Goal: Task Accomplishment & Management: Manage account settings

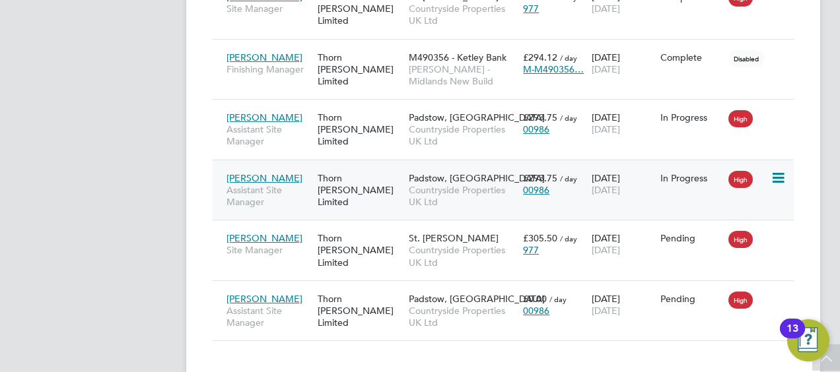
scroll to position [50, 114]
click at [471, 179] on div "Padstow, Bestwood Countryside Properties UK Ltd" at bounding box center [462, 191] width 114 height 50
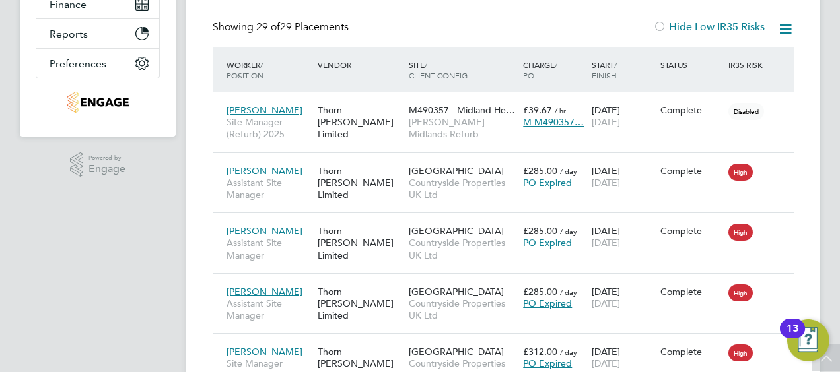
scroll to position [0, 0]
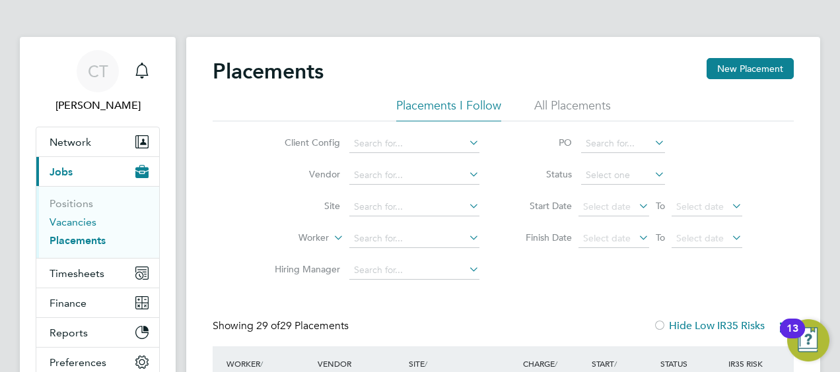
click at [71, 217] on link "Vacancies" at bounding box center [73, 222] width 47 height 13
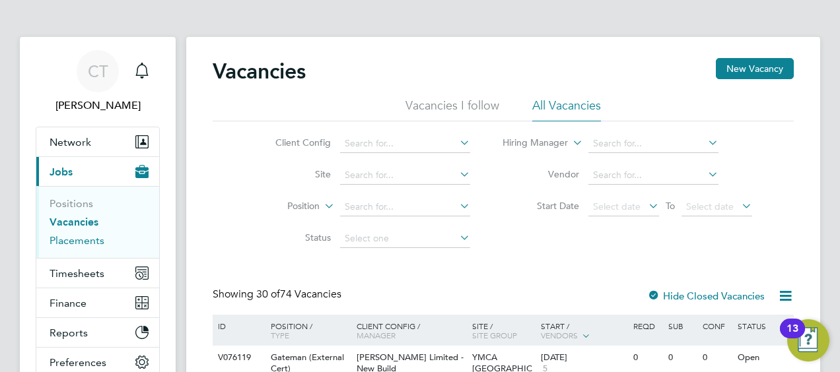
click at [92, 246] on link "Placements" at bounding box center [77, 240] width 55 height 13
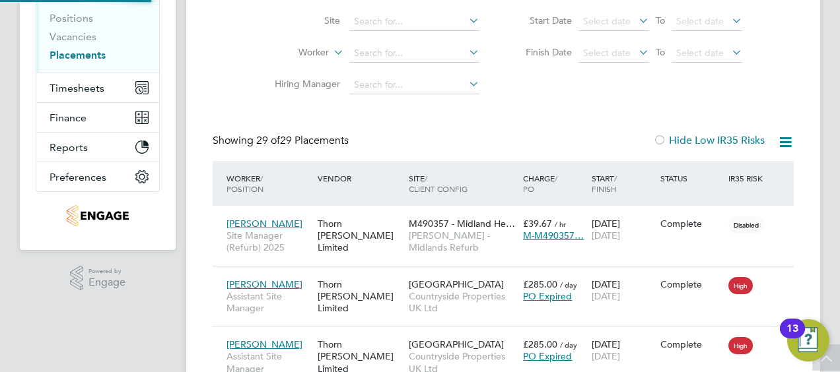
scroll to position [7, 7]
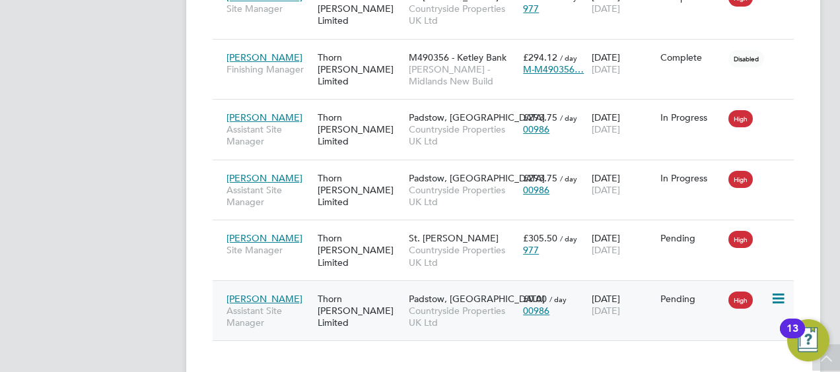
click at [447, 305] on span "Countryside Properties UK Ltd" at bounding box center [463, 317] width 108 height 24
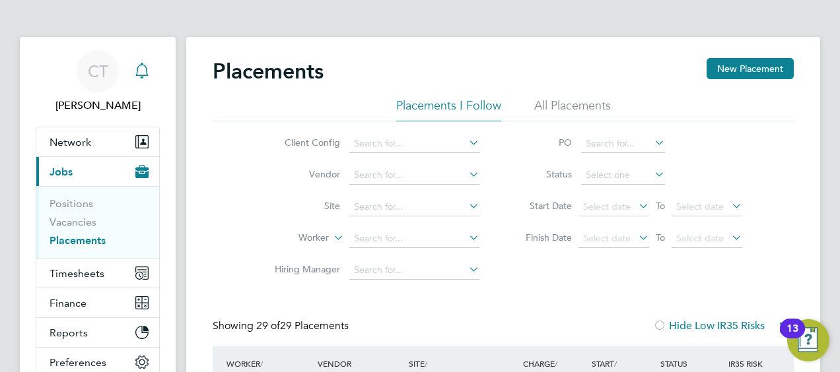
click at [155, 75] on div "Main navigation" at bounding box center [142, 71] width 26 height 26
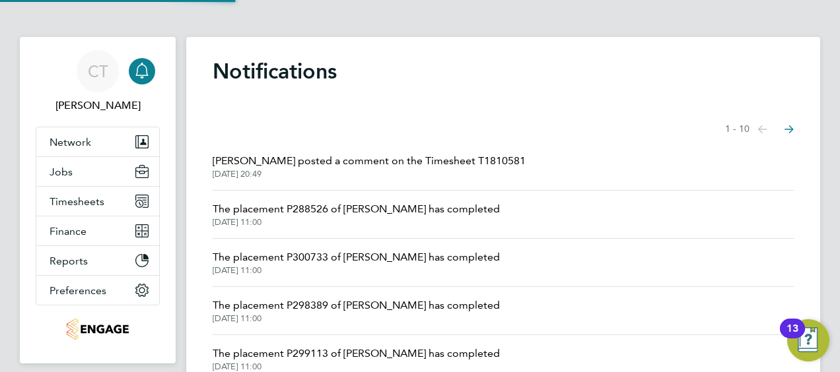
click at [155, 75] on link "Notifications" at bounding box center [142, 71] width 26 height 42
click at [161, 63] on app-nav-sections-wrapper "CT Chloe Taquin Notifications Applications: Network Team Members Businesses Sit…" at bounding box center [98, 200] width 156 height 327
click at [148, 76] on icon "Main navigation" at bounding box center [142, 71] width 16 height 16
click at [139, 70] on icon "Main navigation" at bounding box center [142, 71] width 16 height 16
click at [293, 172] on span "31 Aug 2025, 20:49" at bounding box center [369, 174] width 313 height 11
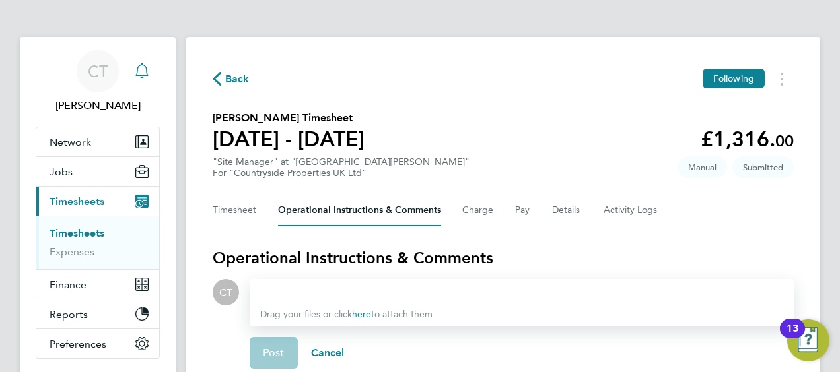
click at [142, 74] on icon "Main navigation" at bounding box center [142, 71] width 16 height 16
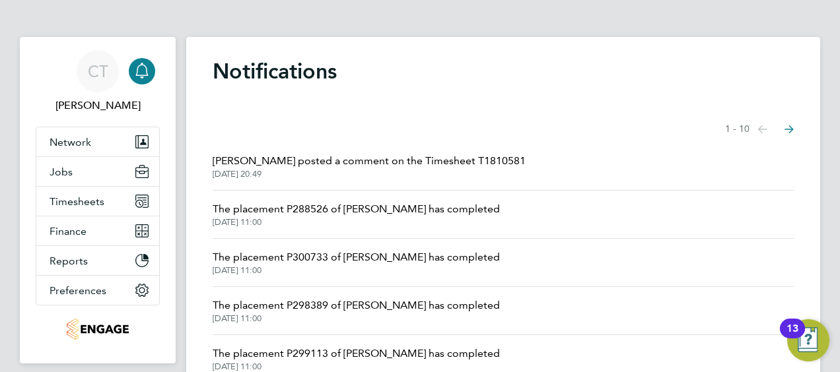
click at [135, 73] on icon "Main navigation" at bounding box center [142, 71] width 16 height 16
click at [95, 166] on button "Jobs" at bounding box center [97, 171] width 123 height 29
click at [156, 91] on link "CT Chloe Taquin" at bounding box center [98, 81] width 124 height 63
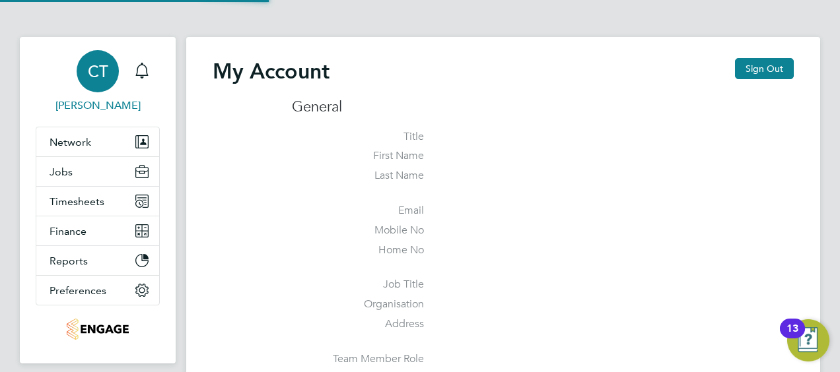
click at [156, 91] on link "CT Chloe Taquin" at bounding box center [98, 81] width 124 height 63
type input "chloe.taquin@thornbaker.co.uk"
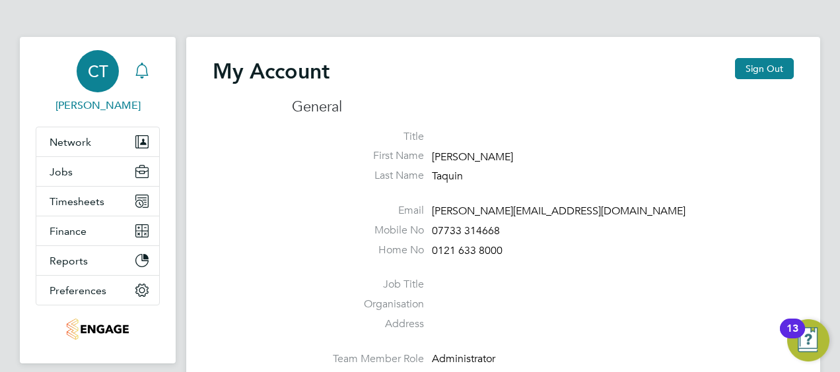
click at [144, 69] on icon "Main navigation" at bounding box center [142, 71] width 16 height 16
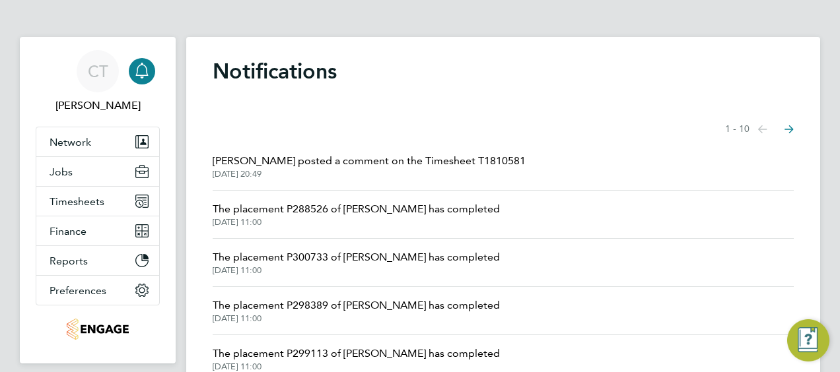
click at [144, 69] on icon "Main navigation" at bounding box center [142, 71] width 16 height 16
click at [105, 177] on button "Jobs" at bounding box center [97, 171] width 123 height 29
click at [87, 177] on button "Jobs" at bounding box center [97, 171] width 123 height 29
click at [99, 176] on button "Jobs" at bounding box center [97, 171] width 123 height 29
click at [70, 173] on span "Jobs" at bounding box center [61, 172] width 23 height 13
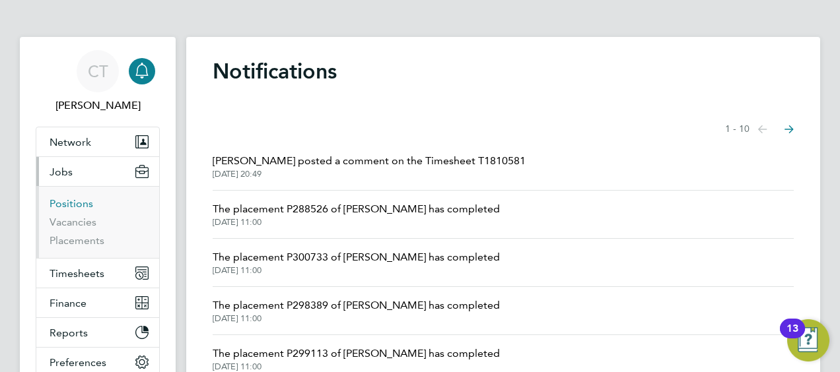
click at [72, 205] on link "Positions" at bounding box center [72, 203] width 44 height 13
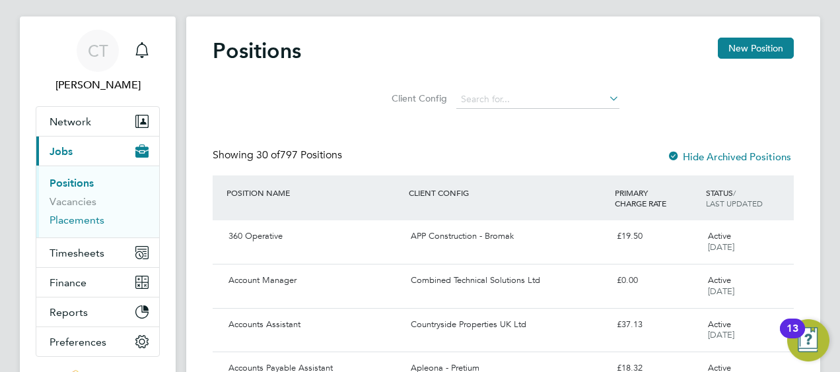
click at [84, 221] on link "Placements" at bounding box center [77, 220] width 55 height 13
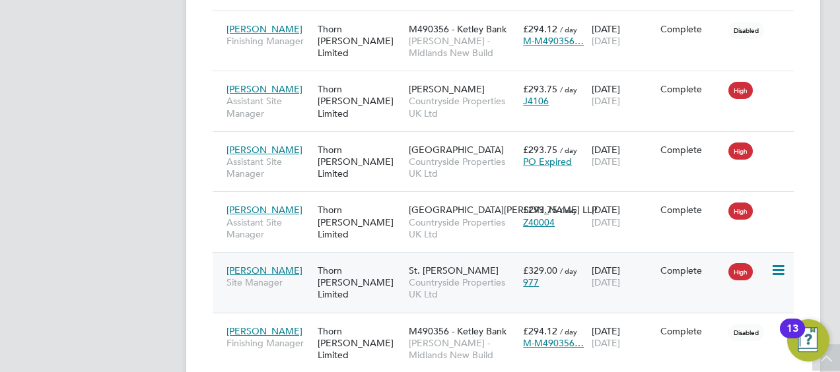
click at [454, 277] on span "Countryside Properties UK Ltd" at bounding box center [463, 289] width 108 height 24
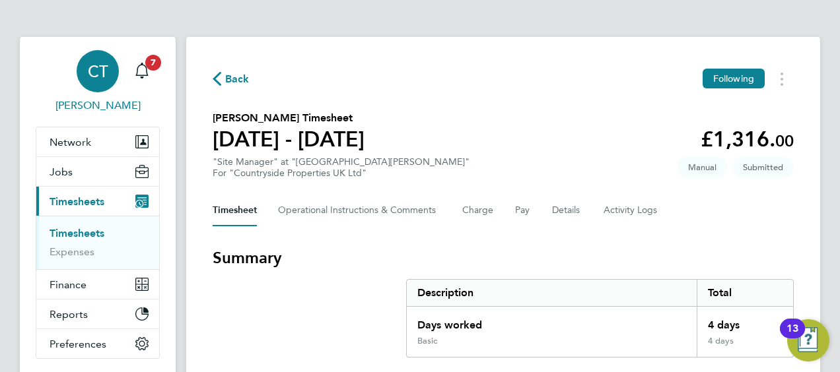
drag, startPoint x: 159, startPoint y: 78, endPoint x: 180, endPoint y: 82, distance: 21.5
click at [159, 78] on link "CT [PERSON_NAME]" at bounding box center [98, 81] width 124 height 63
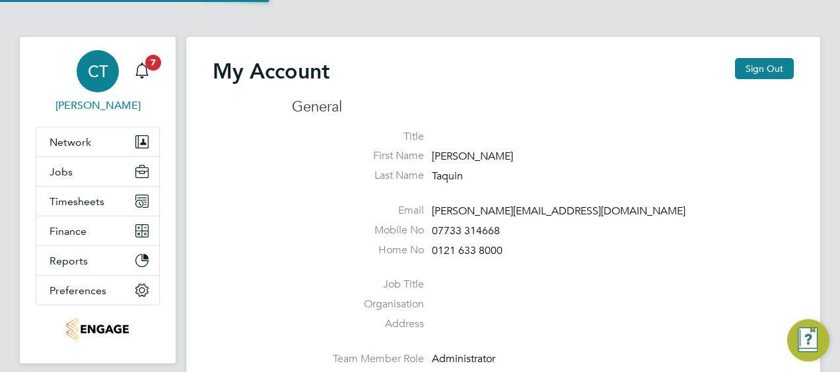
type input "chloe.taquin@thornbaker.co.uk"
drag, startPoint x: 156, startPoint y: 71, endPoint x: 252, endPoint y: 59, distance: 96.5
click at [252, 59] on h2 "My Account" at bounding box center [271, 71] width 117 height 26
click at [155, 69] on span "7" at bounding box center [153, 63] width 16 height 16
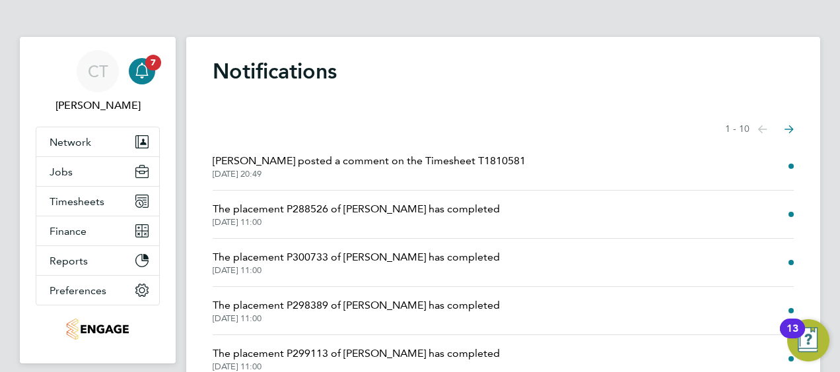
click at [403, 174] on span "31 Aug 2025, 20:49" at bounding box center [369, 174] width 313 height 11
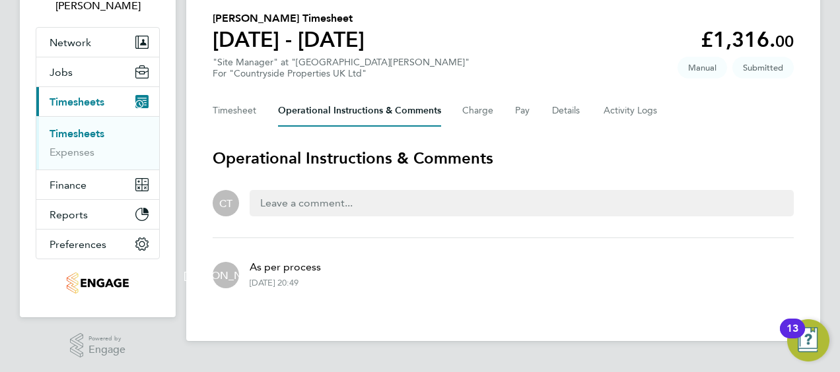
scroll to position [143, 0]
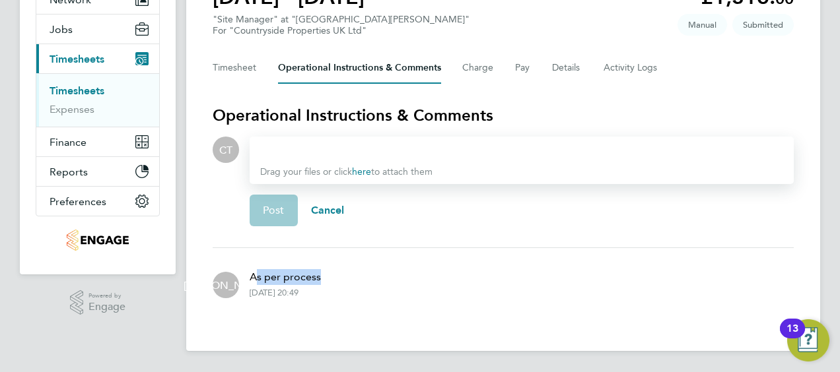
drag, startPoint x: 259, startPoint y: 280, endPoint x: 348, endPoint y: 279, distance: 89.2
click at [348, 279] on div "JA As per process 31 Aug 2025, 20:49" at bounding box center [503, 284] width 581 height 50
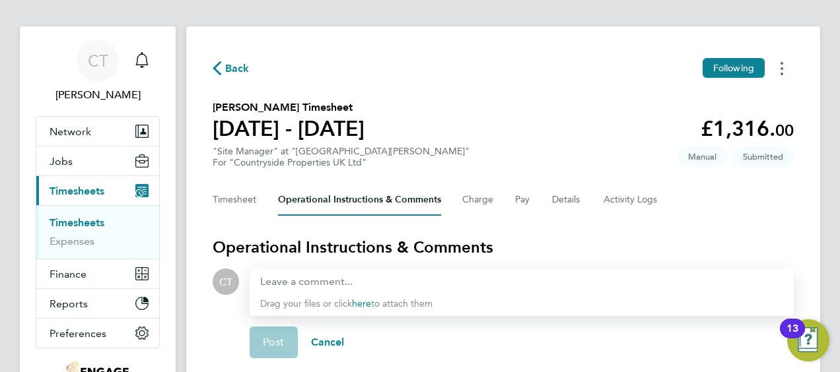
click at [783, 74] on button "Timesheets Menu" at bounding box center [782, 68] width 24 height 20
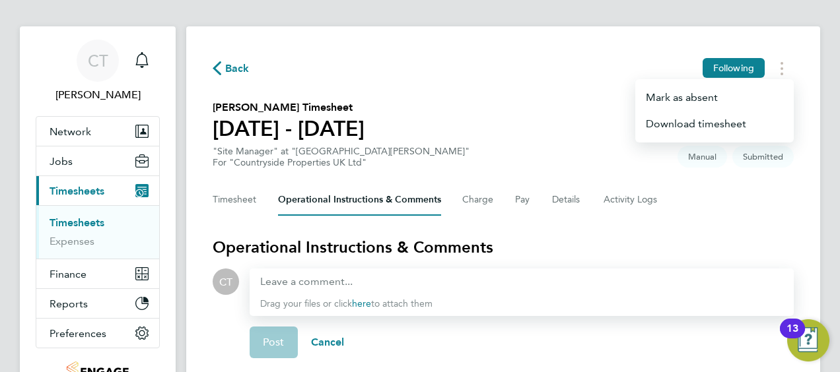
click at [560, 152] on section "Samuel Taylor's Timesheet 25 - 31 Aug 2025 £1,316. 00 "Site Manager" at "St. La…" at bounding box center [503, 134] width 581 height 69
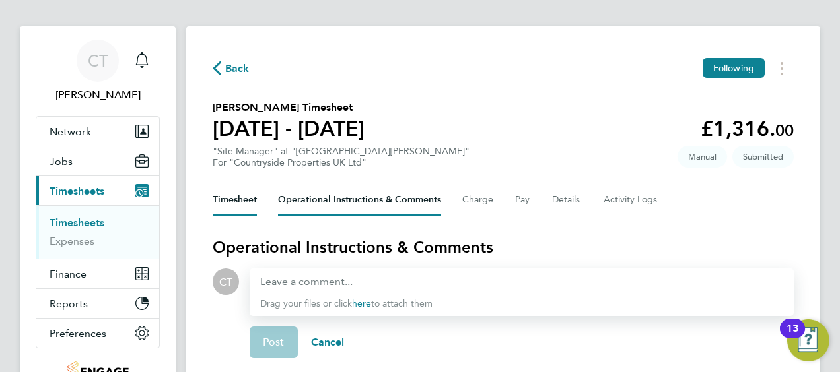
click at [237, 199] on button "Timesheet" at bounding box center [235, 200] width 44 height 32
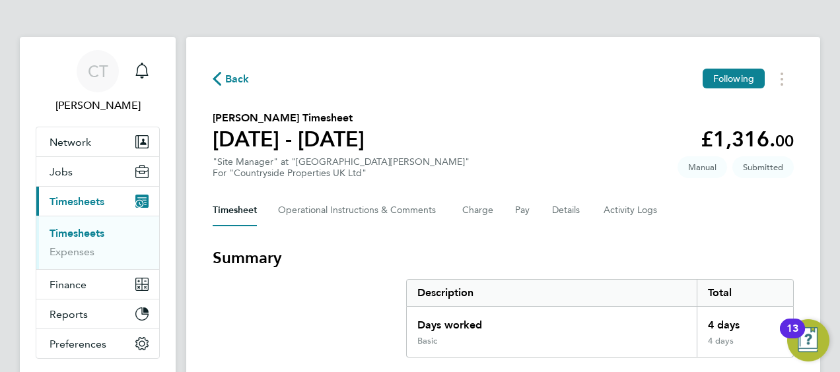
click at [226, 78] on span "Back" at bounding box center [237, 79] width 24 height 16
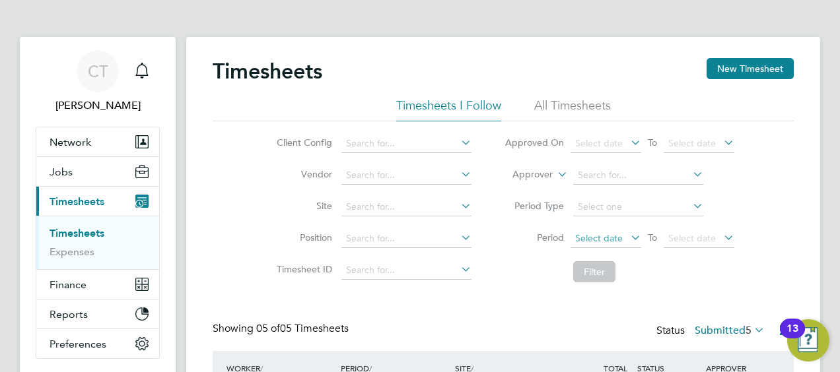
click at [606, 239] on span "Select date" at bounding box center [599, 238] width 48 height 12
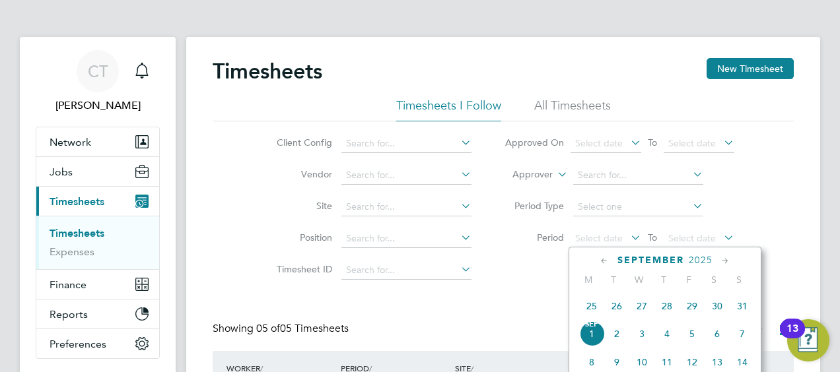
scroll to position [421, 0]
click at [600, 309] on span "25" at bounding box center [591, 306] width 25 height 25
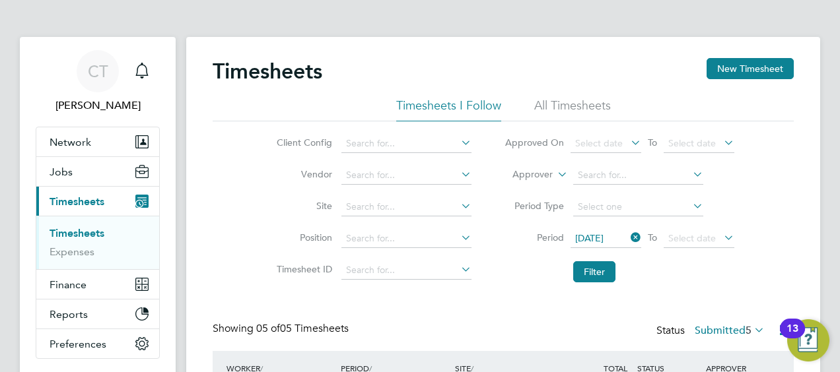
click at [721, 240] on icon at bounding box center [721, 237] width 0 height 18
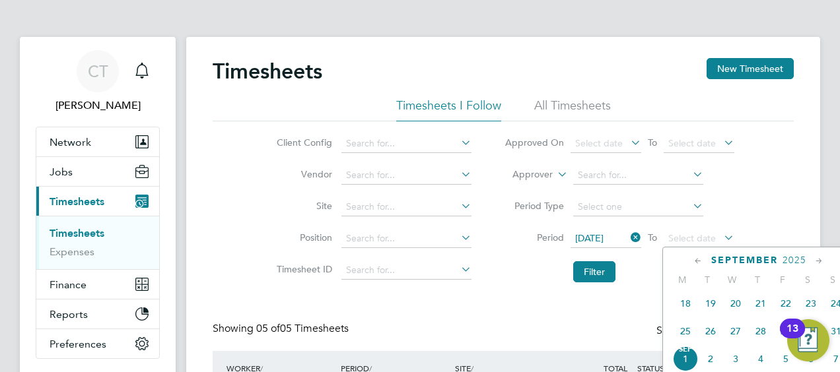
click at [837, 336] on span "31" at bounding box center [835, 331] width 25 height 25
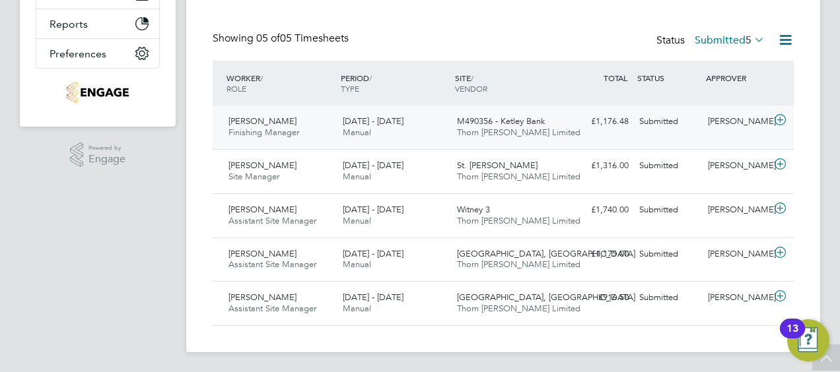
scroll to position [182, 0]
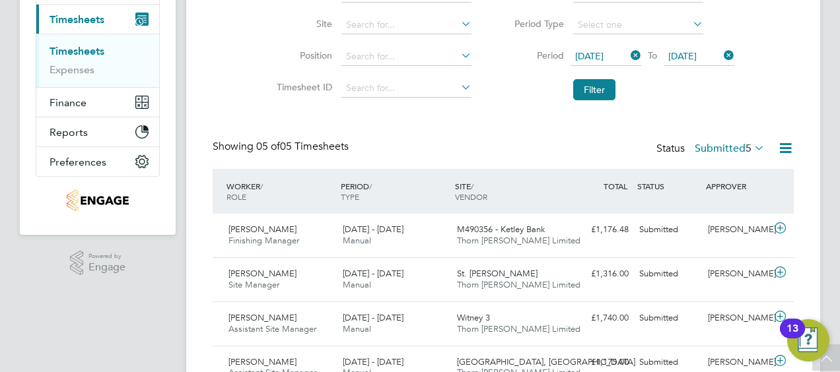
click at [604, 52] on span "25 Aug 2025" at bounding box center [589, 56] width 28 height 12
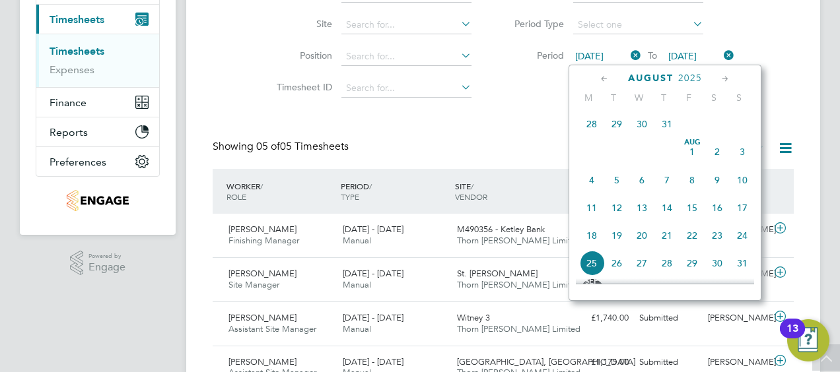
scroll to position [510, 0]
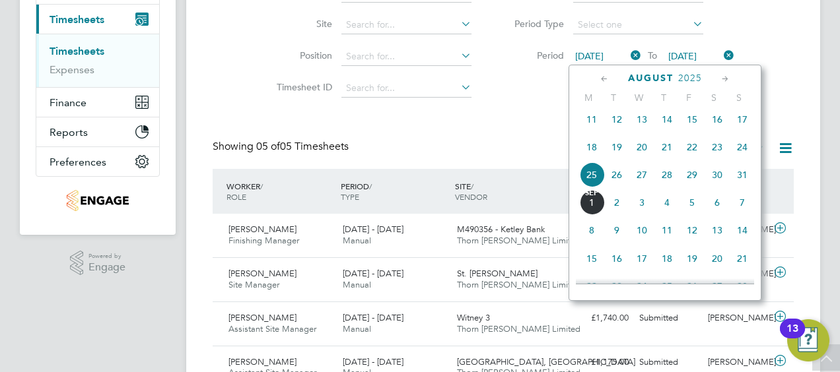
click at [593, 158] on span "18" at bounding box center [591, 147] width 25 height 25
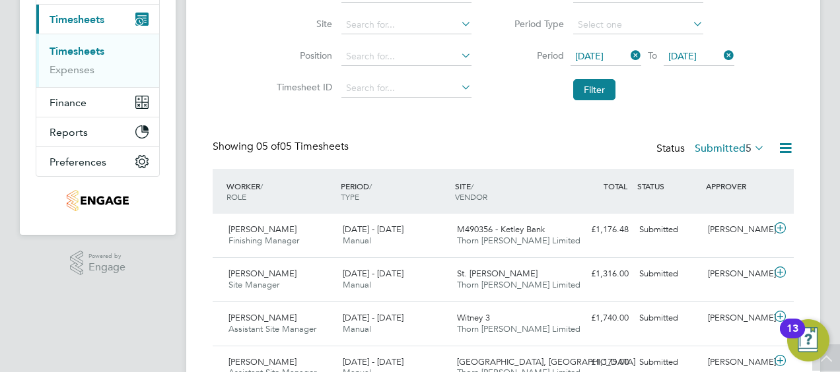
click at [697, 55] on span "31 Aug 2025" at bounding box center [682, 56] width 28 height 12
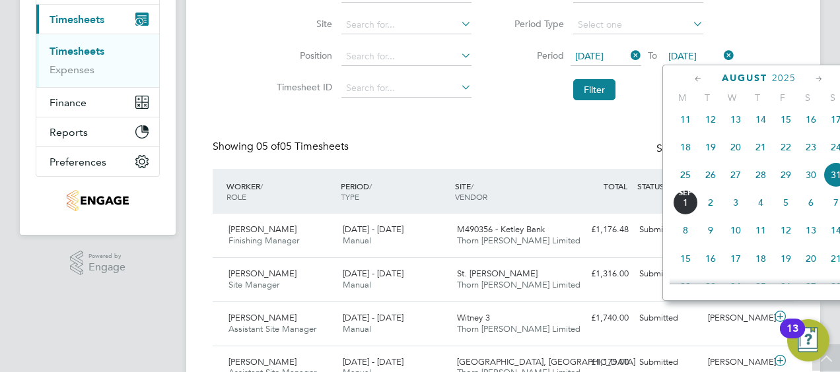
click at [833, 158] on span "24" at bounding box center [835, 147] width 25 height 25
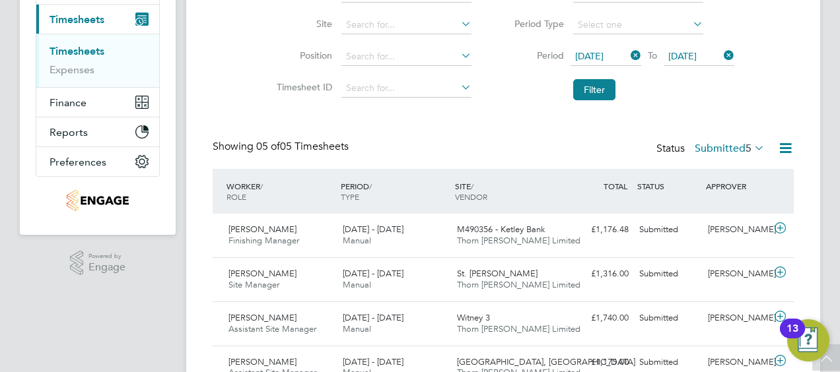
scroll to position [267, 0]
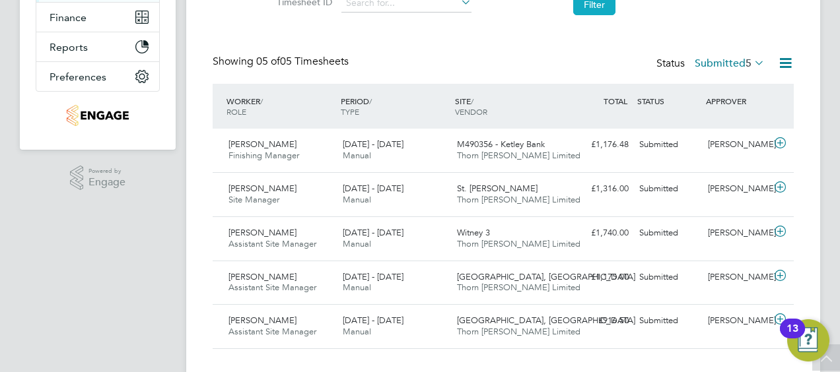
click at [584, 5] on button "Filter" at bounding box center [594, 4] width 42 height 21
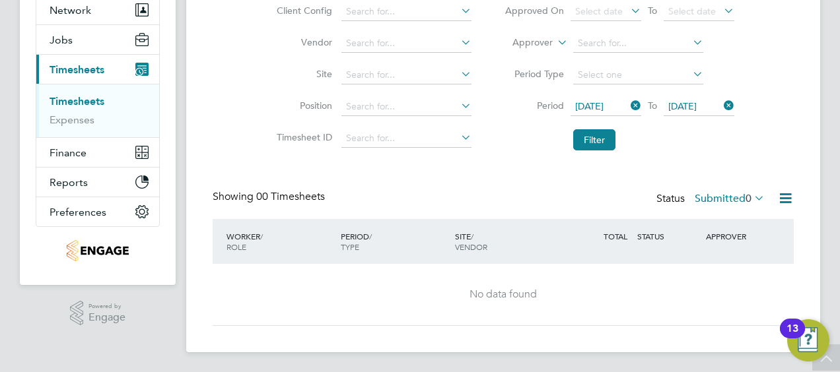
scroll to position [24, 0]
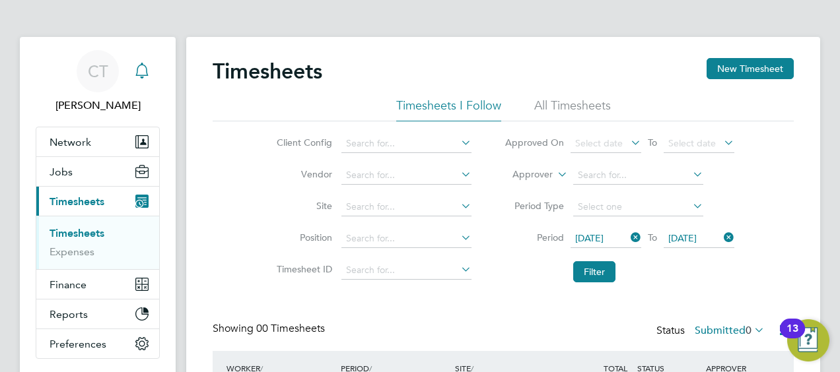
click at [143, 77] on icon "Main navigation" at bounding box center [142, 71] width 16 height 16
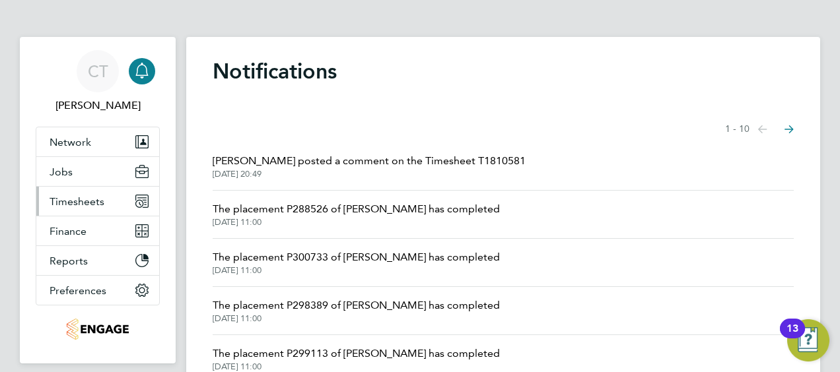
click at [100, 207] on span "Timesheets" at bounding box center [77, 201] width 55 height 13
click at [108, 191] on button "Timesheets" at bounding box center [97, 201] width 123 height 29
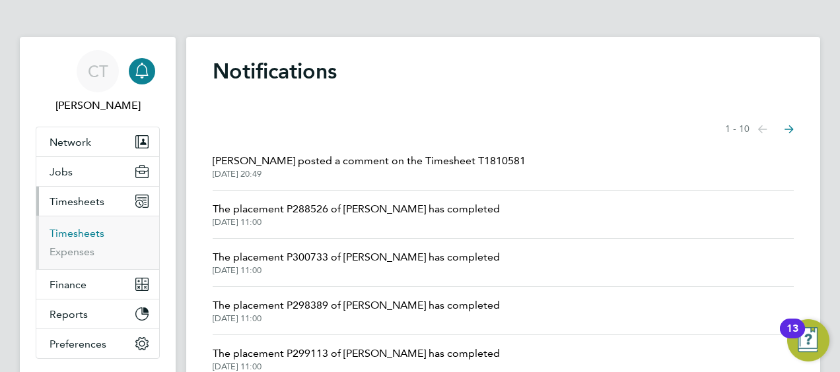
click at [74, 231] on link "Timesheets" at bounding box center [77, 233] width 55 height 13
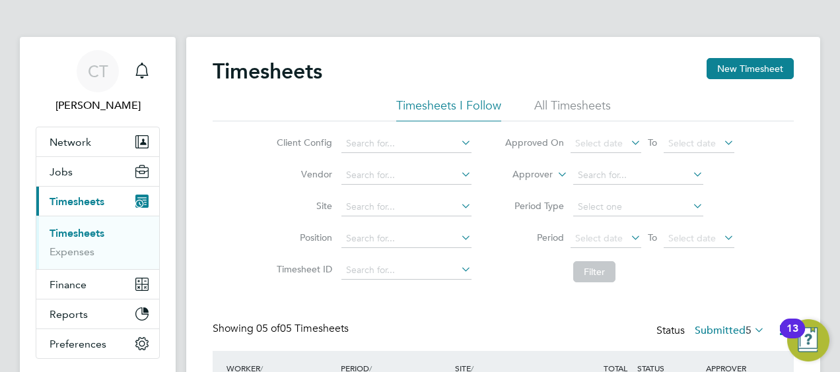
click at [574, 102] on li "All Timesheets" at bounding box center [572, 110] width 77 height 24
click at [361, 147] on input at bounding box center [406, 144] width 130 height 18
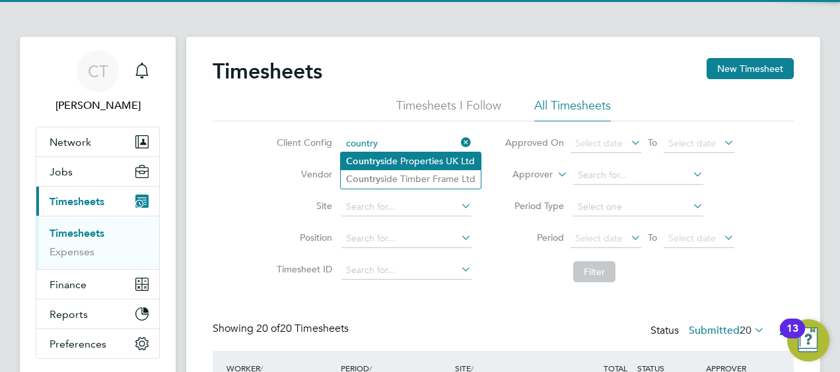
click at [378, 165] on b "Country" at bounding box center [363, 161] width 34 height 11
type input "Countryside Properties UK Ltd"
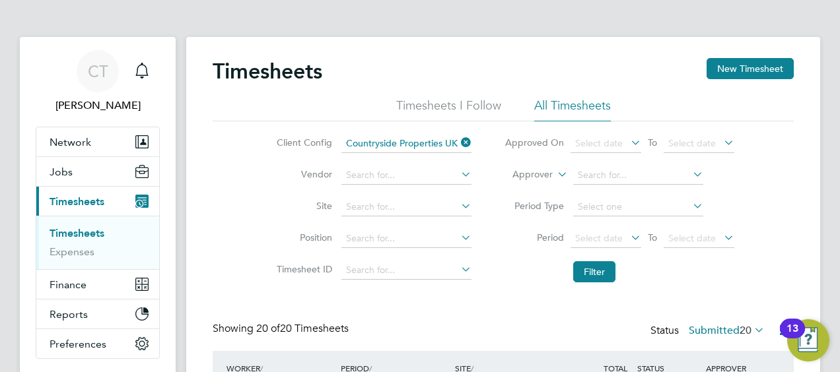
click at [615, 267] on li "Filter" at bounding box center [619, 272] width 263 height 34
click at [600, 273] on button "Filter" at bounding box center [594, 271] width 42 height 21
click at [151, 69] on div "Main navigation" at bounding box center [142, 71] width 26 height 26
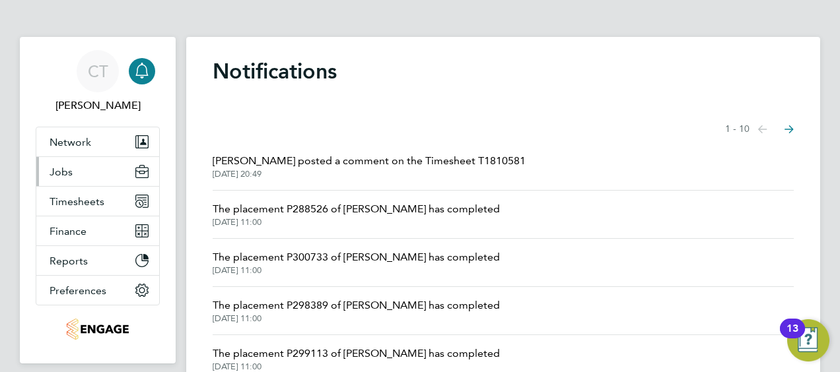
click at [107, 176] on button "Jobs" at bounding box center [97, 171] width 123 height 29
click at [125, 172] on button "Jobs" at bounding box center [97, 171] width 123 height 29
click at [794, 132] on button "Next page" at bounding box center [789, 129] width 26 height 26
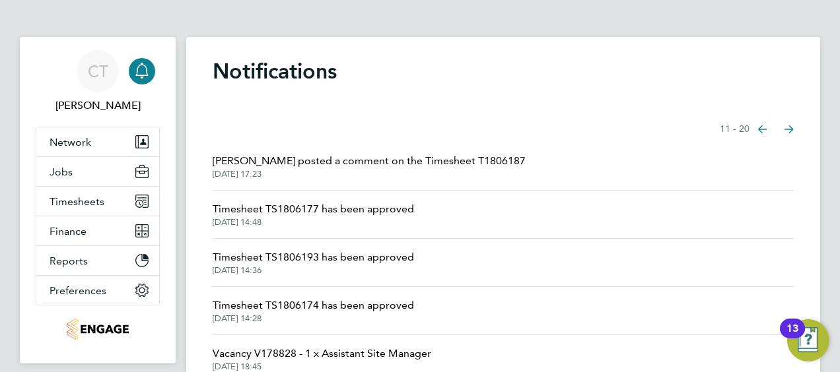
click at [753, 126] on button "Previous page" at bounding box center [762, 129] width 26 height 26
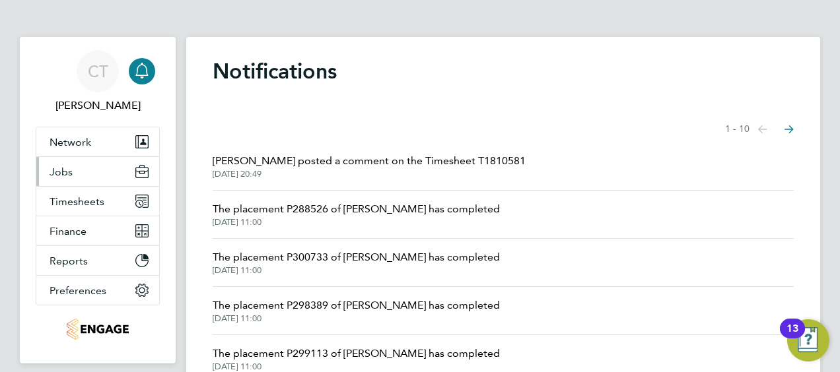
click at [92, 178] on button "Jobs" at bounding box center [97, 171] width 123 height 29
click at [55, 174] on span "Jobs" at bounding box center [61, 172] width 23 height 13
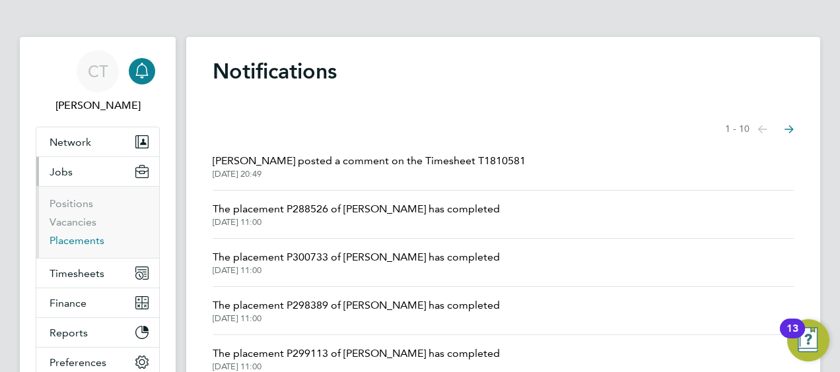
click at [69, 240] on link "Placements" at bounding box center [77, 240] width 55 height 13
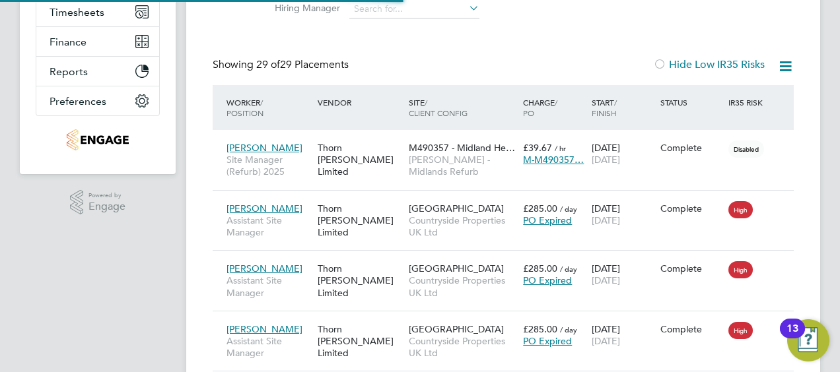
scroll to position [7, 7]
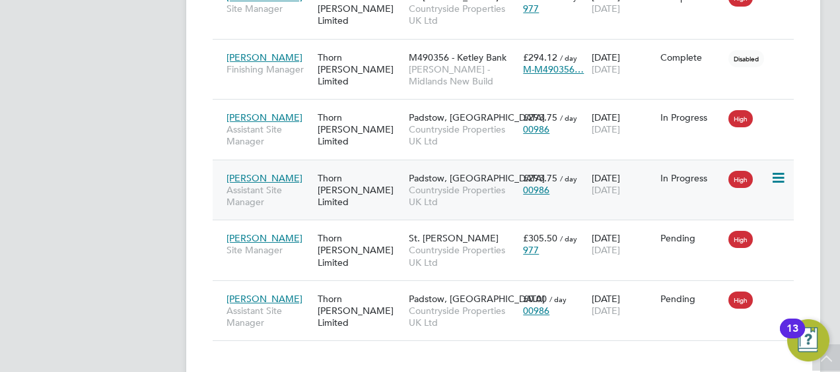
click at [477, 184] on span "Countryside Properties UK Ltd" at bounding box center [463, 196] width 108 height 24
click at [774, 170] on icon at bounding box center [777, 178] width 13 height 16
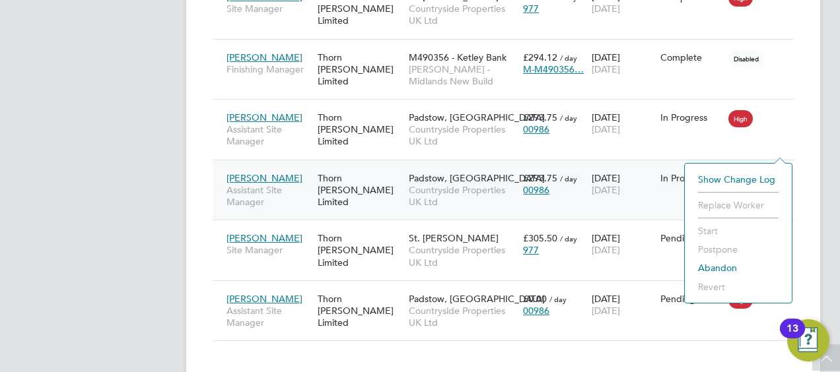
click at [423, 172] on span "Padstow, [GEOGRAPHIC_DATA]" at bounding box center [477, 178] width 136 height 12
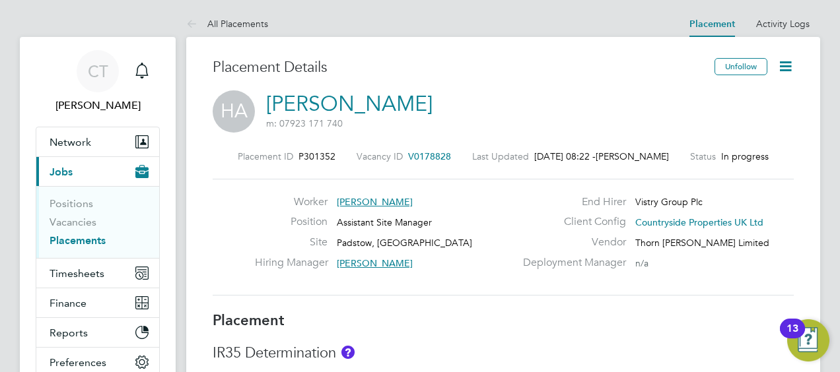
click at [791, 63] on icon at bounding box center [785, 66] width 17 height 17
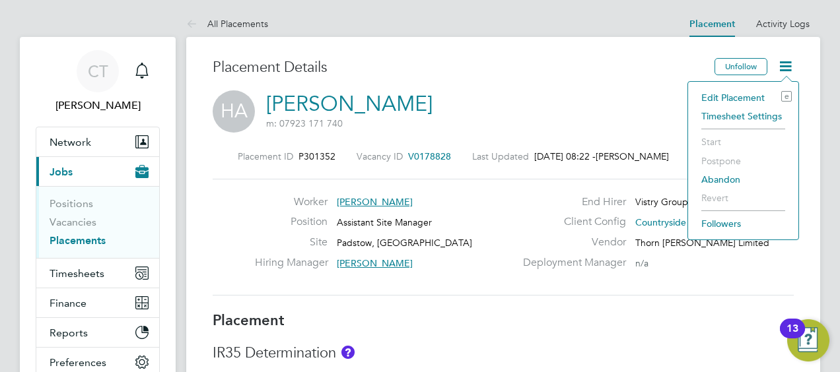
click at [502, 131] on div "HA Harry Andrews m: 07923 171 740" at bounding box center [503, 112] width 581 height 45
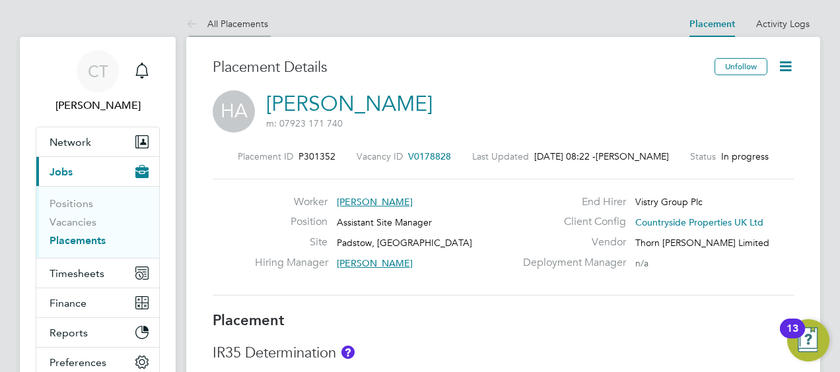
click at [195, 24] on icon at bounding box center [194, 25] width 17 height 17
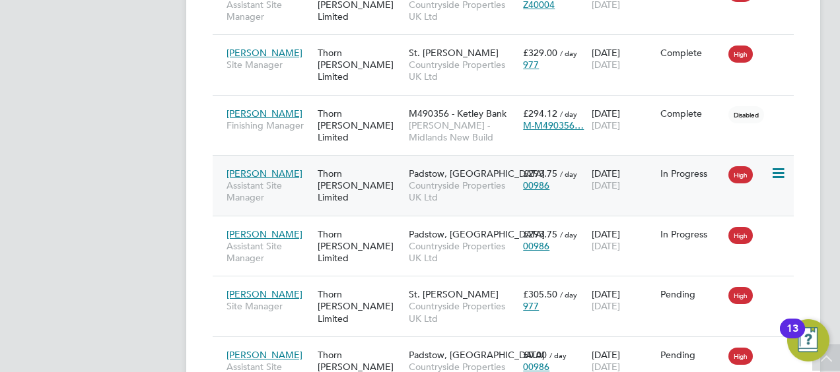
click at [773, 166] on icon at bounding box center [777, 174] width 13 height 16
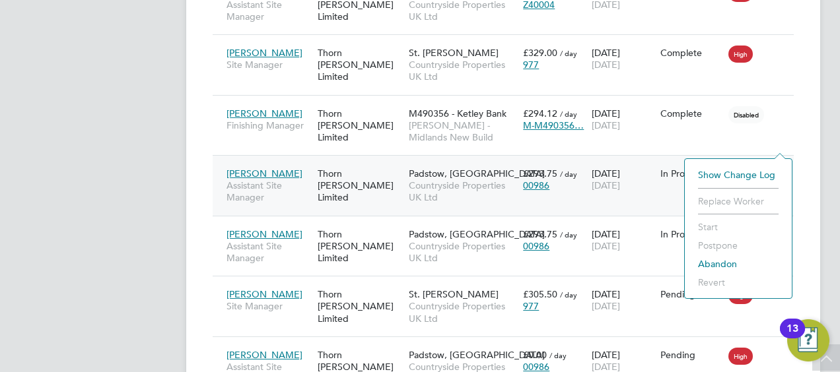
click at [586, 170] on div "Trevor Harrison Assistant Site Manager Thorn Baker Limited Padstow, Bestwood Co…" at bounding box center [503, 185] width 581 height 61
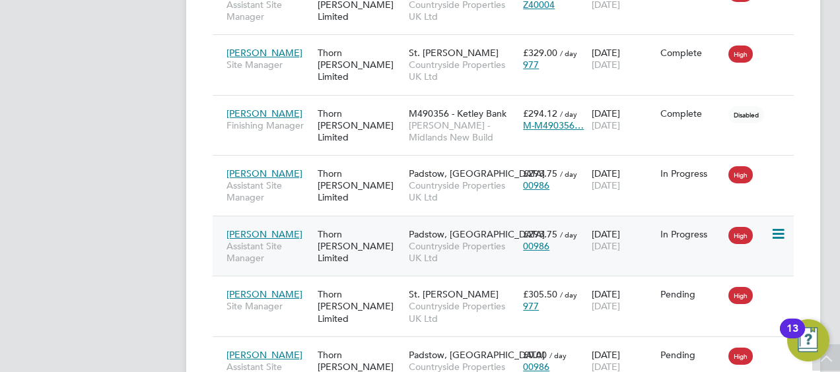
click at [342, 226] on div "Thorn [PERSON_NAME] Limited" at bounding box center [359, 247] width 91 height 50
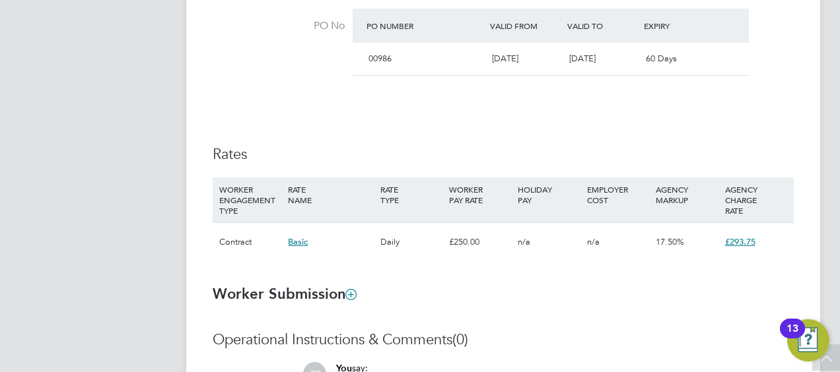
scroll to position [996, 0]
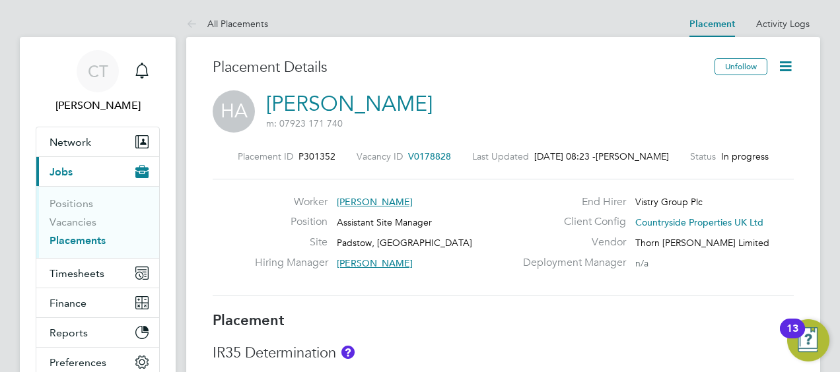
click at [86, 246] on link "Placements" at bounding box center [78, 240] width 56 height 13
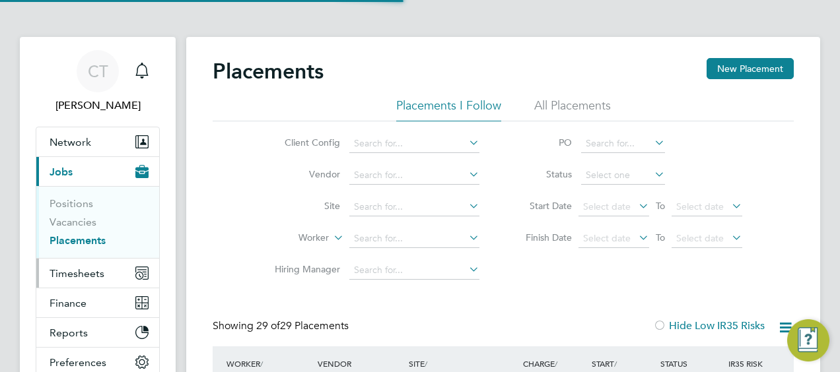
click at [100, 279] on button "Timesheets" at bounding box center [97, 273] width 123 height 29
click at [93, 281] on button "Timesheets" at bounding box center [97, 273] width 123 height 29
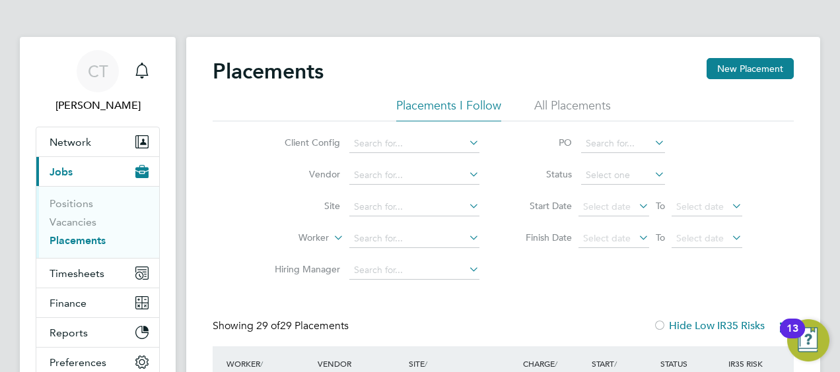
click at [81, 244] on link "Placements" at bounding box center [78, 240] width 56 height 13
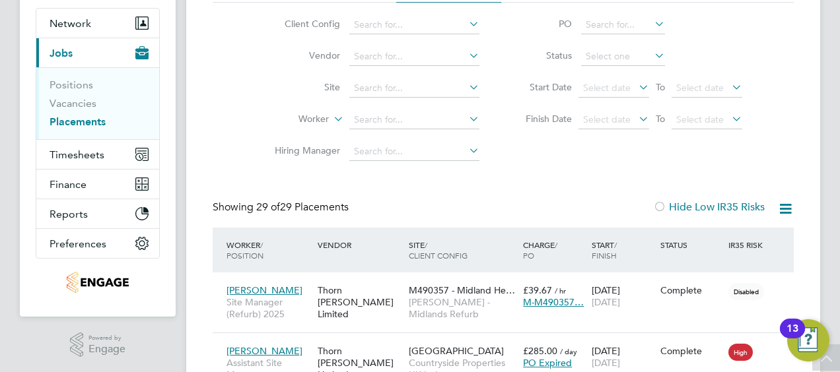
click at [783, 211] on icon at bounding box center [785, 209] width 17 height 17
click at [561, 215] on div "Showing 29 of 29 Placements Hide Low IR35 Risks" at bounding box center [503, 214] width 581 height 27
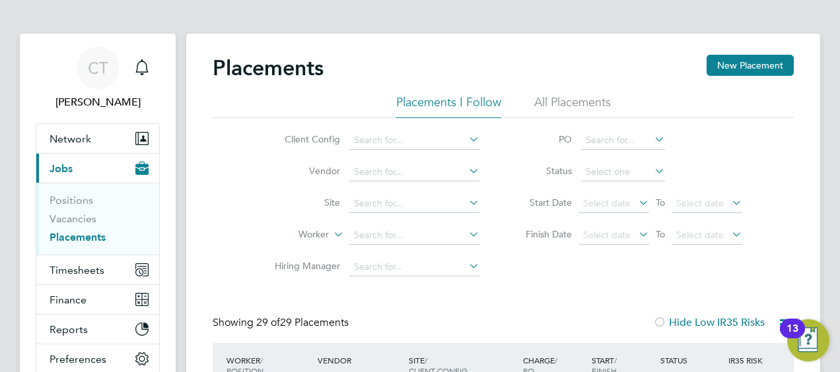
click at [241, 205] on div "Client Config Vendor Site Worker Hiring Manager PO Status Start Date Select dat…" at bounding box center [503, 200] width 581 height 165
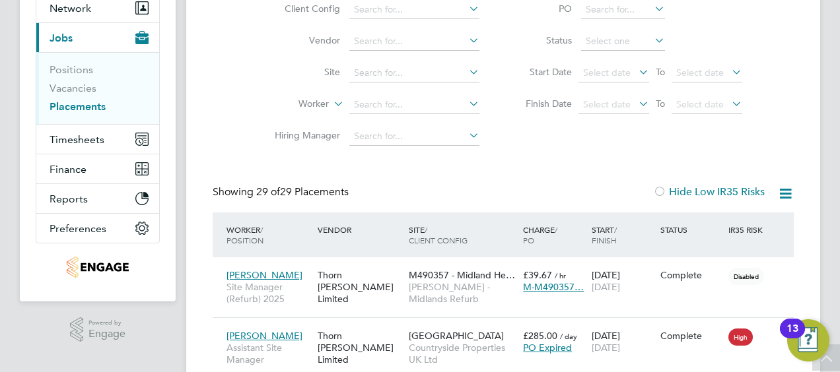
scroll to position [50, 114]
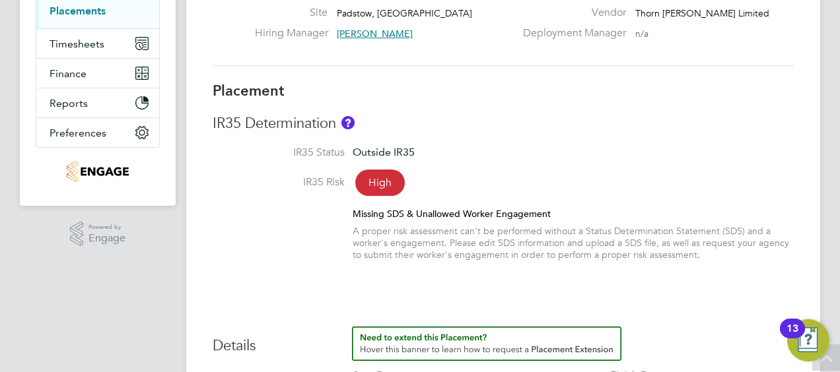
scroll to position [71, 0]
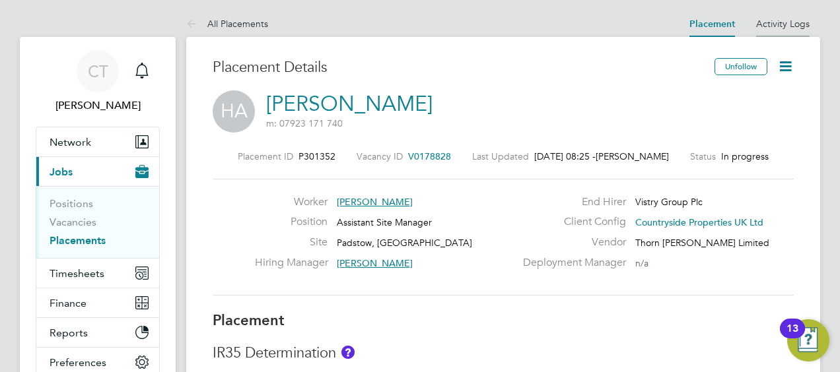
click at [791, 25] on link "Activity Logs" at bounding box center [782, 24] width 53 height 12
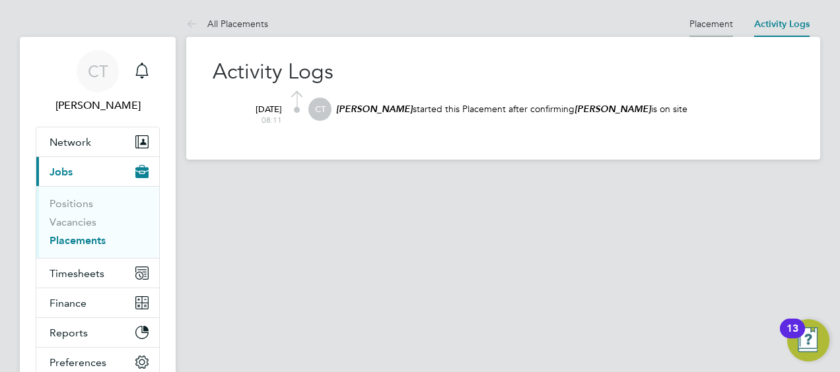
click at [720, 20] on link "Placement" at bounding box center [711, 24] width 44 height 12
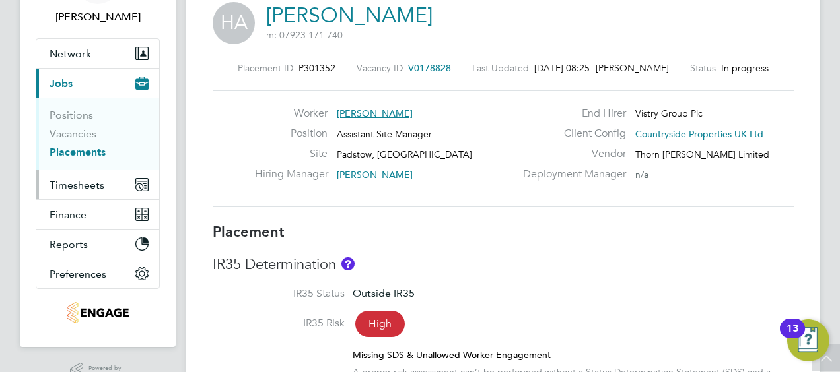
click at [103, 179] on span "Timesheets" at bounding box center [77, 185] width 55 height 13
click at [62, 193] on button "Timesheets" at bounding box center [97, 184] width 123 height 29
click at [85, 195] on button "Timesheets" at bounding box center [97, 184] width 123 height 29
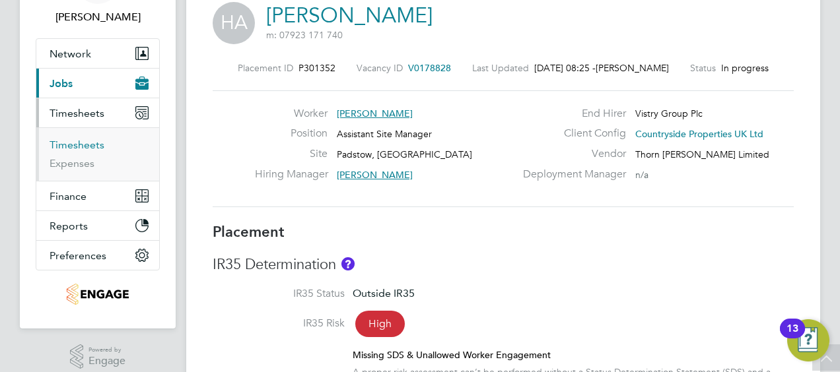
click at [66, 147] on link "Timesheets" at bounding box center [77, 145] width 55 height 13
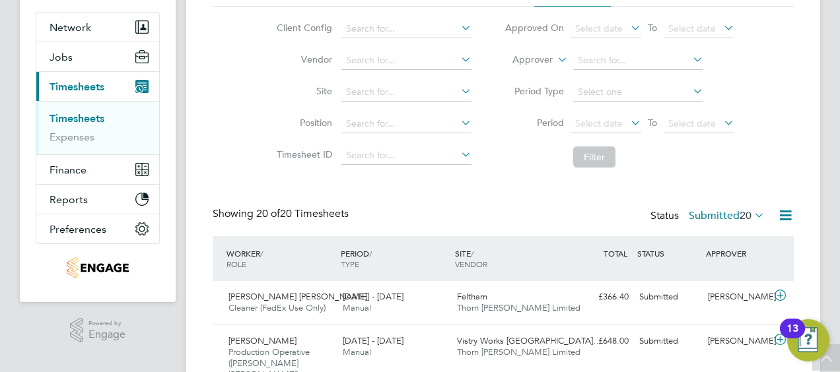
click at [746, 219] on span "20" at bounding box center [746, 215] width 12 height 13
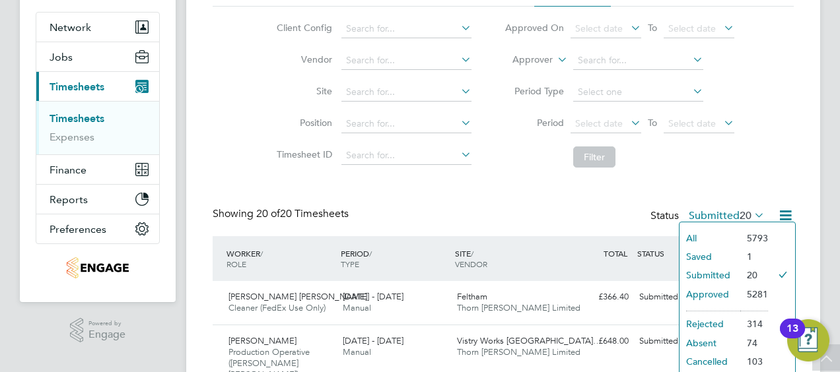
click at [711, 277] on li "Submitted" at bounding box center [709, 275] width 61 height 18
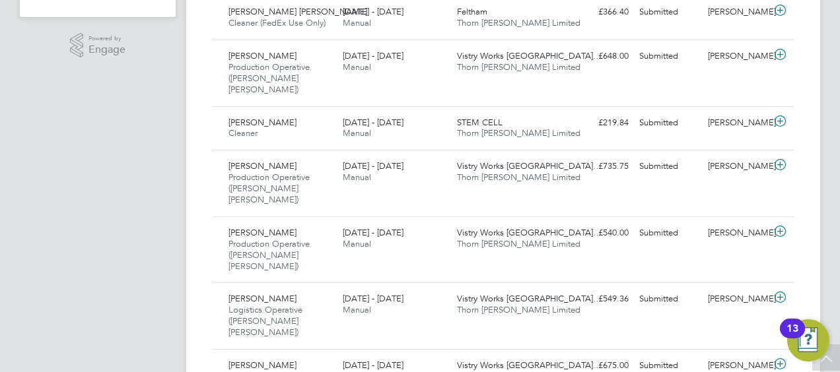
click at [567, 223] on div "£540.00 Submitted" at bounding box center [599, 234] width 69 height 22
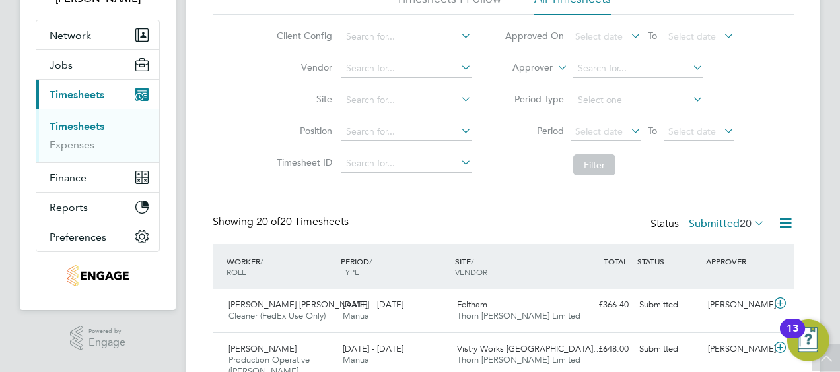
click at [586, 122] on li "Period Select date To Select date" at bounding box center [619, 132] width 263 height 32
click at [596, 133] on span "Select date" at bounding box center [599, 131] width 48 height 12
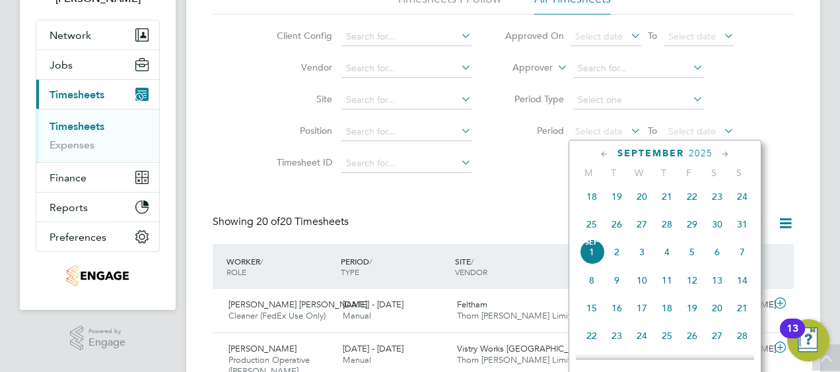
click at [586, 203] on span "18" at bounding box center [591, 196] width 25 height 25
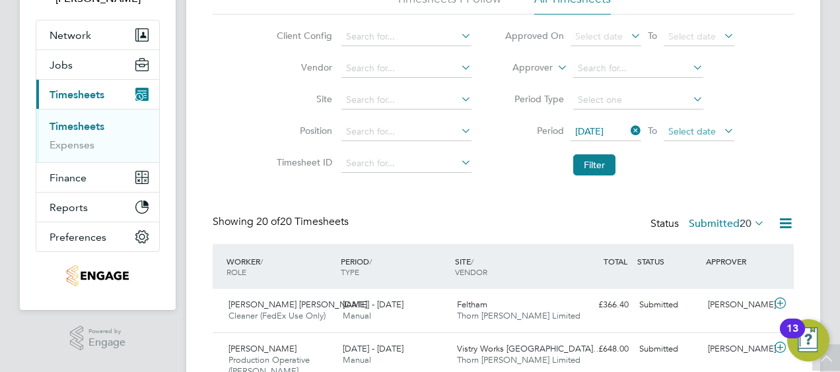
click at [682, 129] on span "Select date" at bounding box center [692, 131] width 48 height 12
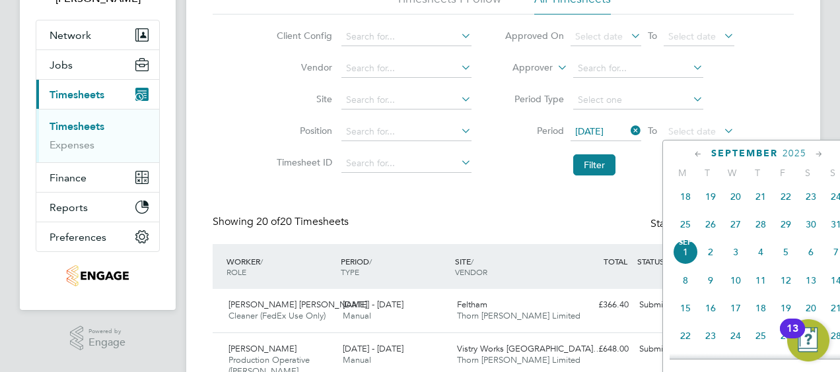
click at [832, 207] on span "24" at bounding box center [835, 196] width 25 height 25
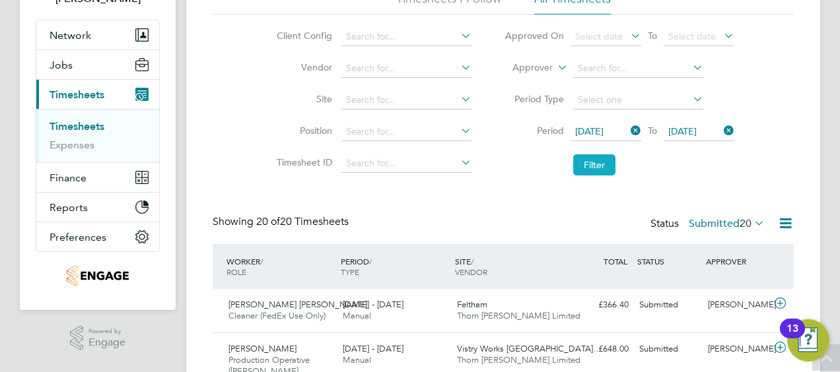
click at [602, 167] on button "Filter" at bounding box center [594, 165] width 42 height 21
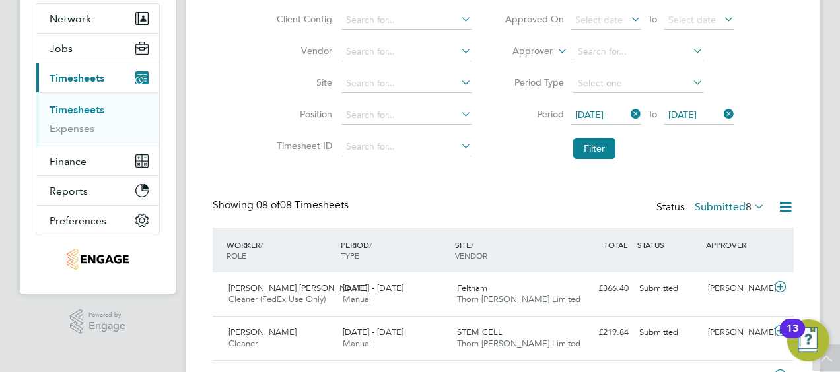
click at [733, 211] on label "Submitted 8" at bounding box center [730, 207] width 70 height 13
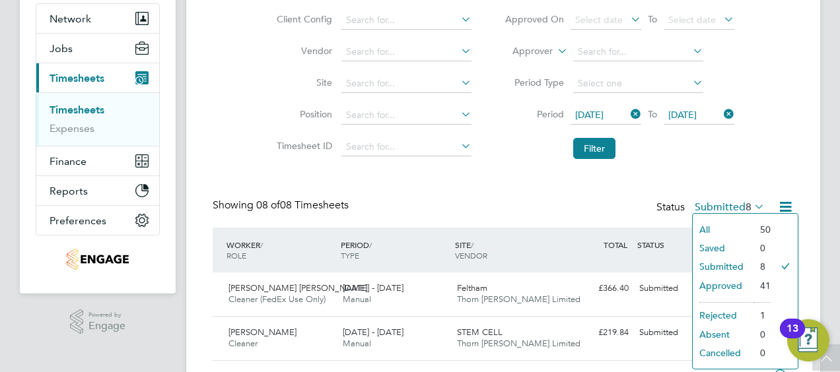
click at [726, 289] on li "Approved" at bounding box center [723, 286] width 61 height 18
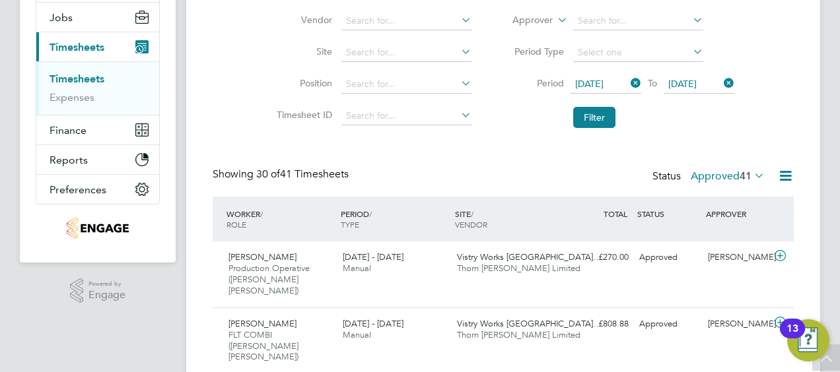
click at [725, 178] on label "Approved 41" at bounding box center [728, 176] width 74 height 13
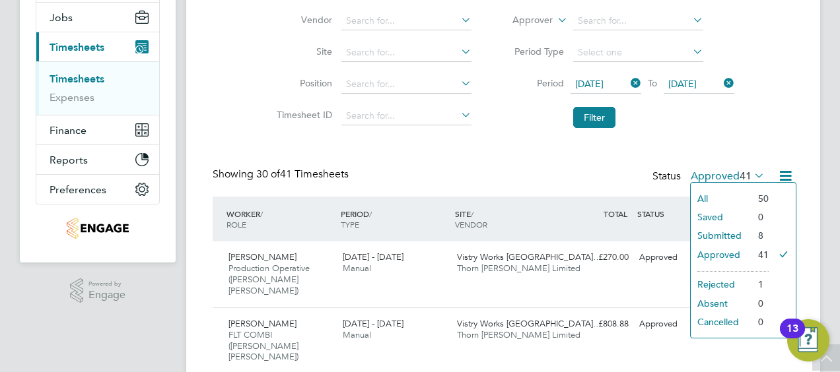
click at [720, 231] on li "Submitted" at bounding box center [721, 235] width 61 height 18
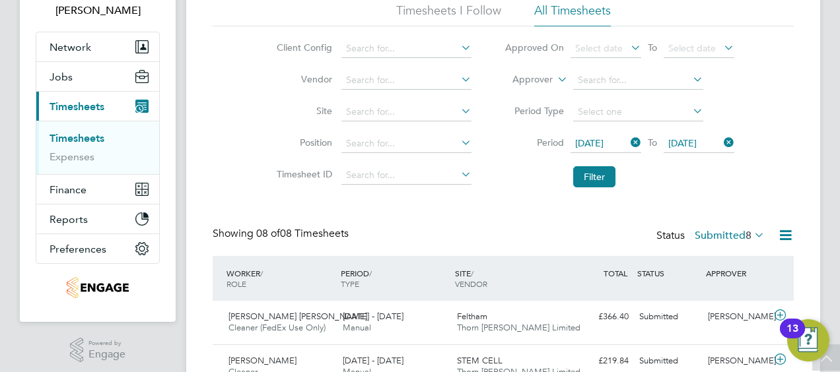
click at [710, 236] on label "Submitted 8" at bounding box center [730, 235] width 70 height 13
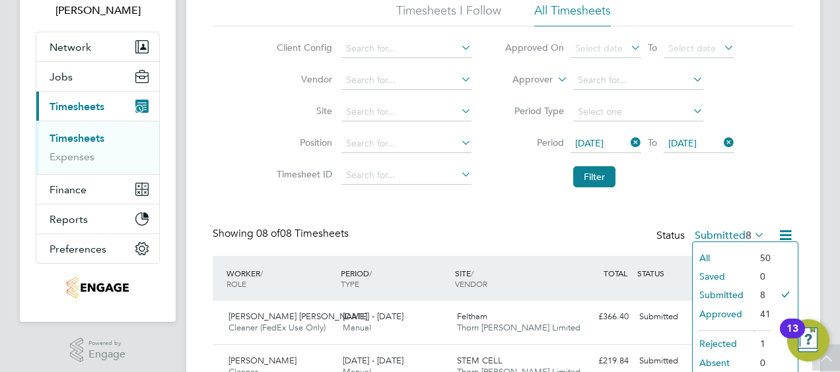
click at [728, 255] on li "All" at bounding box center [723, 258] width 61 height 18
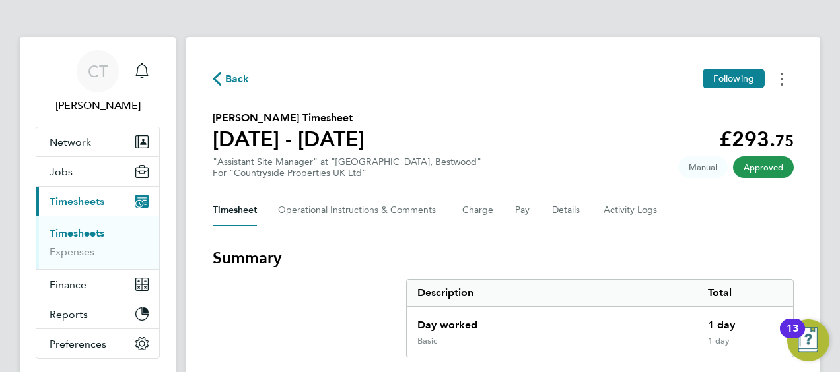
click at [790, 81] on button "Timesheets Menu" at bounding box center [782, 79] width 24 height 20
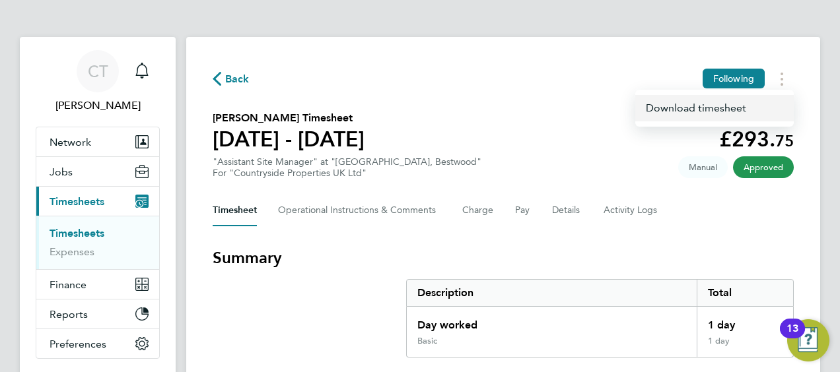
click at [677, 112] on link "Download timesheet" at bounding box center [714, 108] width 158 height 26
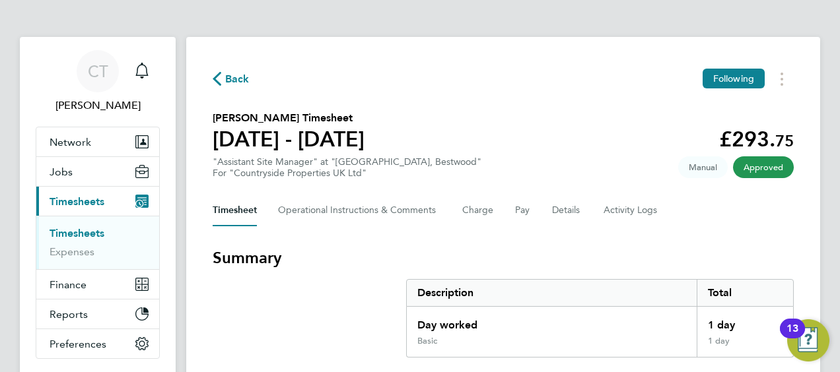
click at [473, 85] on div "Back Following" at bounding box center [503, 79] width 581 height 20
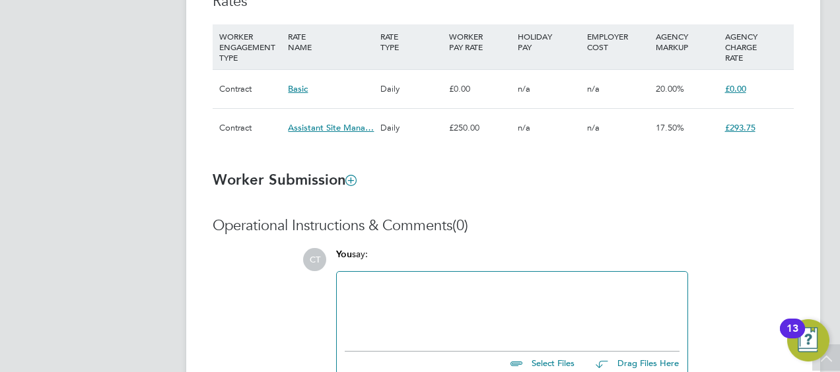
click at [543, 129] on div "n/a" at bounding box center [548, 128] width 69 height 38
click at [699, 138] on div "17.50%" at bounding box center [686, 128] width 69 height 38
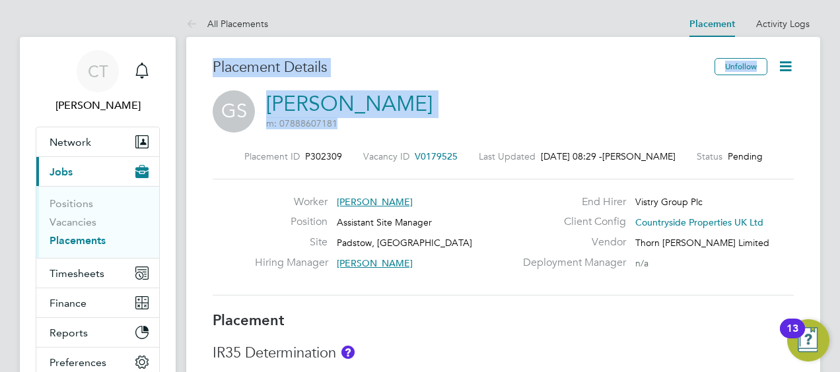
drag, startPoint x: 214, startPoint y: 63, endPoint x: 425, endPoint y: 128, distance: 221.2
click at [425, 128] on div "Placement Details Unfollow [PERSON_NAME] m: 07888607181 Placement ID P302309 Va…" at bounding box center [503, 185] width 581 height 254
copy div "Placement Details Unfollow [PERSON_NAME] m: 07888607181"
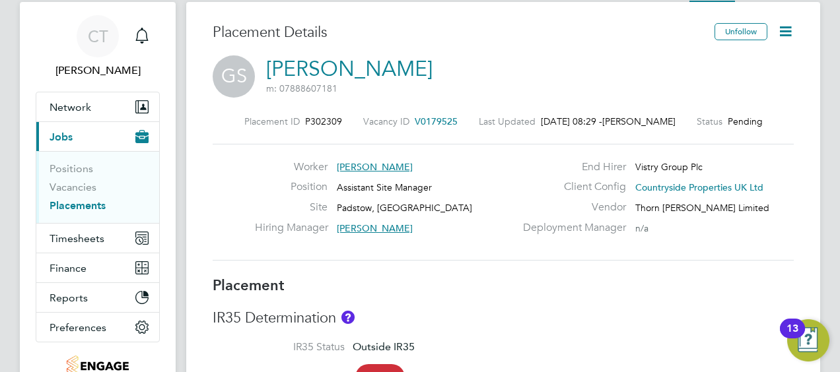
click at [437, 61] on div "[PERSON_NAME] m: 07888607181" at bounding box center [503, 77] width 581 height 45
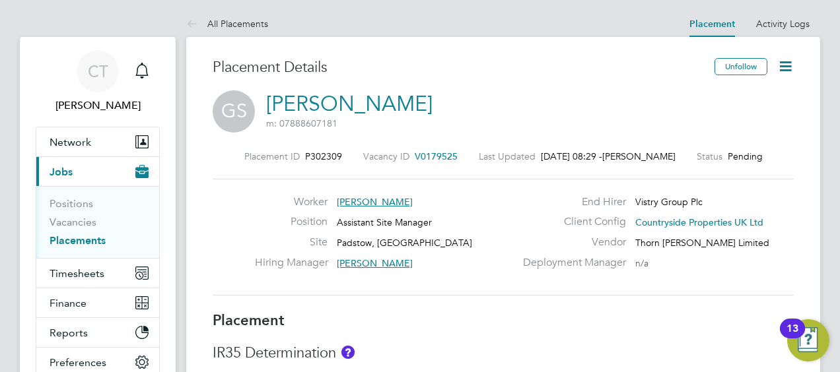
scroll to position [20, 261]
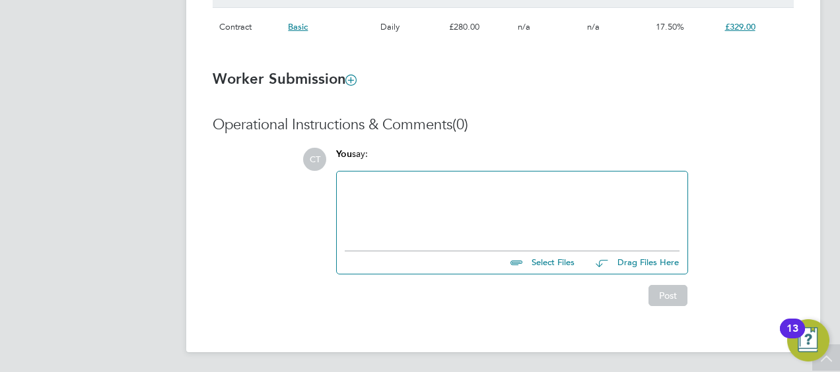
scroll to position [226, 0]
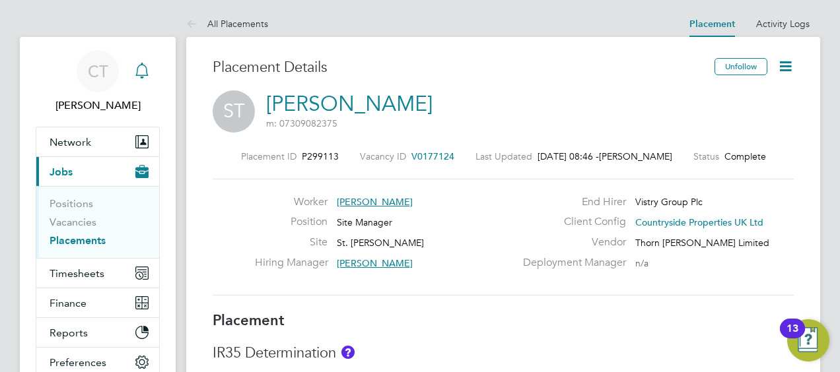
click at [133, 78] on div "Main navigation" at bounding box center [142, 71] width 26 height 26
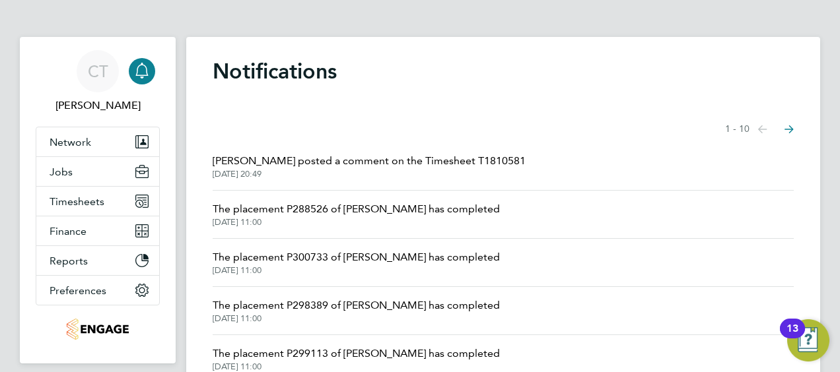
click at [137, 63] on icon "Main navigation" at bounding box center [142, 71] width 16 height 16
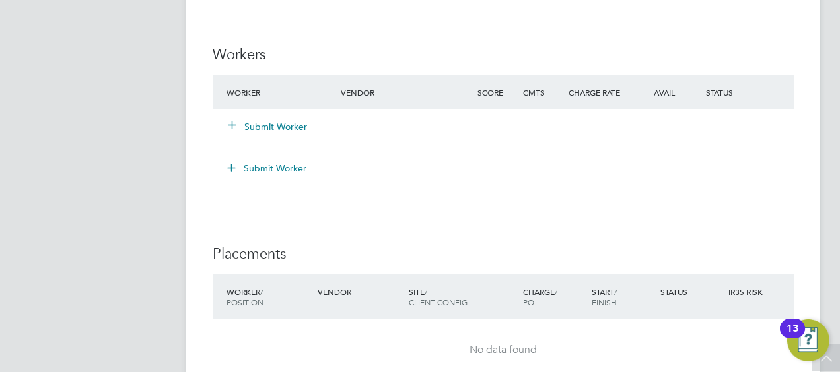
scroll to position [1265, 0]
click at [259, 125] on button "Submit Worker" at bounding box center [267, 124] width 79 height 13
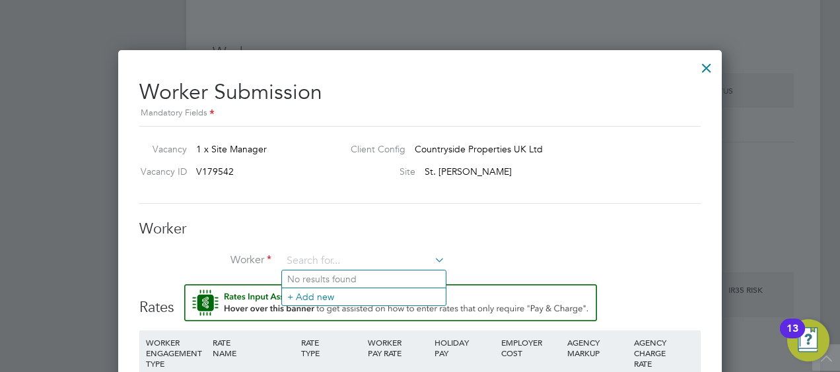
scroll to position [1309, 0]
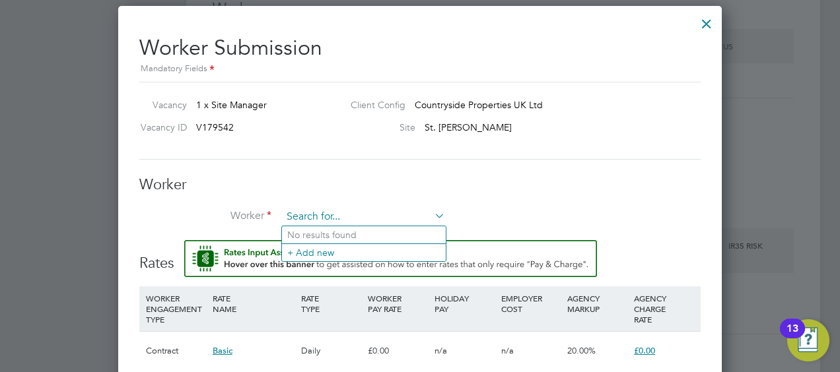
click at [325, 219] on input at bounding box center [363, 217] width 163 height 20
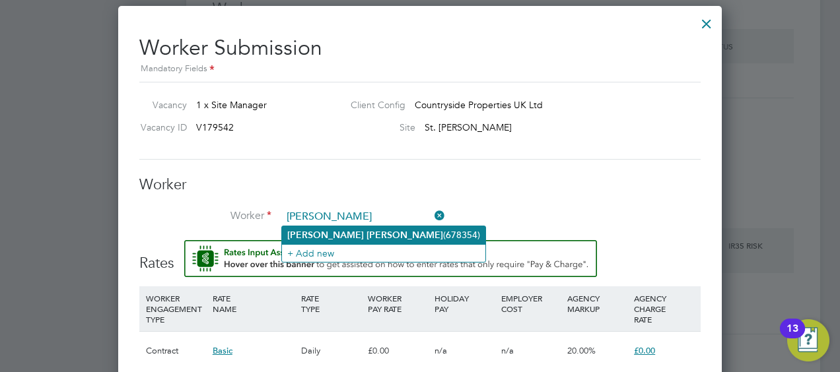
click at [368, 228] on li "David Milner (678354)" at bounding box center [383, 235] width 203 height 18
type input "David Milner (678354)"
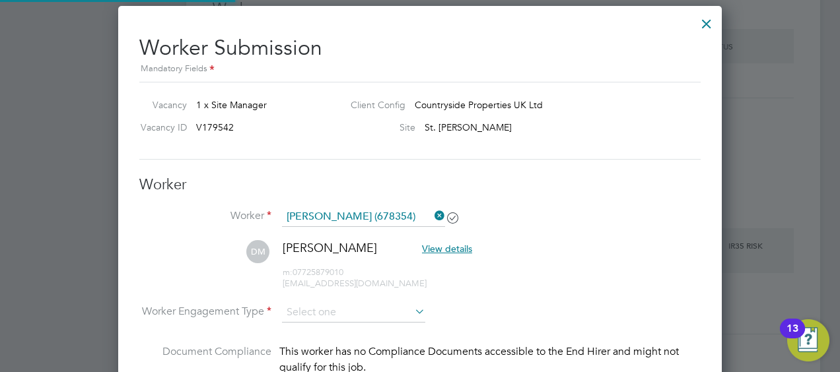
scroll to position [7, 7]
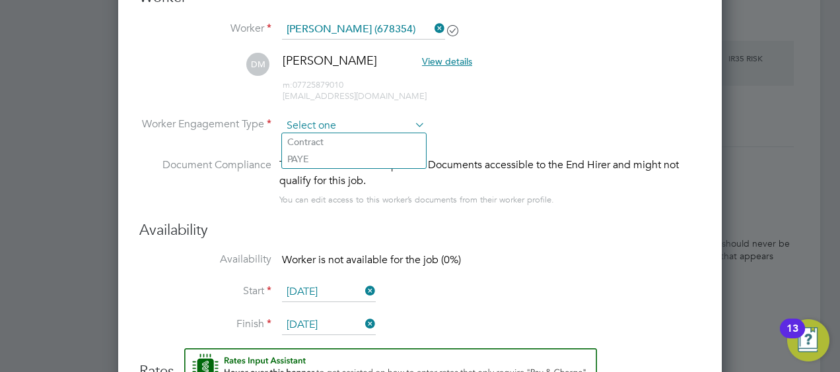
click at [318, 123] on input at bounding box center [353, 126] width 143 height 20
click at [300, 141] on li "Contract" at bounding box center [354, 141] width 144 height 17
type input "Contract"
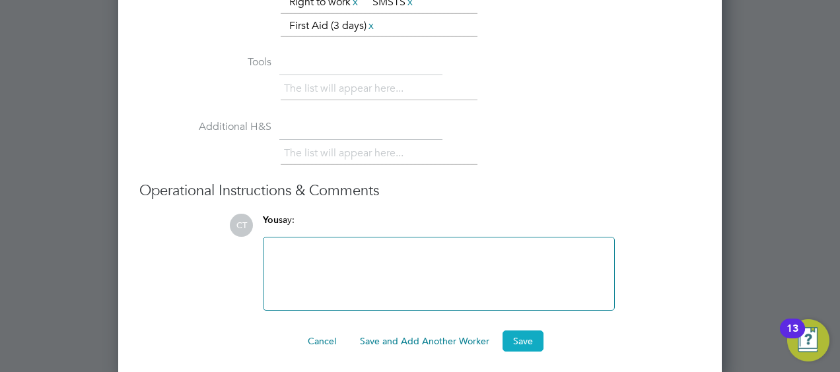
click at [519, 343] on button "Save" at bounding box center [523, 341] width 41 height 21
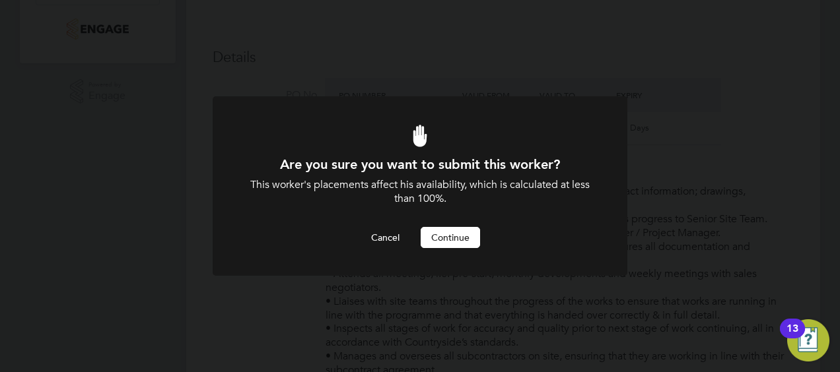
click at [521, 343] on div "Are you sure you want to submit this worker? This worker's placements affect hi…" at bounding box center [420, 186] width 840 height 372
click at [450, 232] on button "Continue" at bounding box center [450, 237] width 59 height 21
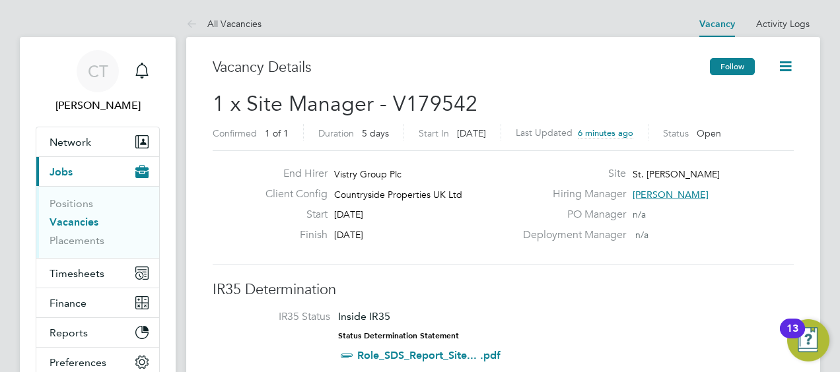
click at [725, 71] on button "Follow" at bounding box center [732, 66] width 45 height 17
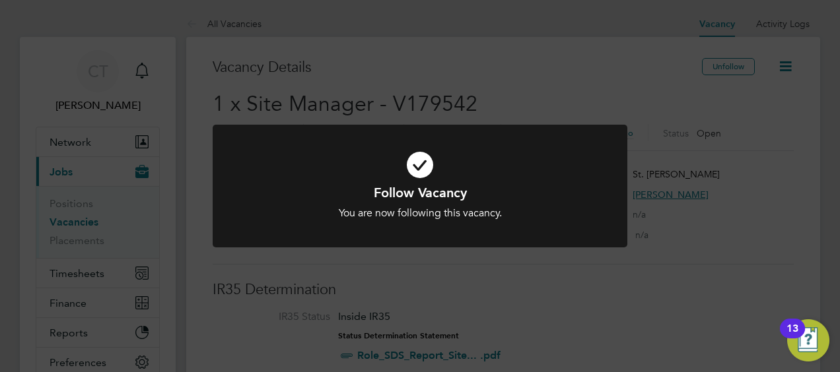
click at [536, 95] on div "Follow Vacancy You are now following this vacancy. Cancel Okay" at bounding box center [420, 186] width 840 height 372
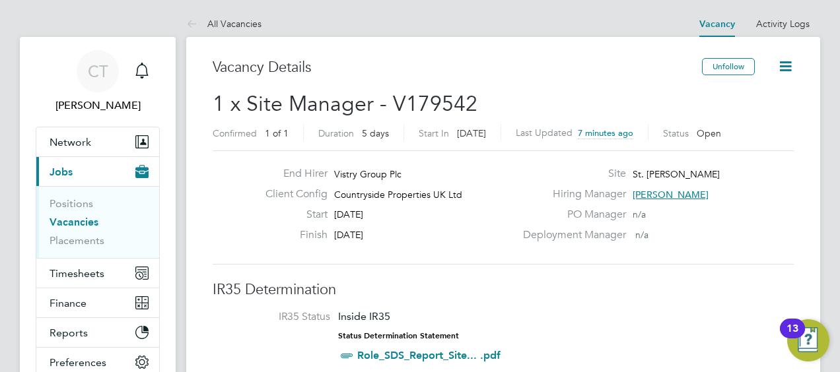
click at [780, 71] on icon at bounding box center [785, 66] width 17 height 17
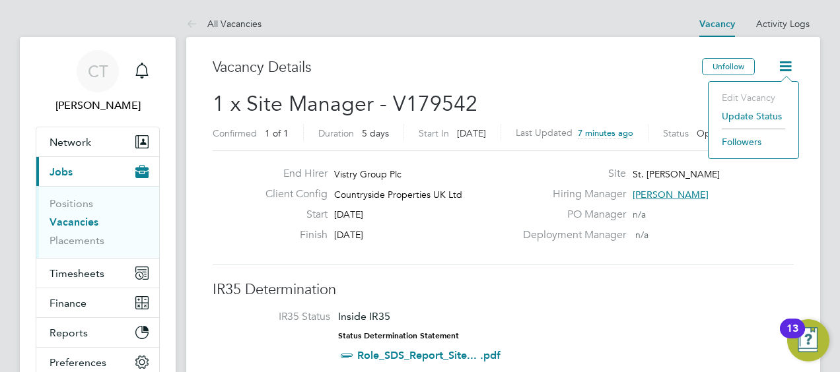
click at [626, 83] on div "Vacancy Details" at bounding box center [457, 74] width 489 height 32
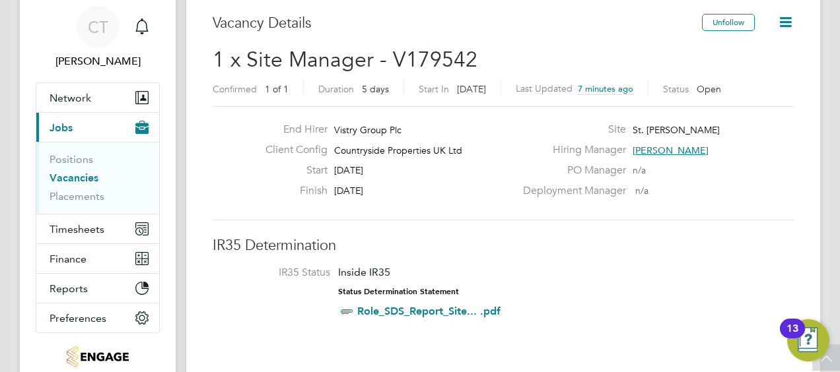
click at [782, 22] on icon at bounding box center [785, 22] width 17 height 17
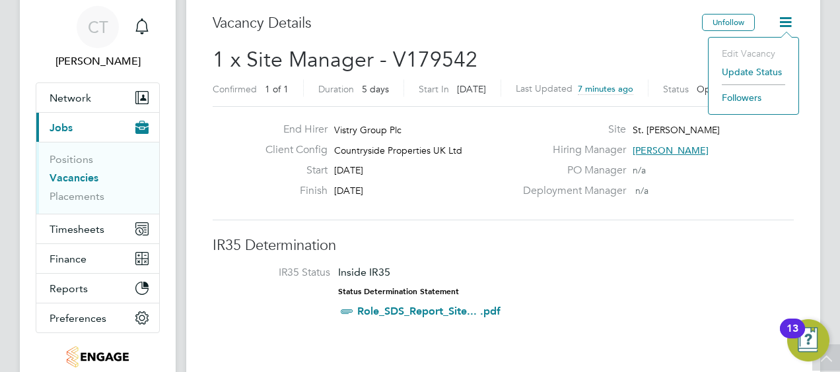
click at [734, 76] on li "Update Status" at bounding box center [753, 72] width 77 height 18
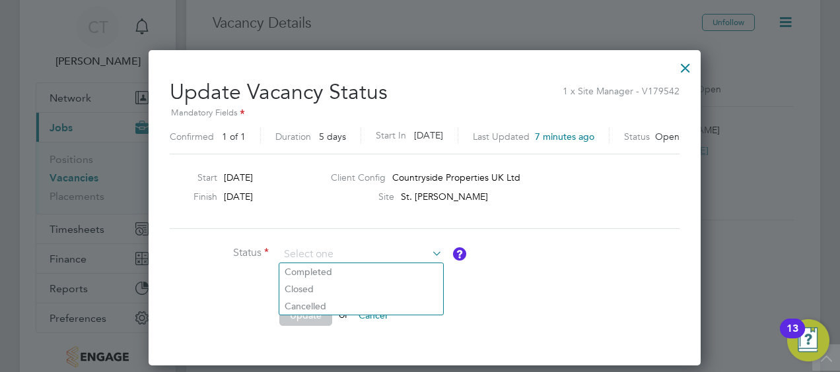
click at [674, 69] on div at bounding box center [686, 65] width 24 height 24
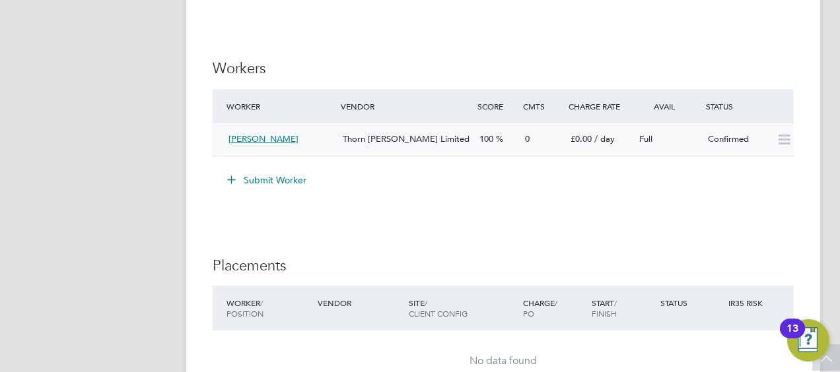
click at [329, 138] on div "David Milner" at bounding box center [280, 140] width 114 height 22
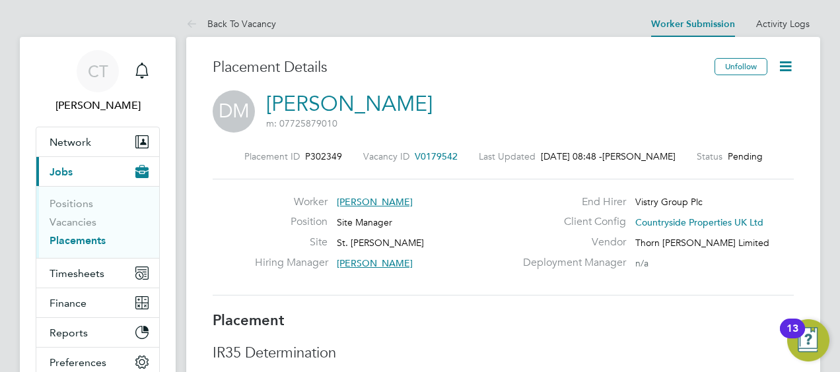
click at [789, 71] on icon at bounding box center [785, 66] width 17 height 17
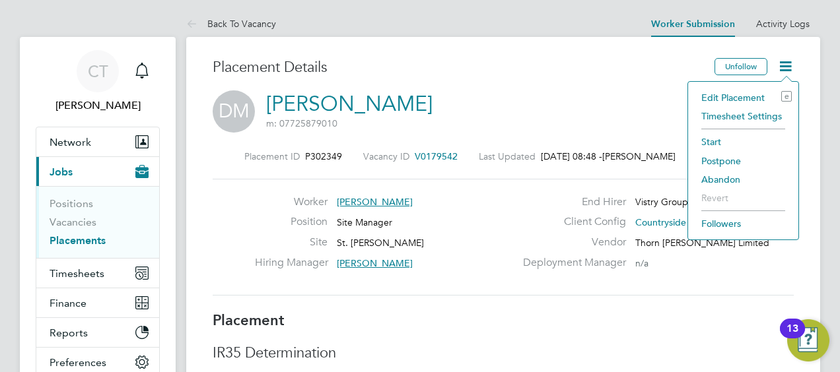
click at [705, 145] on li "Start" at bounding box center [743, 142] width 97 height 18
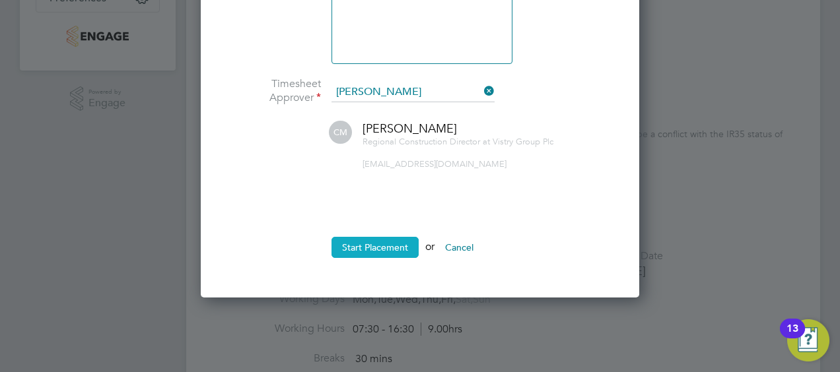
click at [368, 248] on button "Start Placement" at bounding box center [374, 247] width 87 height 21
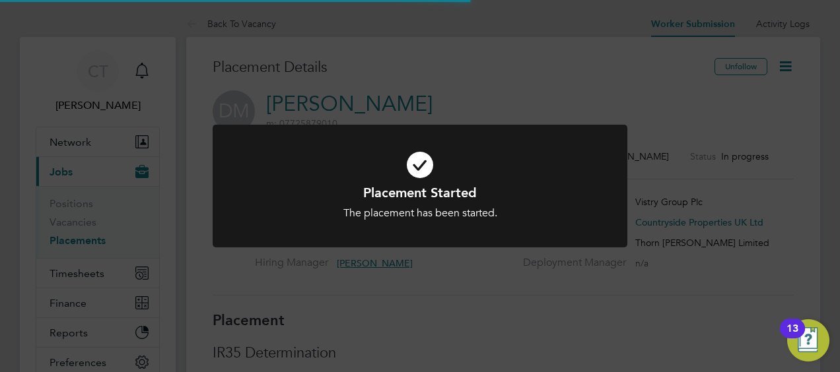
click at [673, 171] on div "Placement Started The placement has been started. Cancel Okay" at bounding box center [420, 186] width 840 height 372
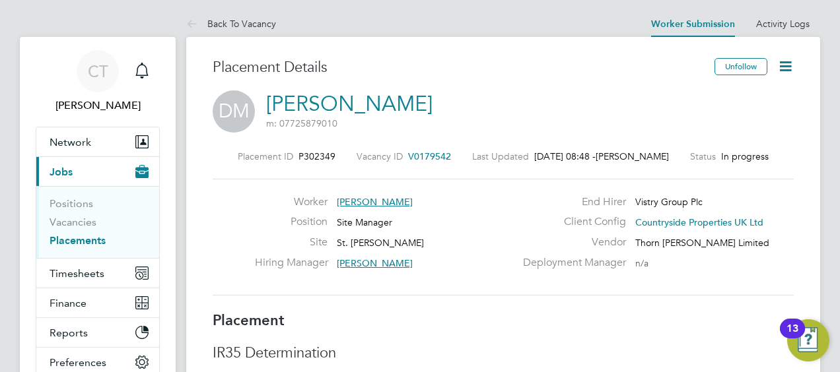
click at [784, 64] on icon at bounding box center [785, 66] width 17 height 17
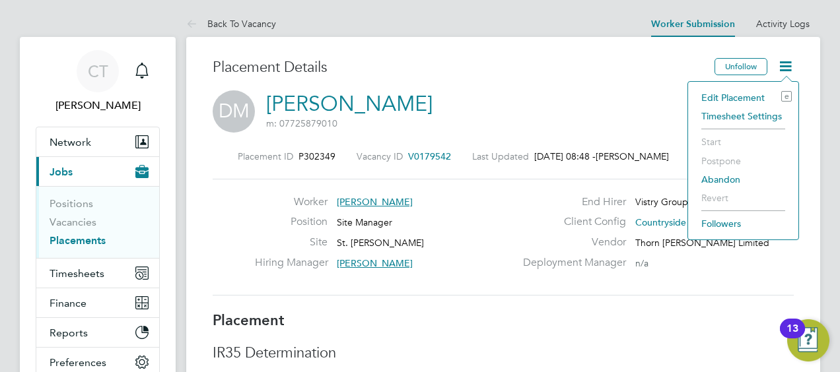
click at [713, 95] on li "Edit Placement e" at bounding box center [743, 97] width 97 height 18
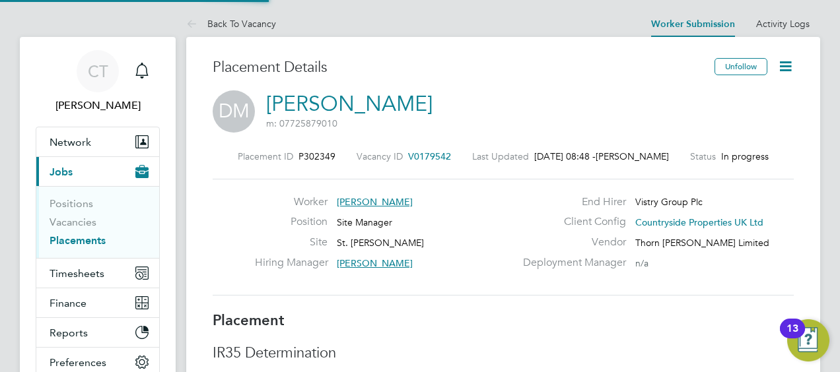
type input "[PERSON_NAME]"
type input "01 Sep 2025"
type input "05 Sep 2025"
type input "07:30"
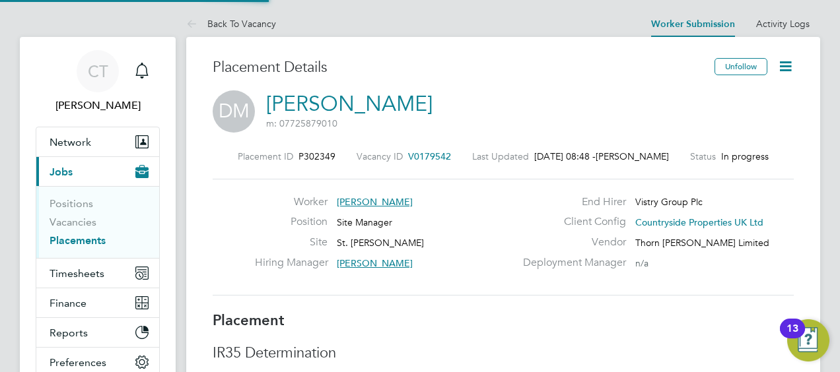
type input "16:30"
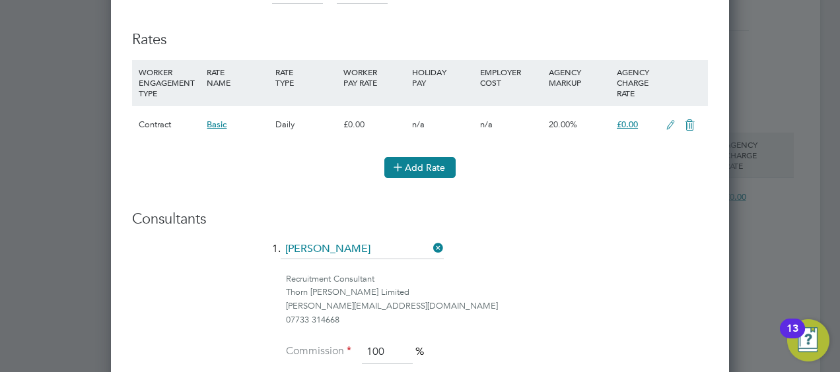
click at [414, 163] on button "Add Rate" at bounding box center [419, 167] width 71 height 21
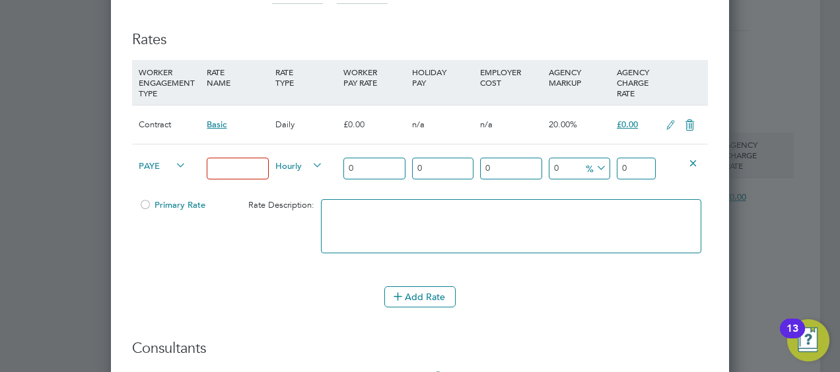
click at [240, 160] on input at bounding box center [237, 169] width 61 height 22
click at [151, 158] on span "PAYE" at bounding box center [163, 165] width 48 height 15
click at [162, 191] on li "PAYE" at bounding box center [160, 194] width 53 height 17
click at [160, 166] on span "PAYE" at bounding box center [163, 165] width 48 height 15
click at [164, 178] on li "Contract" at bounding box center [160, 177] width 53 height 17
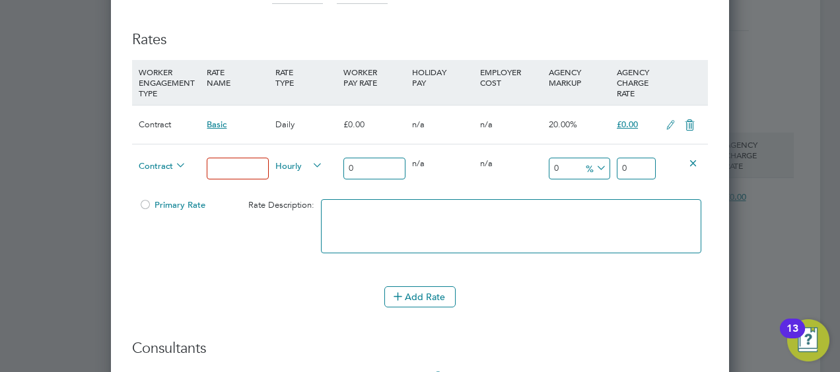
click at [234, 168] on input at bounding box center [237, 169] width 61 height 22
type input "Assistant Site Manager"
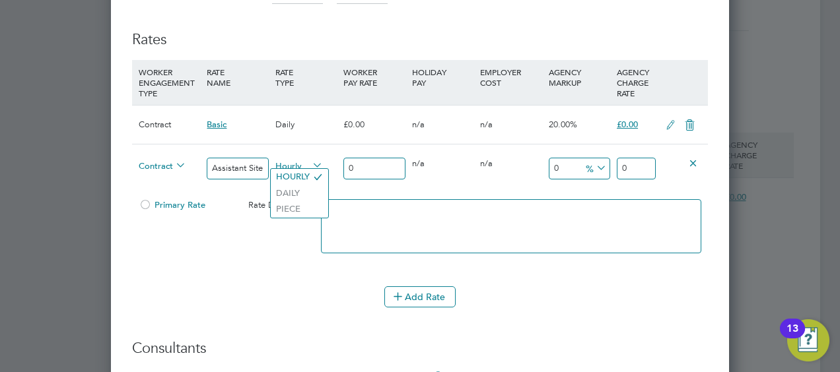
click at [305, 161] on span "Hourly" at bounding box center [299, 165] width 48 height 15
click at [285, 196] on li "DAILY" at bounding box center [299, 194] width 57 height 17
click at [368, 160] on input "0" at bounding box center [373, 169] width 61 height 22
type input "2"
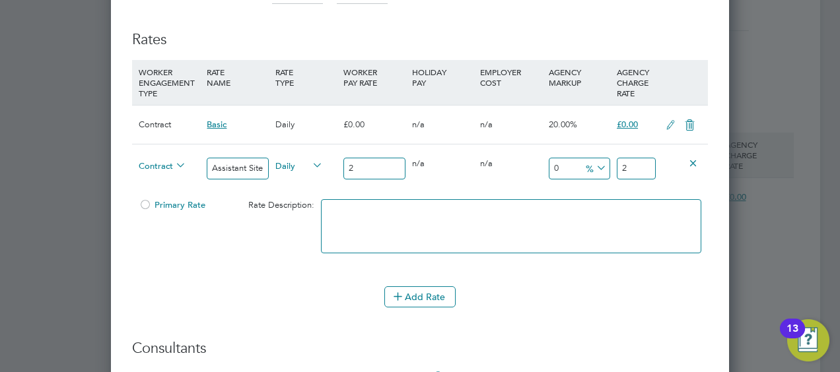
type input "26"
type input "260"
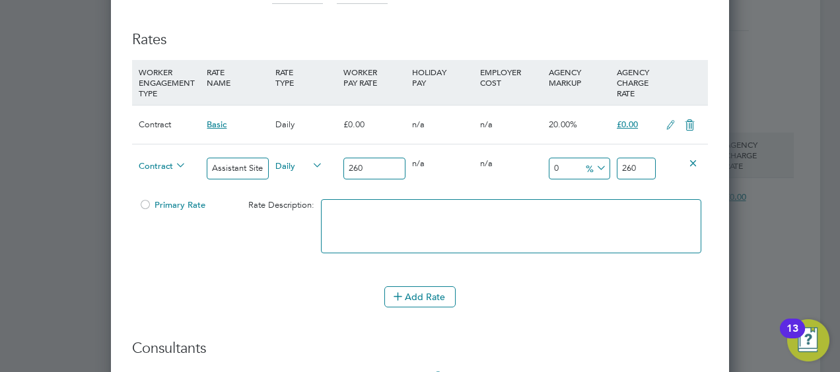
click at [584, 162] on span "%" at bounding box center [594, 167] width 27 height 15
click at [555, 176] on div "0 0 %" at bounding box center [579, 169] width 68 height 48
click at [563, 166] on input "0" at bounding box center [579, 169] width 61 height 22
type input "1"
type input "262.6"
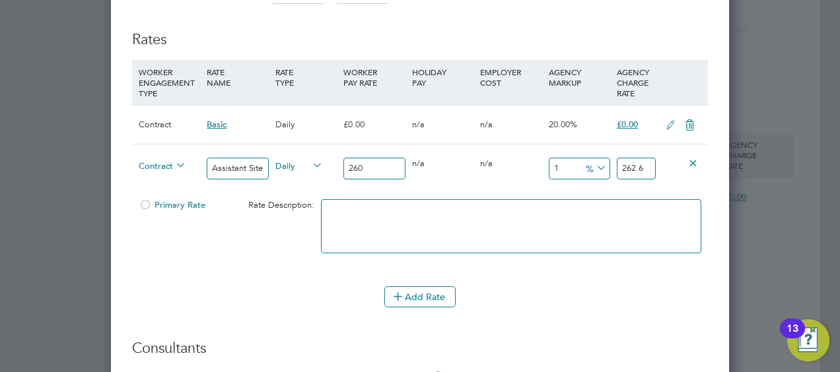
type input "17"
type input "304.2"
type input "17.5"
type input "305.5"
type input "17.5"
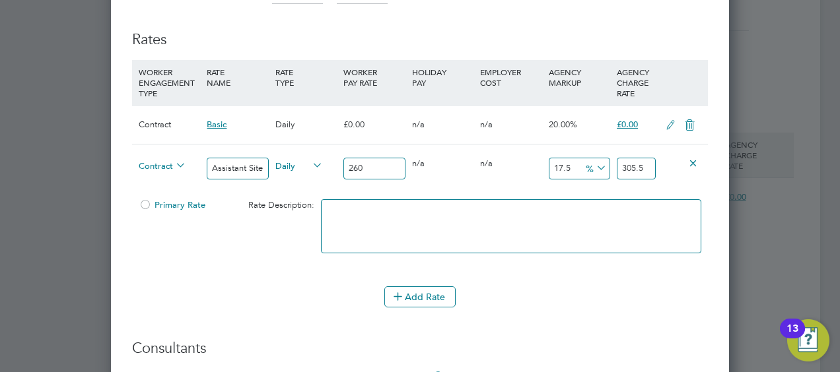
click at [583, 186] on div "17.5 45.5 %" at bounding box center [579, 169] width 68 height 48
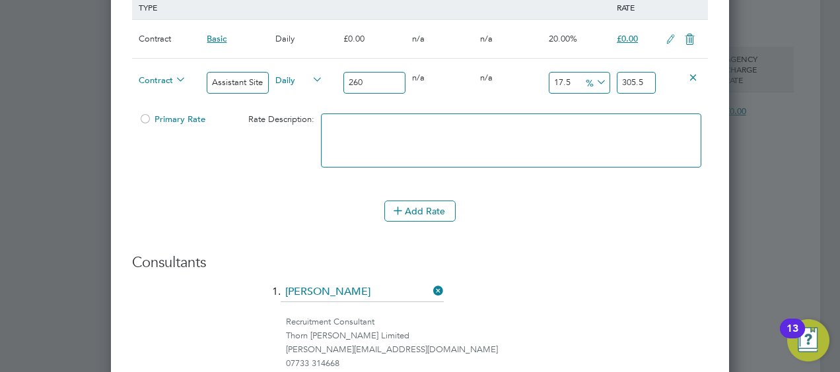
click at [641, 232] on li "Rates WORKER ENGAGEMENT TYPE RATE NAME RATE TYPE WORKER PAY RATE HOLIDAY PAY EM…" at bounding box center [420, 89] width 576 height 317
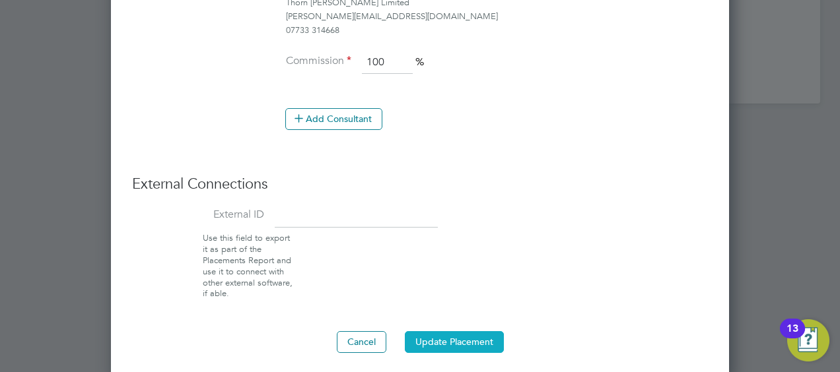
click at [466, 333] on button "Update Placement" at bounding box center [454, 341] width 99 height 21
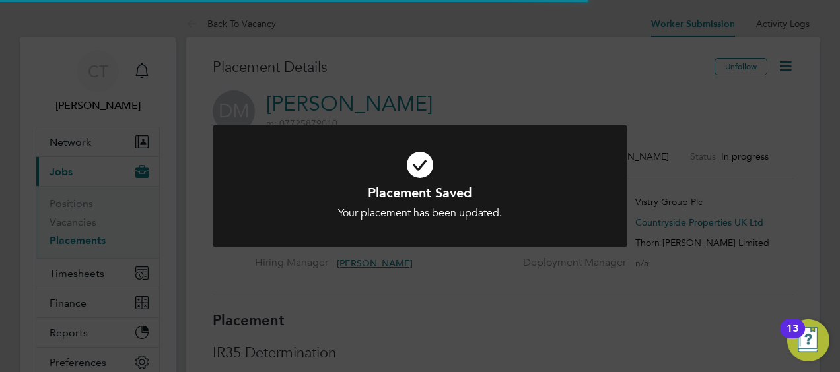
click at [563, 203] on div "Placement Saved Your placement has been updated. Cancel Okay" at bounding box center [419, 202] width 343 height 36
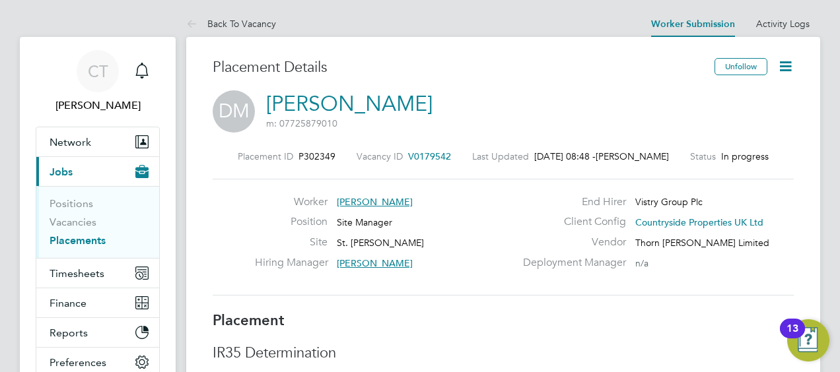
click at [787, 73] on icon at bounding box center [785, 66] width 17 height 17
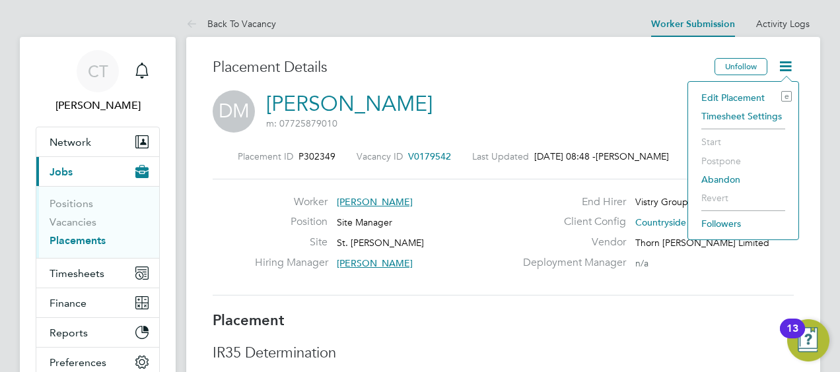
click at [734, 121] on li "Timesheet Settings" at bounding box center [743, 116] width 97 height 18
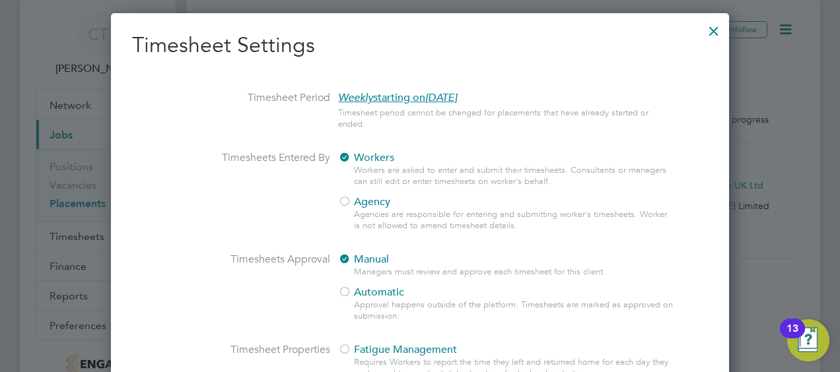
click at [353, 210] on div "Workers Workers are asked to enter and submit their timesheets. Consultants or …" at bounding box center [506, 195] width 337 height 88
click at [345, 199] on div at bounding box center [344, 202] width 13 height 13
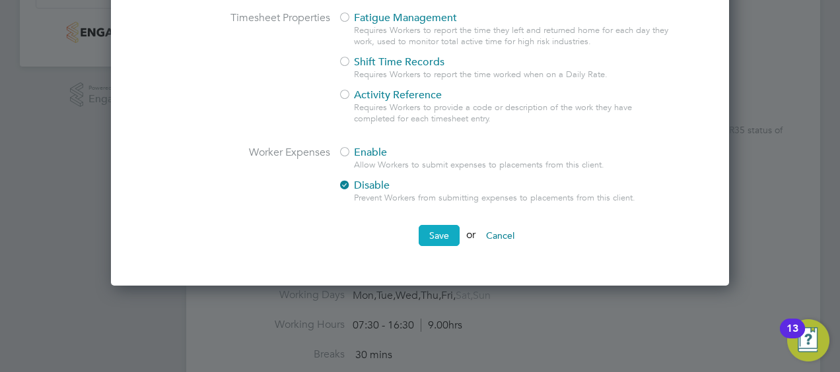
click at [442, 240] on button "Save" at bounding box center [439, 235] width 41 height 21
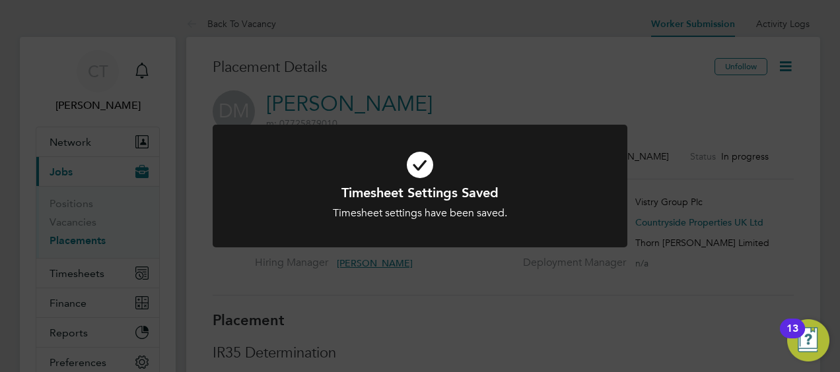
click at [517, 139] on icon at bounding box center [419, 165] width 343 height 52
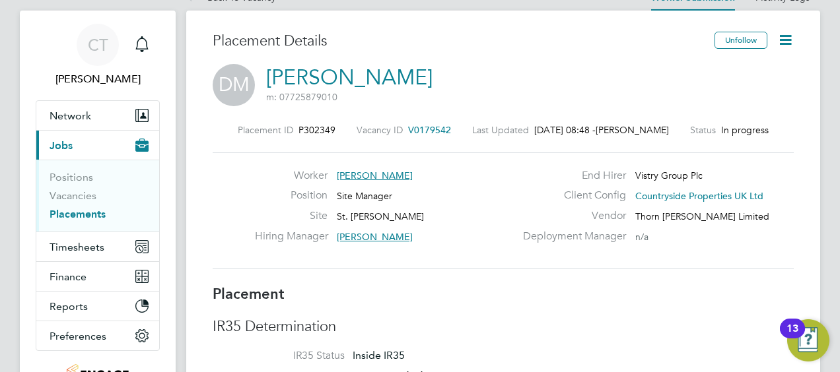
click at [790, 45] on icon at bounding box center [785, 40] width 17 height 17
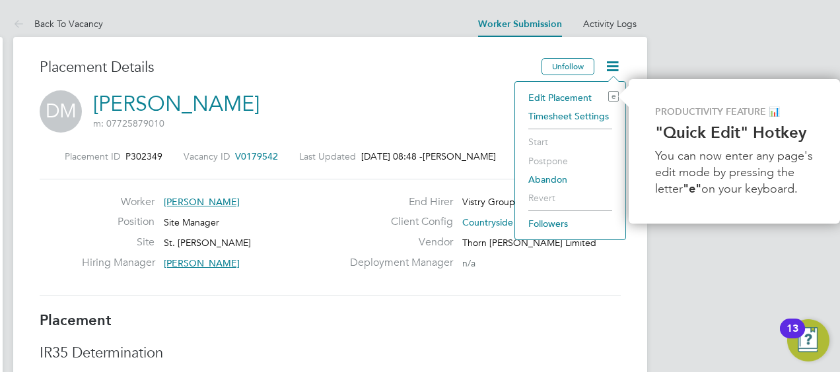
click at [471, 82] on div "Placement Details" at bounding box center [286, 74] width 492 height 32
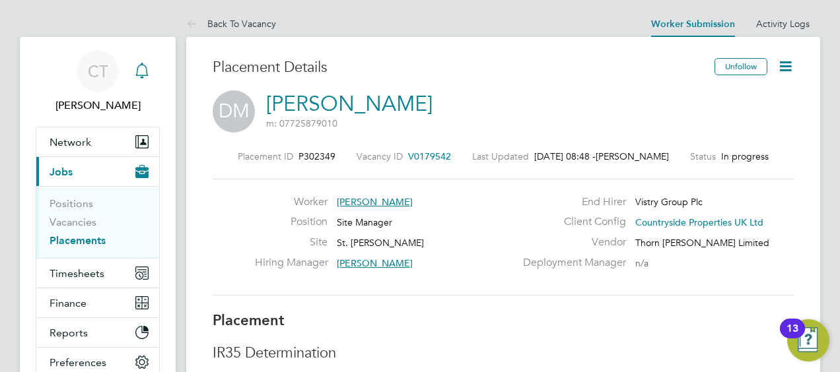
click at [138, 55] on link "Notifications" at bounding box center [142, 71] width 26 height 42
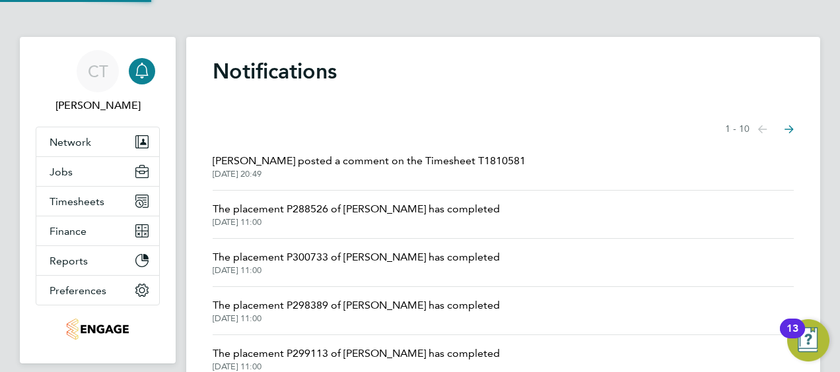
click at [145, 65] on icon "Main navigation" at bounding box center [141, 69] width 13 height 13
click at [83, 173] on button "Jobs" at bounding box center [97, 171] width 123 height 29
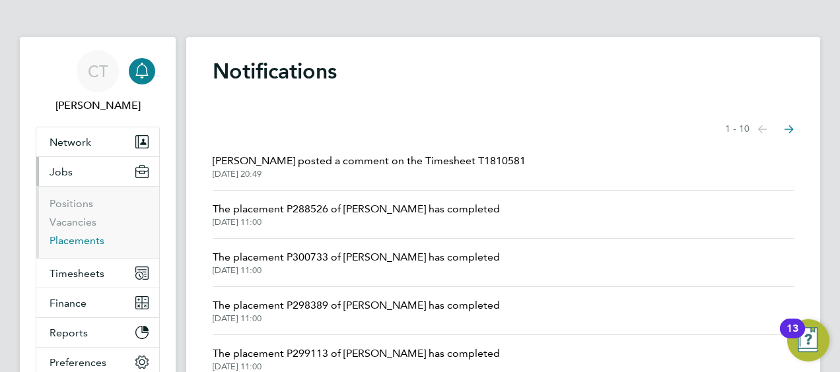
click at [91, 244] on link "Placements" at bounding box center [77, 240] width 55 height 13
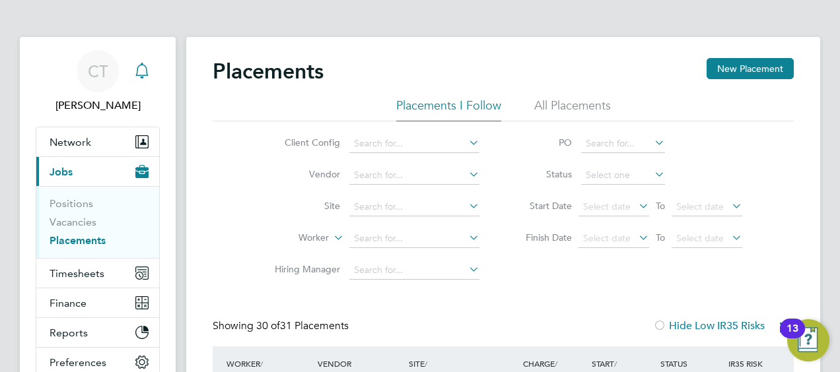
click at [144, 79] on div "Main navigation" at bounding box center [142, 71] width 26 height 26
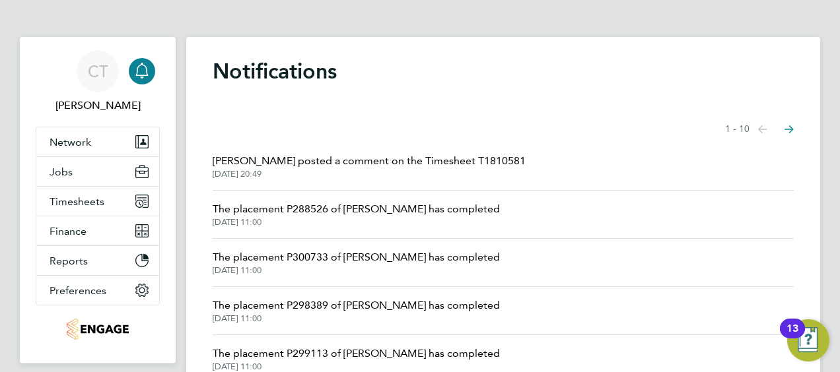
click at [143, 71] on icon "Main navigation" at bounding box center [142, 71] width 16 height 16
click at [138, 72] on icon "Main navigation" at bounding box center [142, 71] width 16 height 16
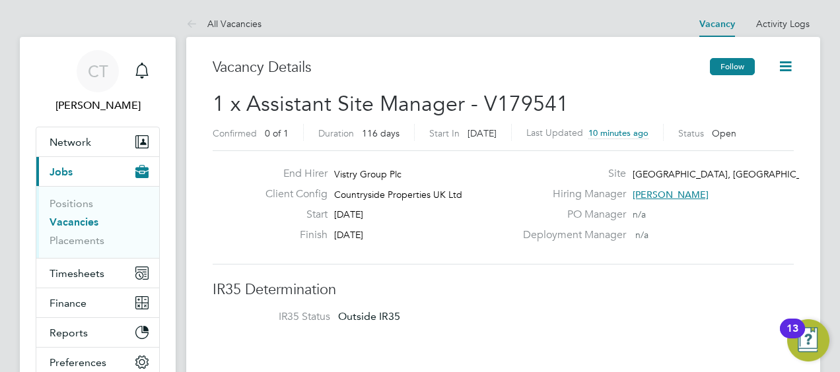
click at [736, 67] on button "Follow" at bounding box center [732, 66] width 45 height 17
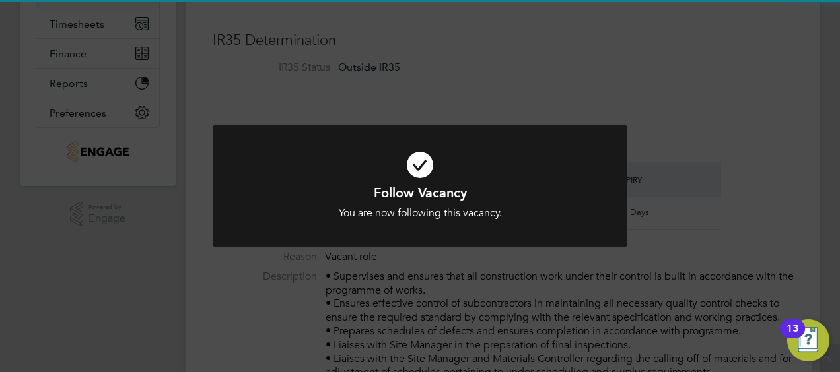
click at [469, 243] on div at bounding box center [420, 186] width 415 height 123
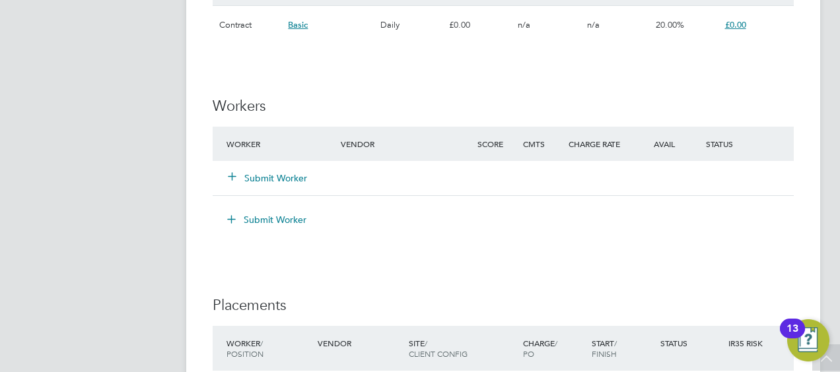
scroll to position [1103, 0]
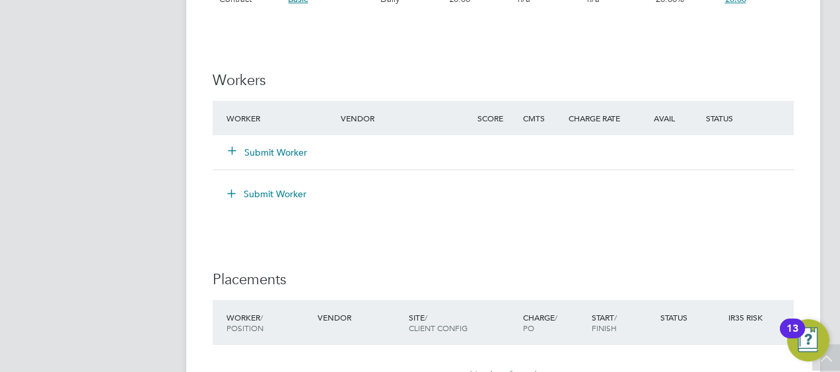
click at [263, 151] on button "Submit Worker" at bounding box center [267, 152] width 79 height 13
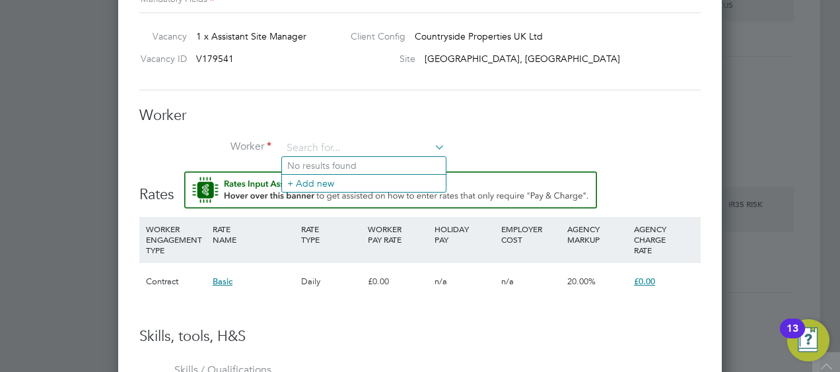
scroll to position [1218, 0]
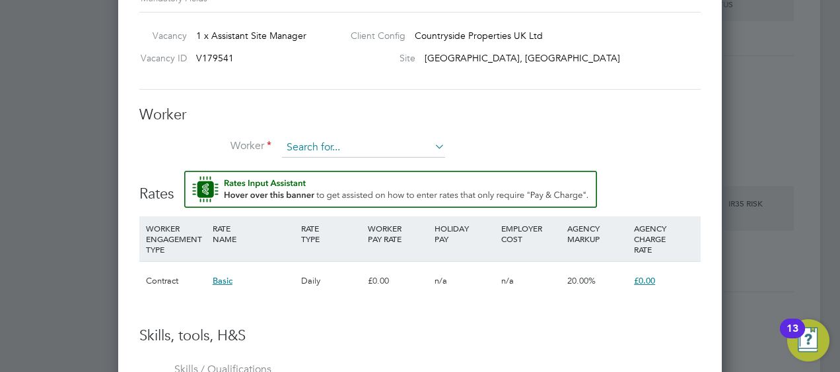
click at [291, 141] on input at bounding box center [363, 148] width 163 height 20
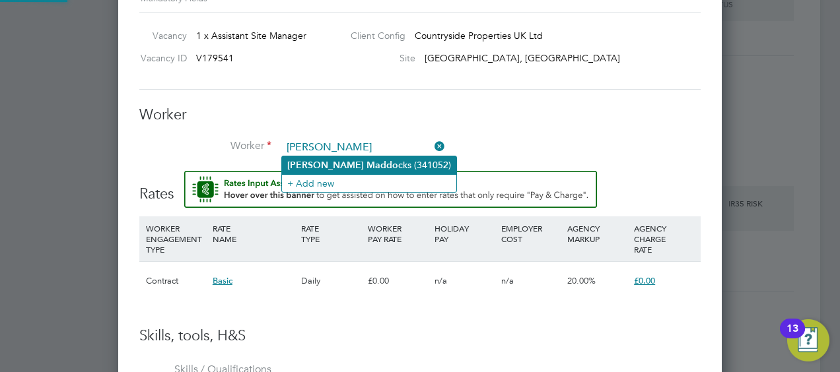
click at [366, 162] on b "Maddo" at bounding box center [382, 165] width 32 height 11
type input "Daniel Maddocks (341052)"
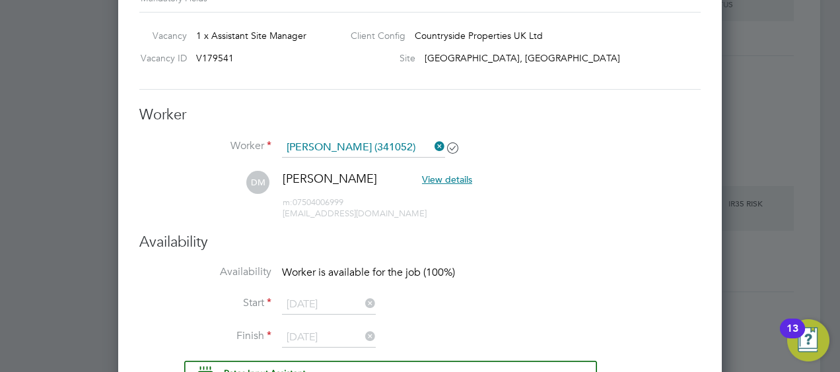
scroll to position [1109, 604]
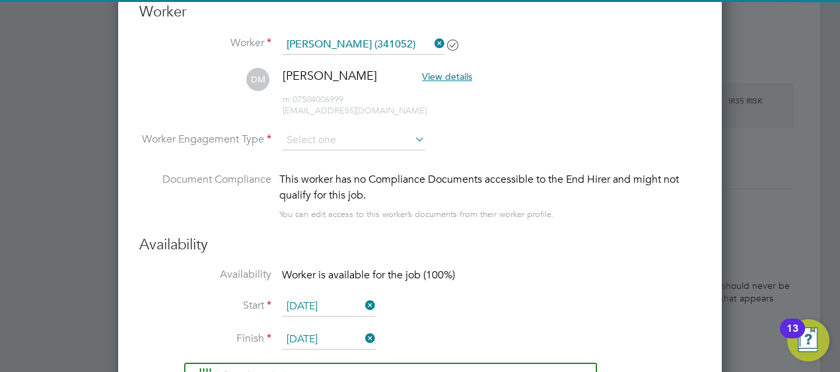
click at [323, 153] on li "Worker Engagement Type" at bounding box center [419, 151] width 561 height 41
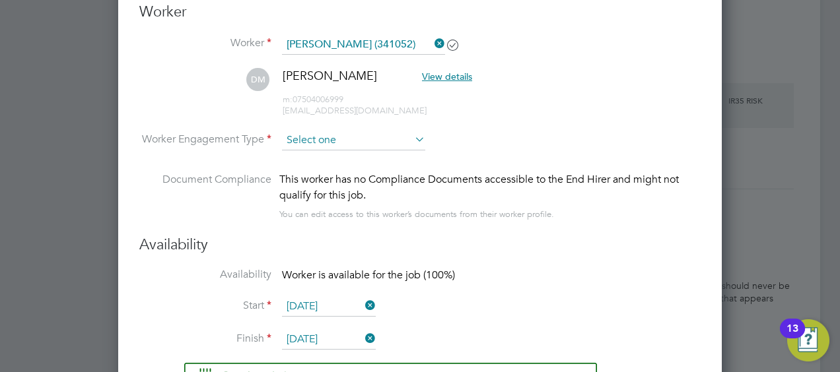
click at [306, 141] on input at bounding box center [353, 141] width 143 height 20
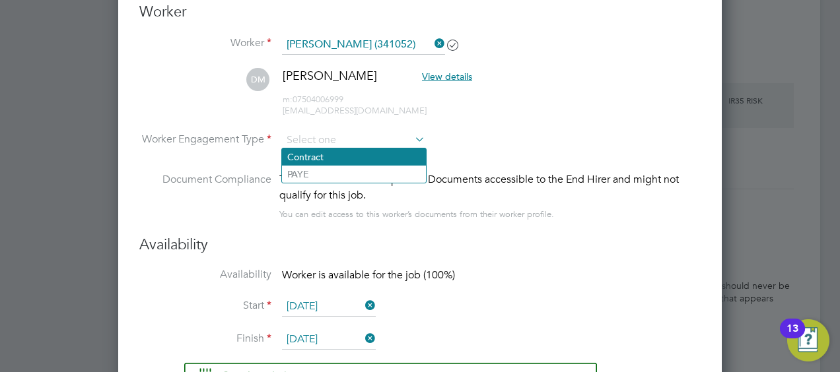
click at [305, 155] on li "Contract" at bounding box center [354, 157] width 144 height 17
type input "Contract"
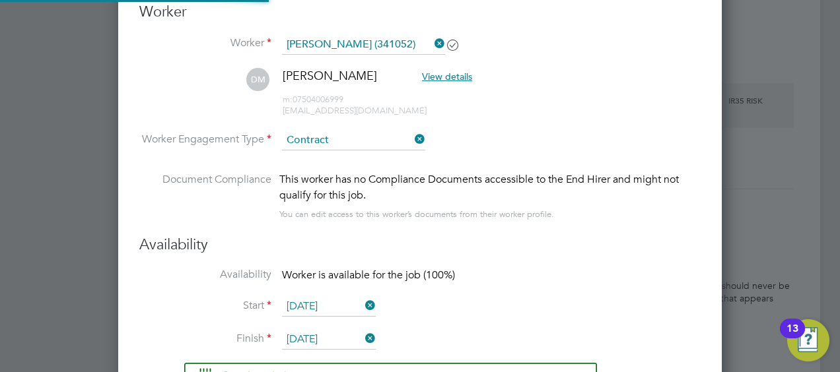
click at [232, 161] on li "Worker Engagement Type Contract" at bounding box center [419, 151] width 561 height 41
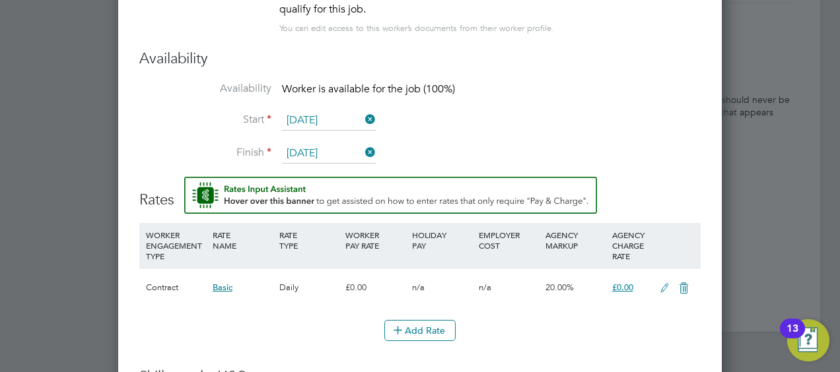
click at [341, 120] on input "01 Sep 2025" at bounding box center [329, 121] width 94 height 20
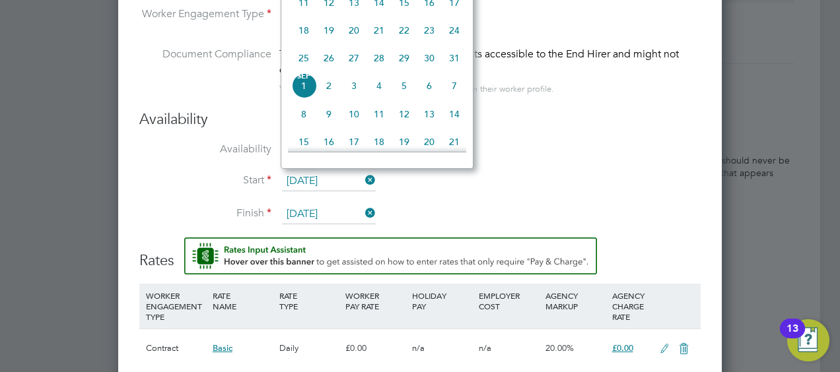
click at [326, 61] on span "26" at bounding box center [328, 58] width 25 height 25
type input "[DATE]"
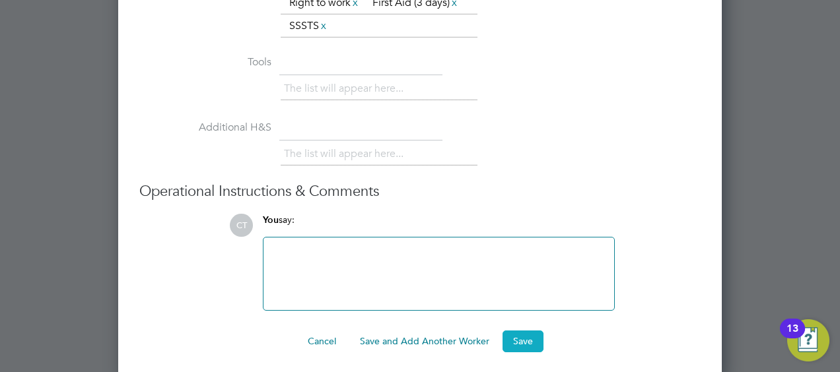
click at [516, 341] on button "Save" at bounding box center [523, 341] width 41 height 21
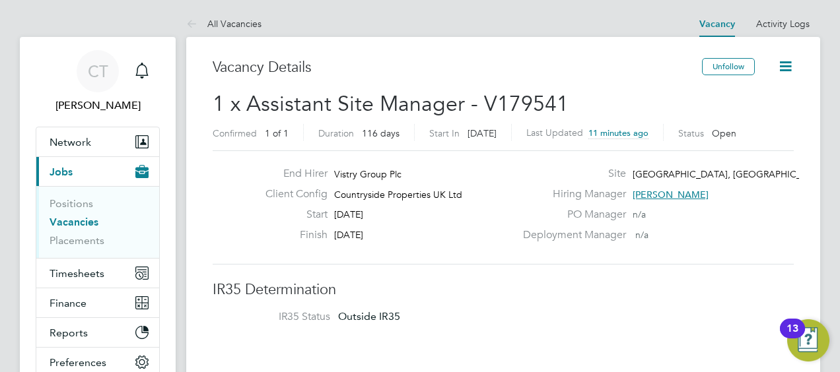
click at [786, 68] on icon at bounding box center [785, 66] width 17 height 17
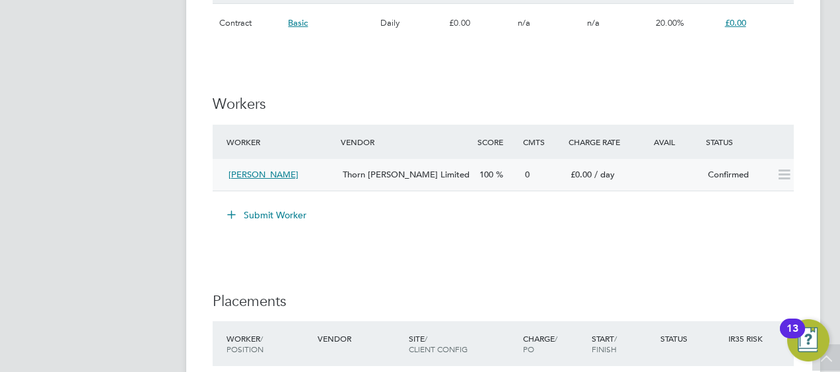
click at [674, 182] on div "Daniel Maddocks Thorn Baker Limited 100 0 £0.00 / day Confirmed" at bounding box center [503, 175] width 581 height 32
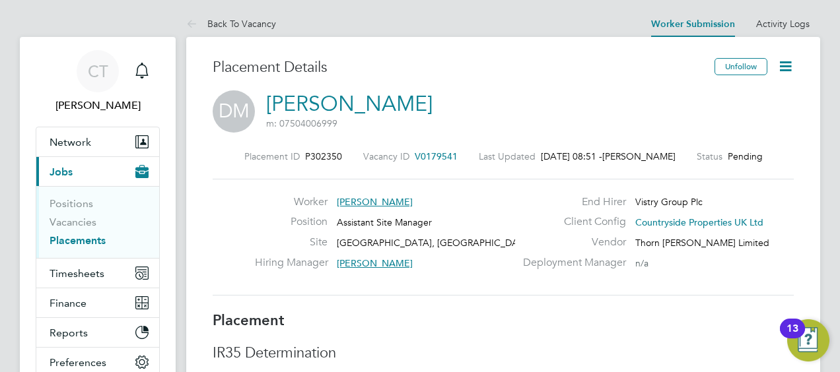
click at [781, 68] on icon at bounding box center [785, 66] width 17 height 17
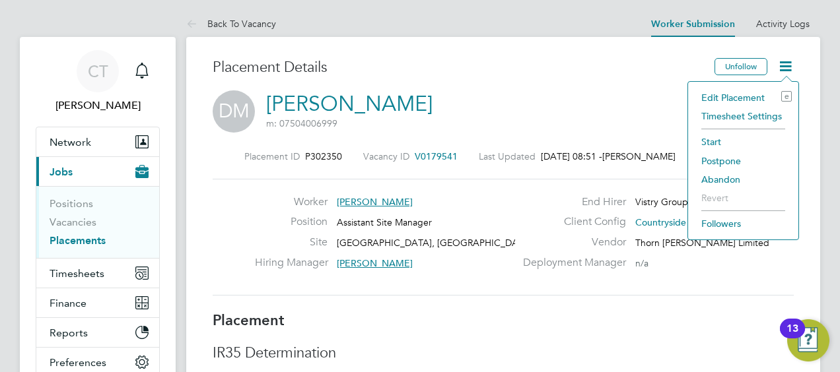
click at [735, 92] on li "Edit Placement e" at bounding box center [743, 97] width 97 height 18
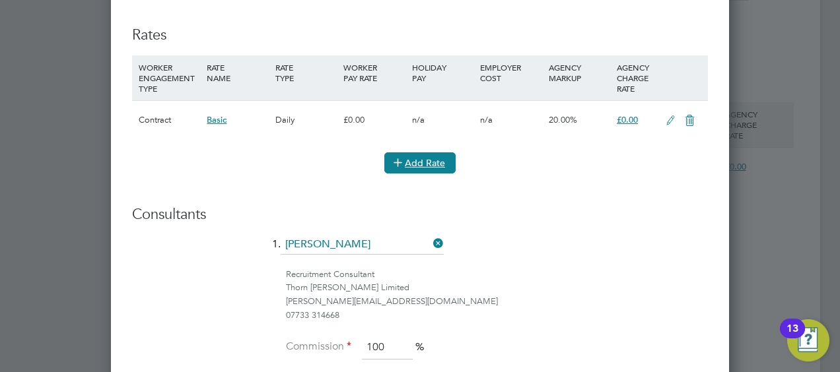
click at [409, 168] on button "Add Rate" at bounding box center [419, 163] width 71 height 21
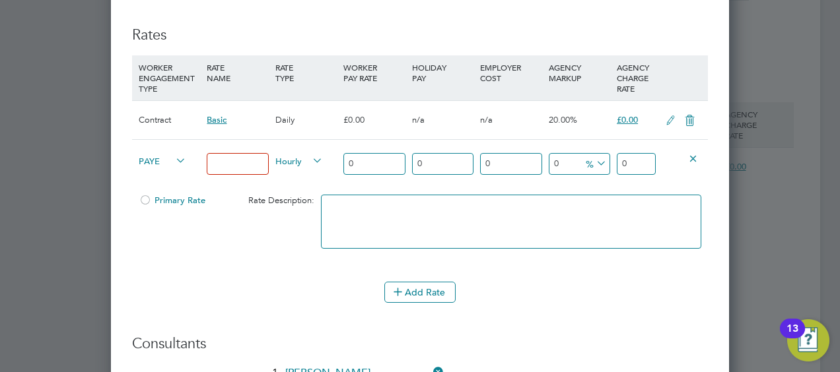
click at [252, 159] on input at bounding box center [237, 164] width 61 height 22
type input "Assistant Site Manager"
click at [168, 173] on div "PAYE" at bounding box center [169, 162] width 68 height 45
click at [158, 166] on div "PAYE" at bounding box center [169, 162] width 68 height 45
click at [154, 161] on span "PAYE" at bounding box center [163, 160] width 48 height 15
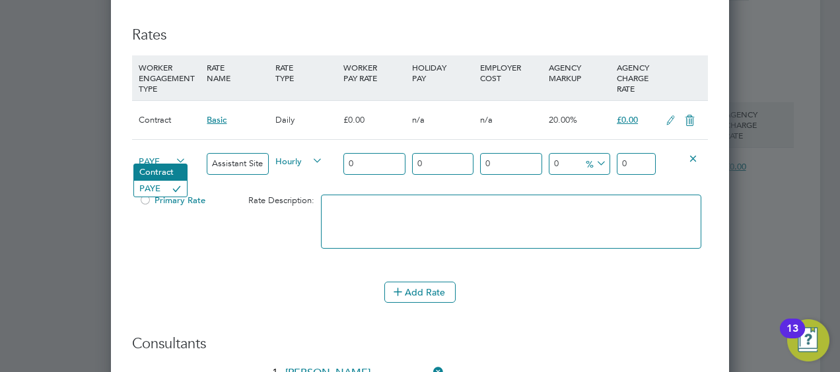
click at [145, 170] on li "Contract" at bounding box center [160, 172] width 53 height 17
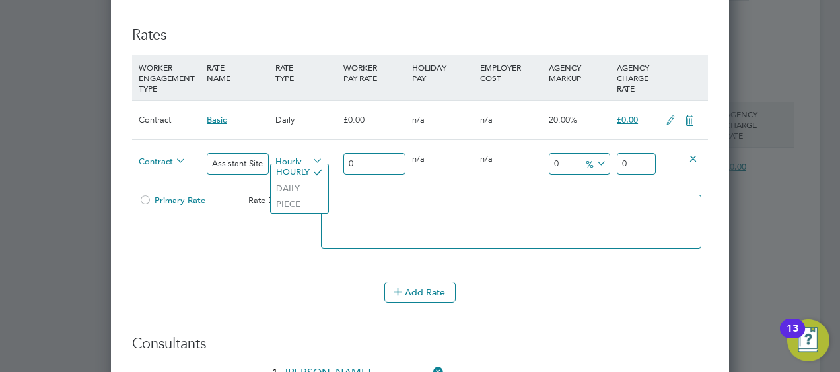
click at [287, 158] on span "Hourly" at bounding box center [299, 160] width 48 height 15
click at [295, 194] on li "DAILY" at bounding box center [299, 189] width 57 height 17
click at [363, 153] on input "0" at bounding box center [373, 164] width 61 height 22
type input "2"
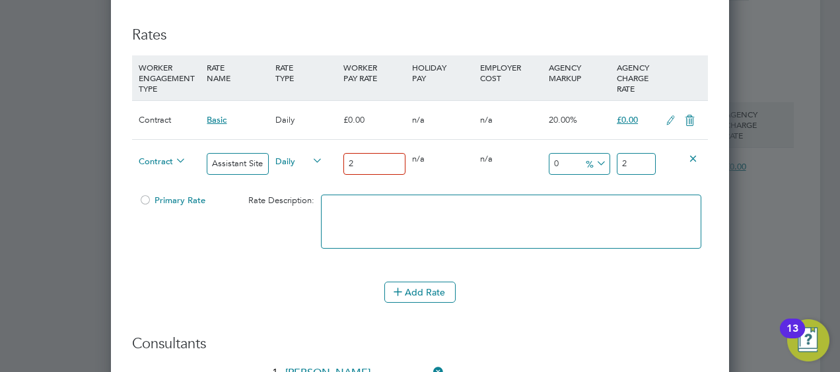
type input "26"
type input "260"
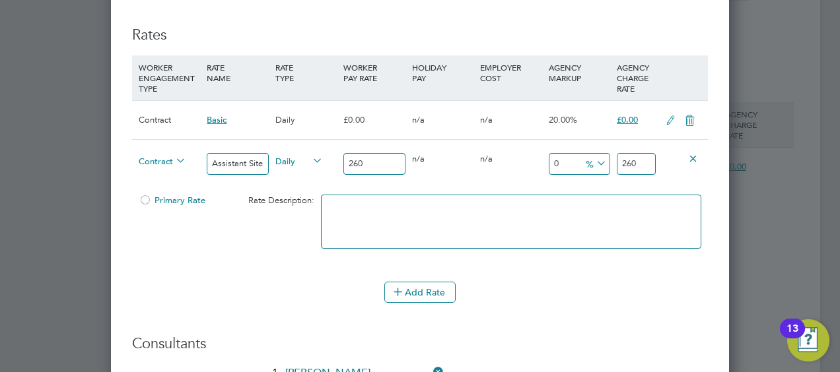
click at [576, 158] on input "0" at bounding box center [579, 164] width 61 height 22
type input "1"
type input "262.6"
type input "17"
type input "304.2"
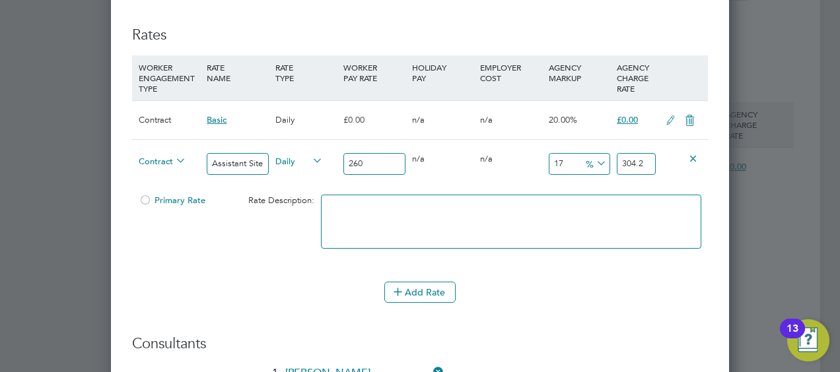
type input "17.5"
type input "305.5"
type input "17.5"
click at [564, 272] on li "WORKER ENGAGEMENT TYPE RATE NAME RATE TYPE WORKER PAY RATE HOLIDAY PAY EMPLOYER…" at bounding box center [420, 168] width 576 height 226
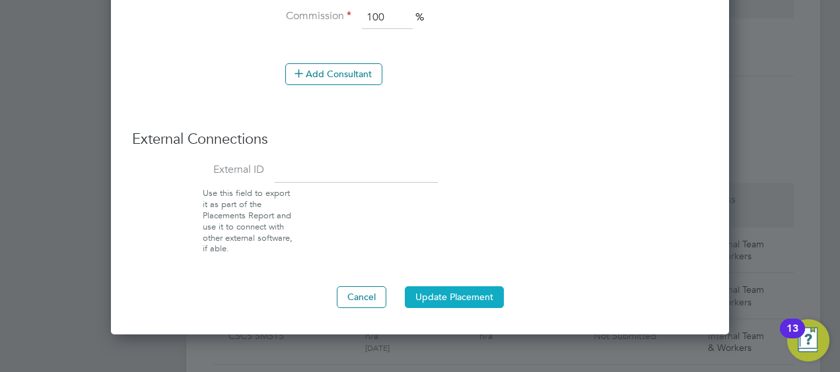
click at [479, 291] on button "Update Placement" at bounding box center [454, 297] width 99 height 21
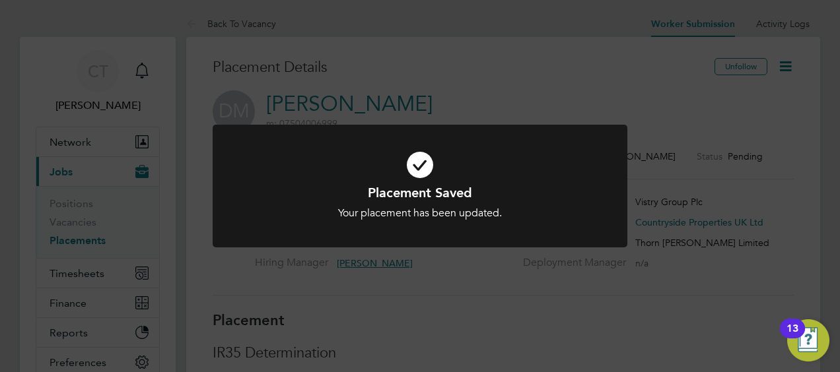
click at [480, 158] on icon at bounding box center [419, 165] width 343 height 52
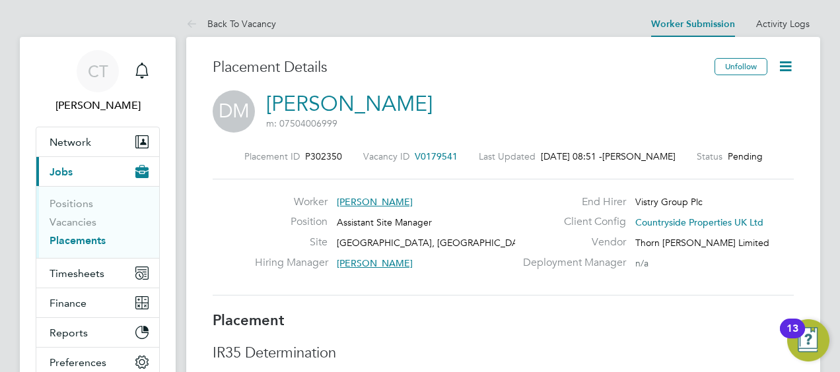
click at [785, 69] on icon at bounding box center [785, 66] width 17 height 17
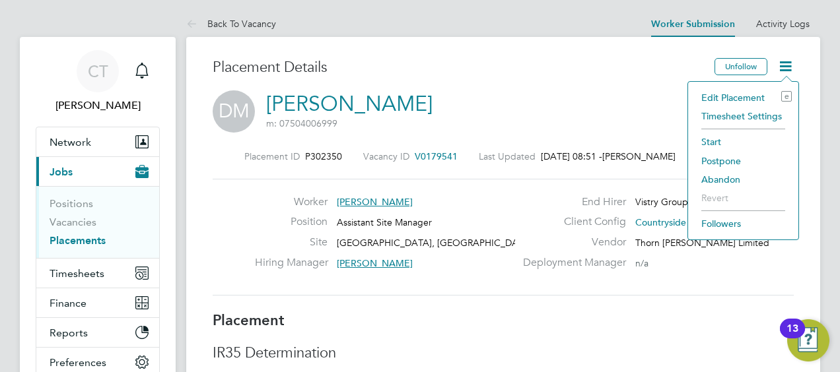
click at [745, 108] on li "Timesheet Settings" at bounding box center [743, 116] width 97 height 18
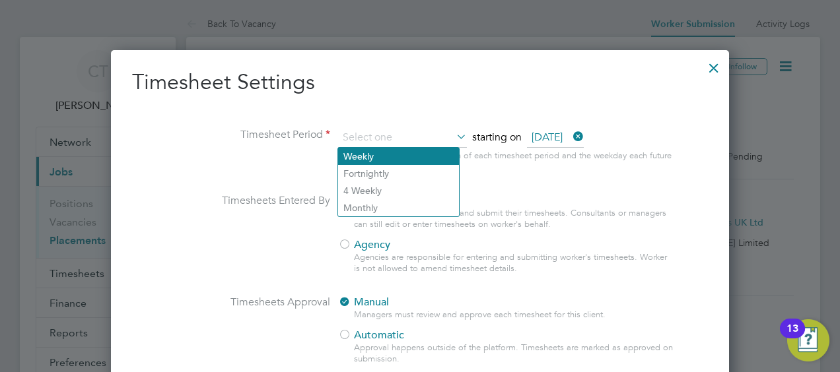
click at [356, 158] on li "Weekly" at bounding box center [398, 156] width 121 height 17
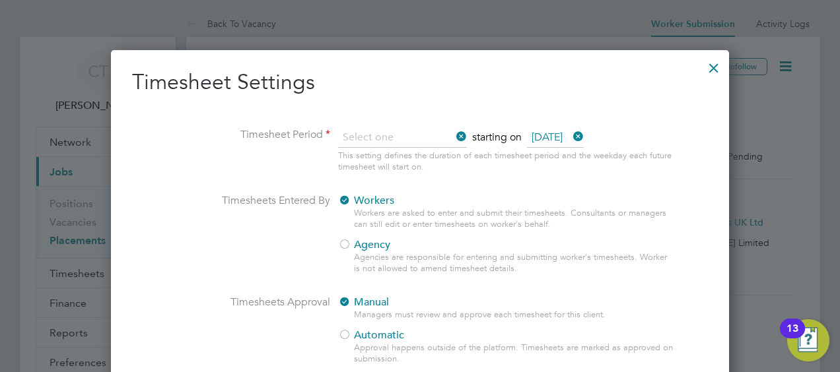
type input "Weekly"
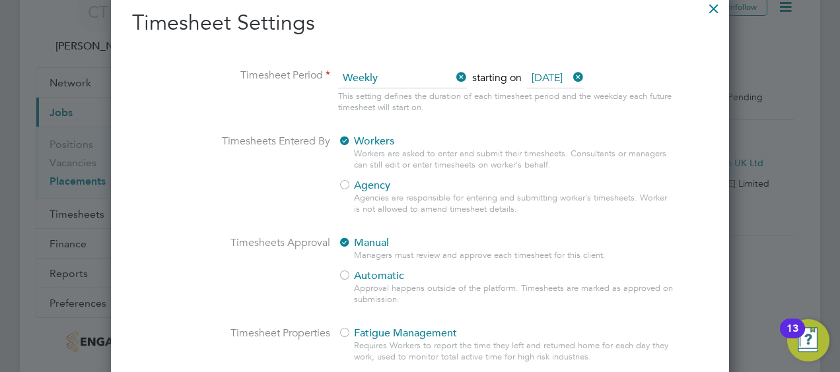
click at [352, 188] on span "Agency" at bounding box center [364, 185] width 52 height 13
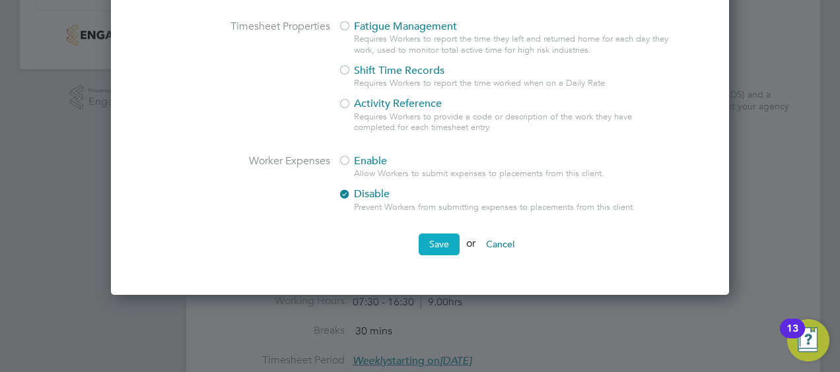
click at [434, 251] on button "Save" at bounding box center [439, 244] width 41 height 21
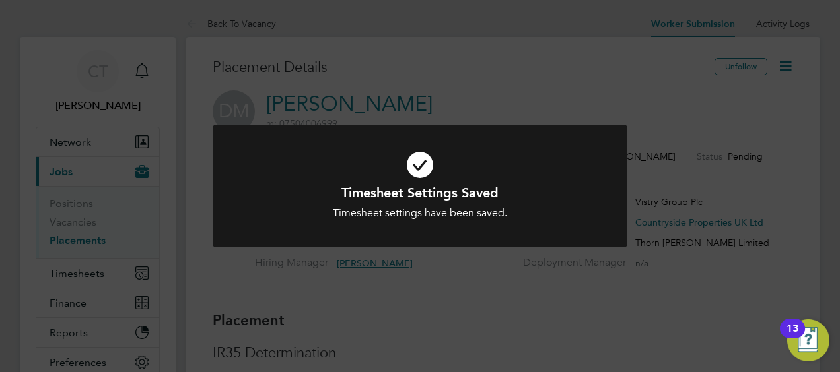
click at [791, 74] on div "Timesheet Settings Saved Timesheet settings have been saved. Cancel Okay" at bounding box center [420, 186] width 840 height 372
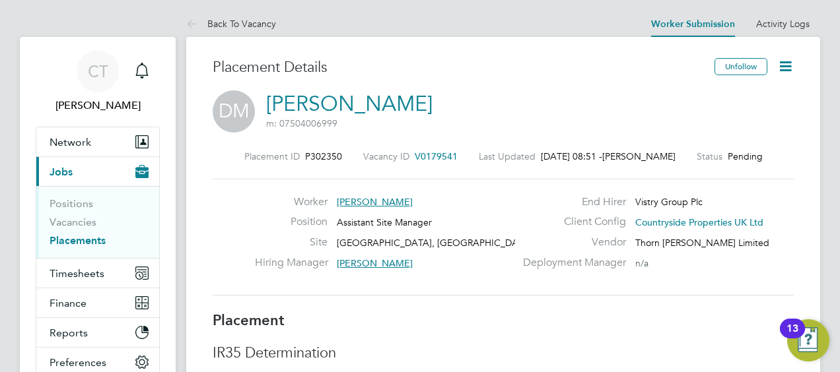
click at [790, 68] on icon at bounding box center [785, 66] width 17 height 17
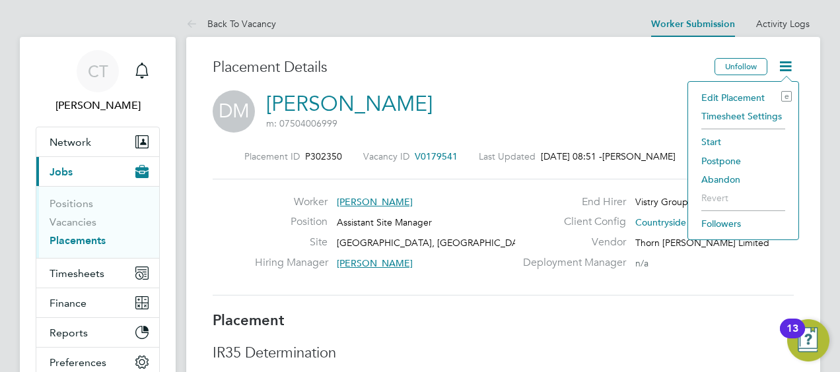
click at [710, 147] on li "Start" at bounding box center [743, 142] width 97 height 18
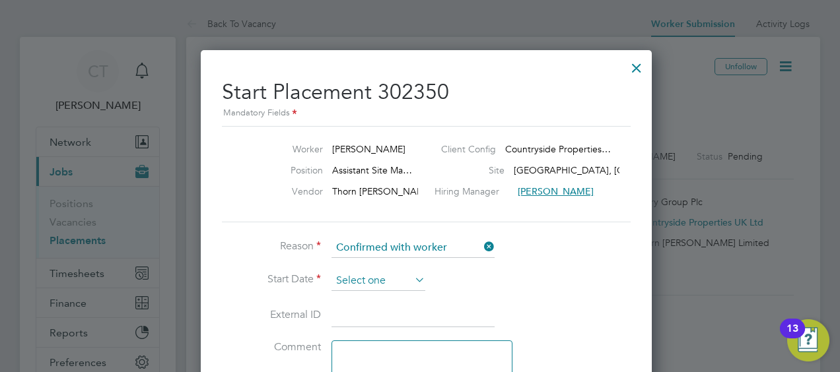
click at [376, 276] on input at bounding box center [378, 281] width 94 height 20
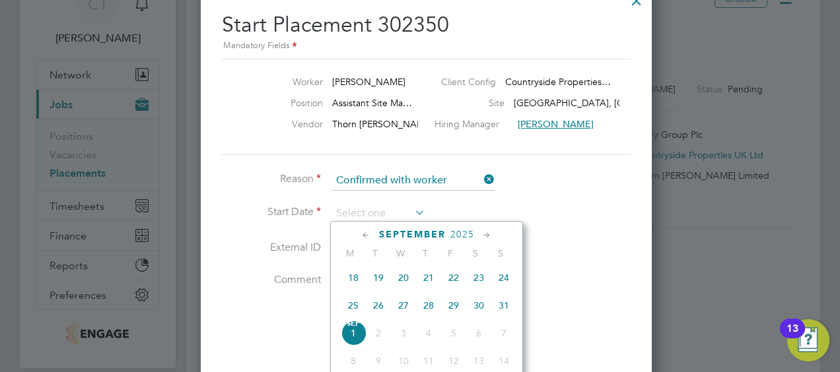
click at [379, 307] on span "26" at bounding box center [378, 305] width 25 height 25
type input "[DATE]"
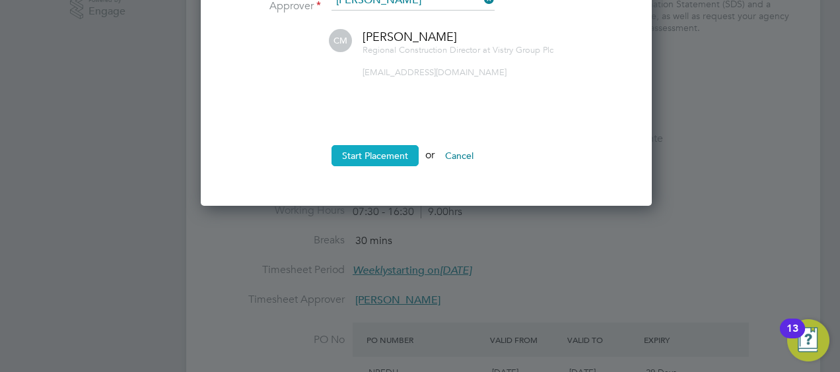
click at [371, 158] on button "Start Placement" at bounding box center [374, 155] width 87 height 21
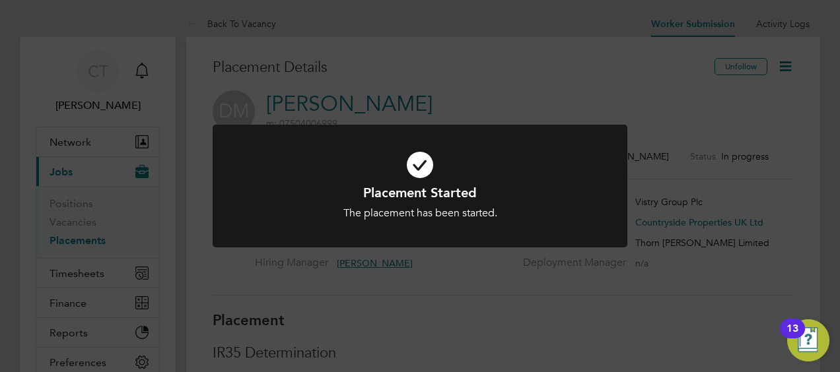
click at [790, 70] on div "Placement Started The placement has been started. Cancel Okay" at bounding box center [420, 186] width 840 height 372
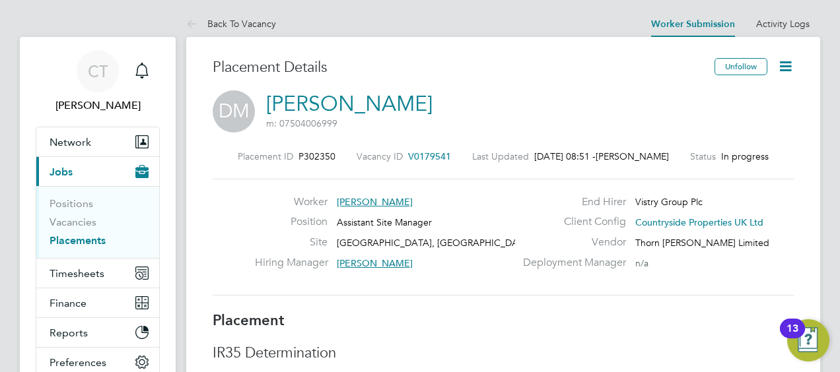
click at [790, 71] on icon at bounding box center [785, 66] width 17 height 17
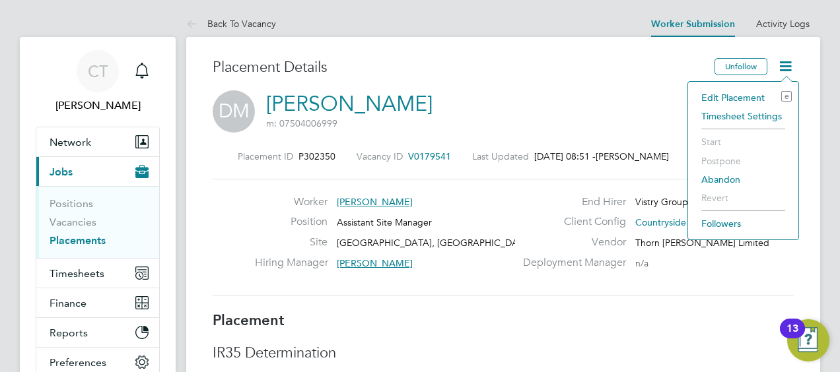
click at [641, 79] on div "Placement Details" at bounding box center [459, 74] width 492 height 32
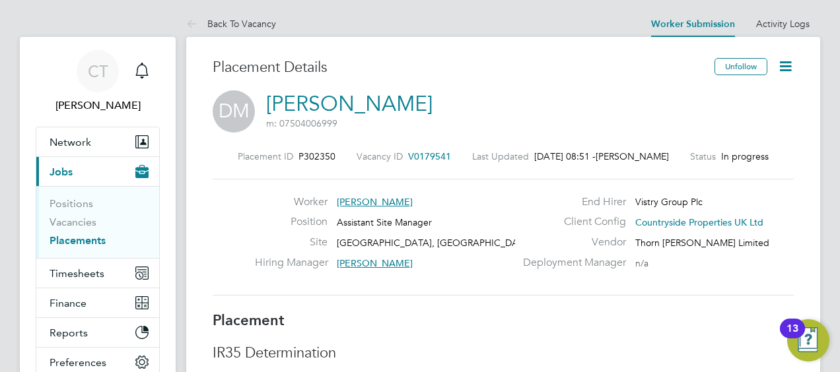
click at [61, 171] on span "Jobs" at bounding box center [61, 172] width 23 height 13
click at [151, 55] on link "Notifications" at bounding box center [142, 71] width 26 height 42
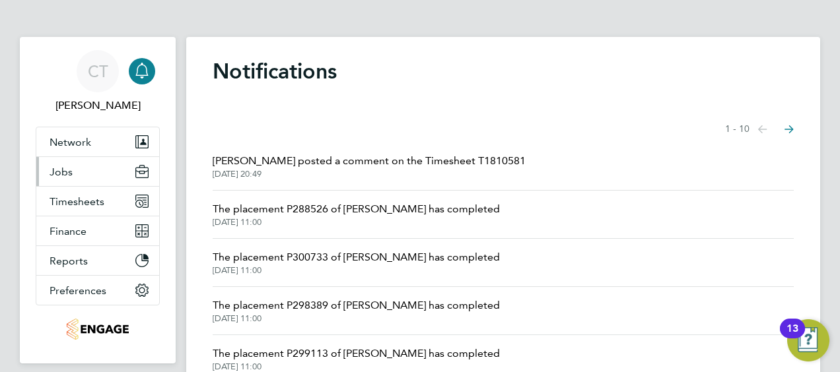
click at [67, 169] on span "Jobs" at bounding box center [61, 172] width 23 height 13
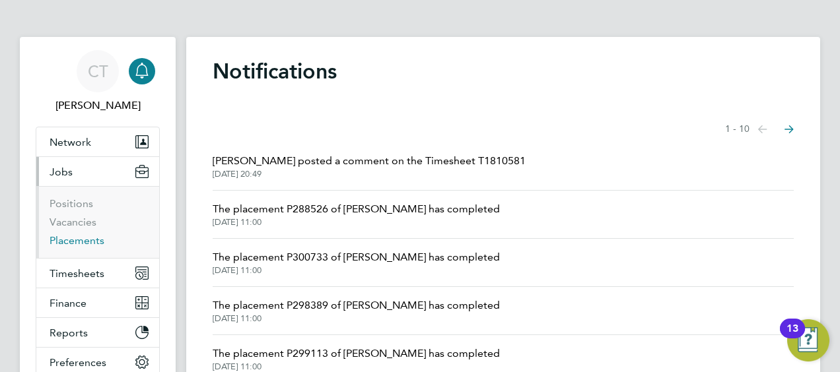
click at [79, 242] on link "Placements" at bounding box center [77, 240] width 55 height 13
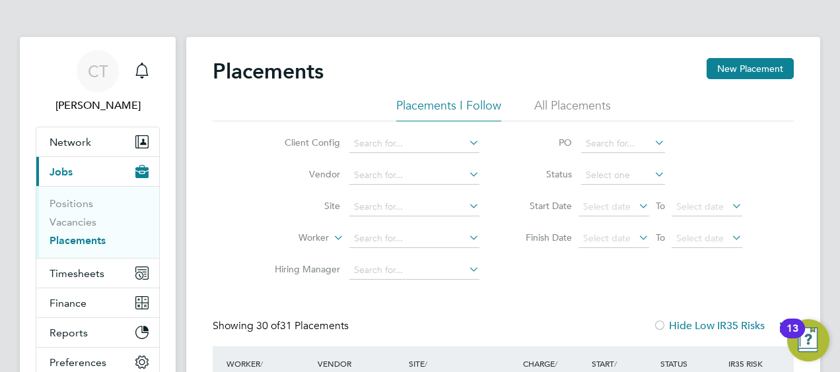
click at [85, 239] on link "Placements" at bounding box center [78, 240] width 56 height 13
click at [148, 65] on icon "Main navigation" at bounding box center [142, 71] width 16 height 16
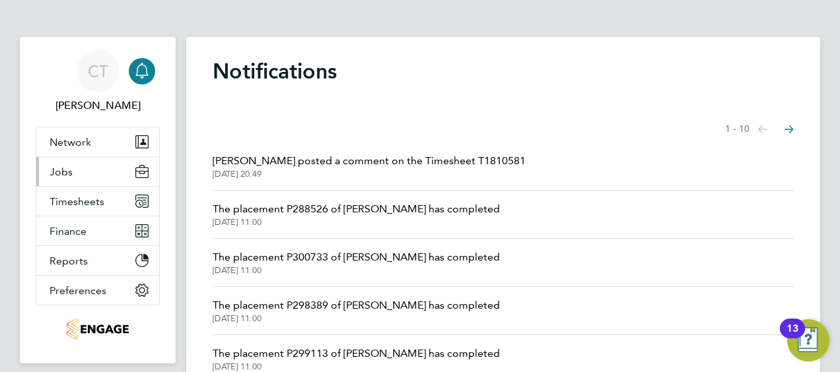
click at [102, 174] on button "Jobs" at bounding box center [97, 171] width 123 height 29
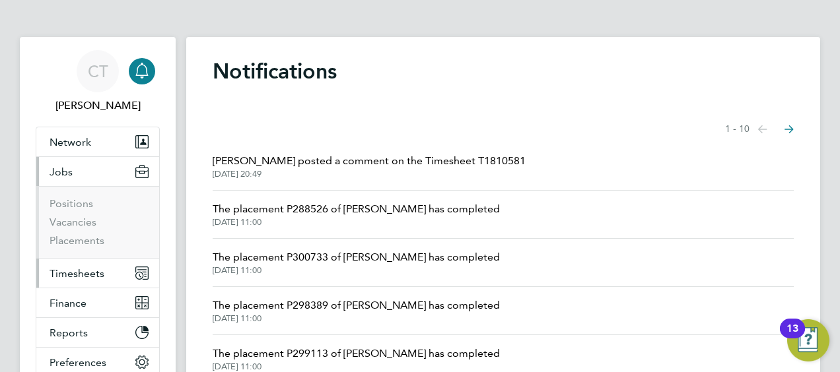
click at [98, 269] on span "Timesheets" at bounding box center [77, 273] width 55 height 13
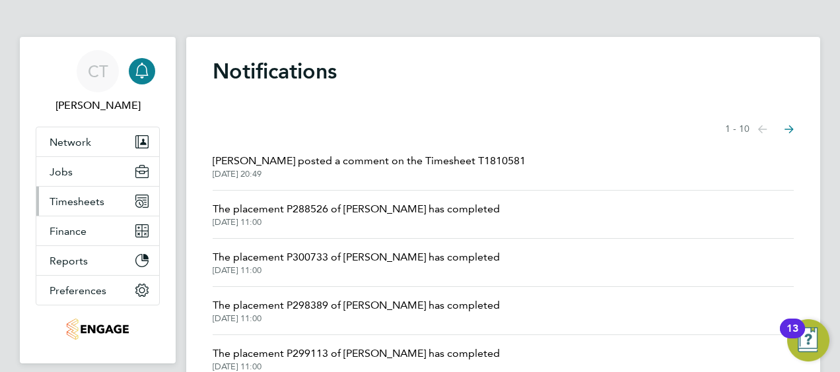
click at [88, 197] on span "Timesheets" at bounding box center [77, 201] width 55 height 13
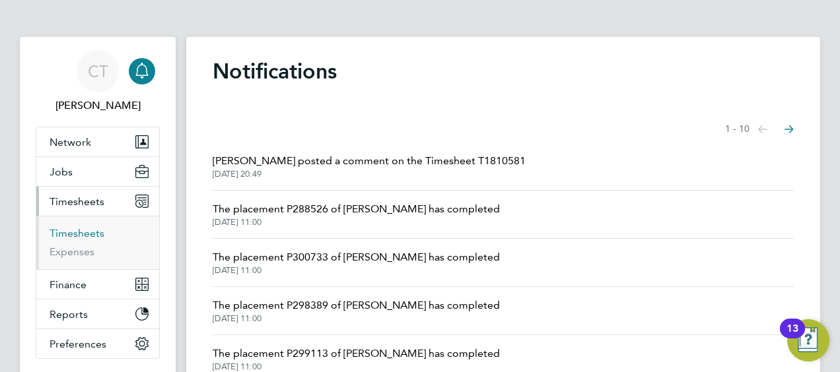
click at [78, 235] on link "Timesheets" at bounding box center [77, 233] width 55 height 13
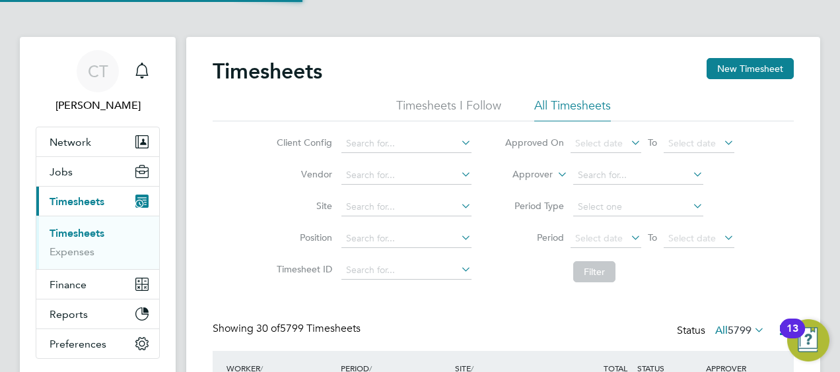
scroll to position [33, 114]
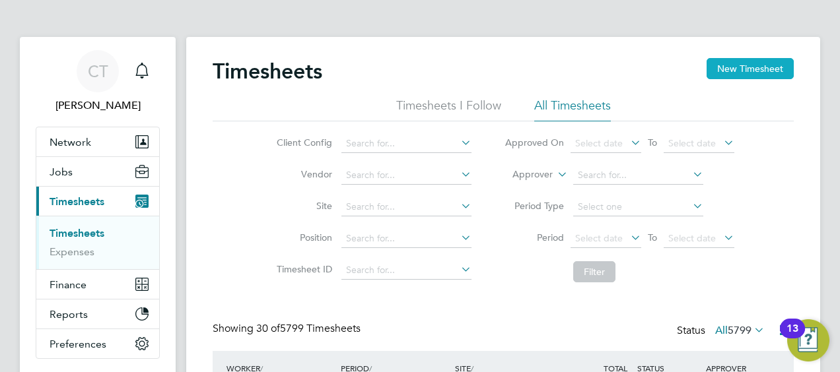
click at [730, 69] on button "New Timesheet" at bounding box center [750, 68] width 87 height 21
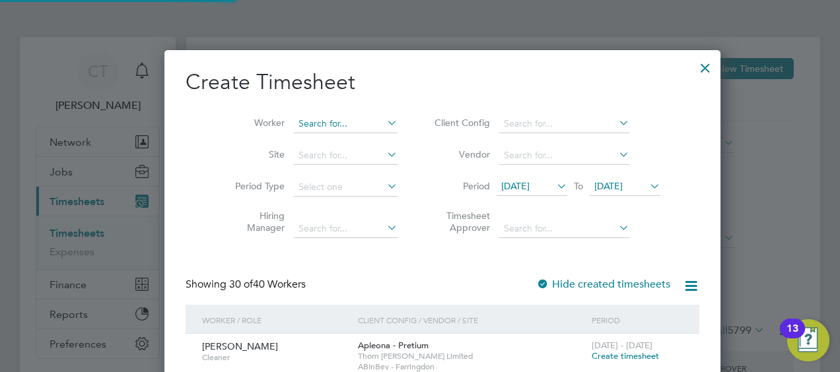
click at [317, 125] on input at bounding box center [346, 124] width 104 height 18
click at [323, 178] on li "Gur shakti Singh" at bounding box center [323, 177] width 104 height 18
type input "[PERSON_NAME]"
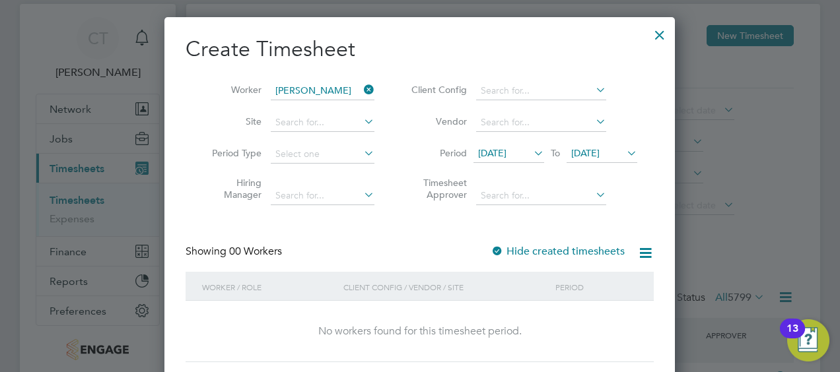
click at [506, 157] on span "18 Aug 2025" at bounding box center [492, 153] width 28 height 12
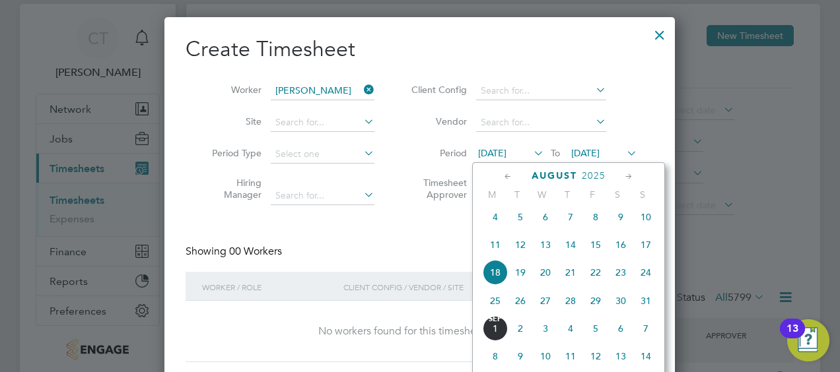
click at [493, 301] on span "25" at bounding box center [495, 301] width 25 height 25
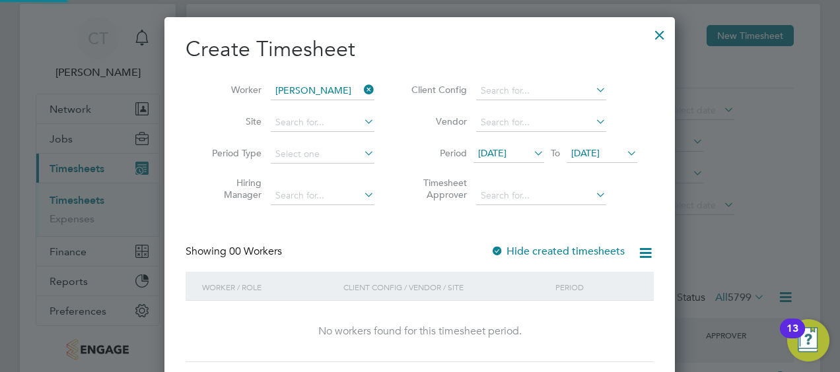
click at [597, 148] on span "25 Aug 2025" at bounding box center [585, 153] width 28 height 12
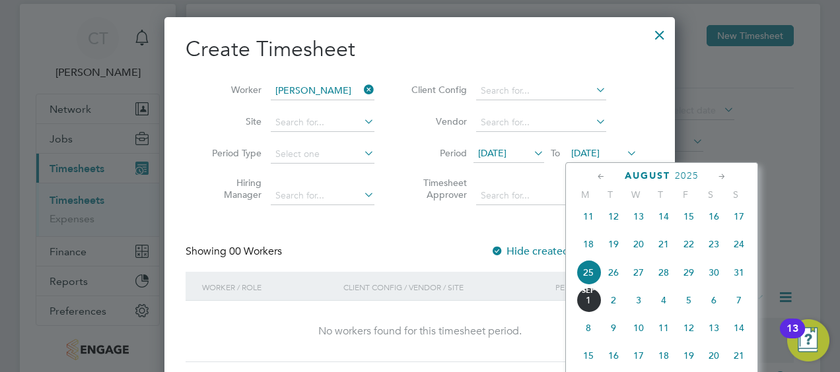
click at [740, 283] on span "31" at bounding box center [738, 272] width 25 height 25
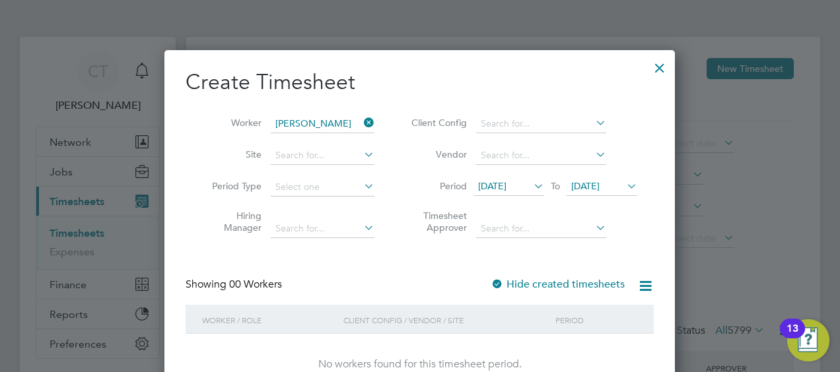
click at [655, 67] on div at bounding box center [660, 65] width 24 height 24
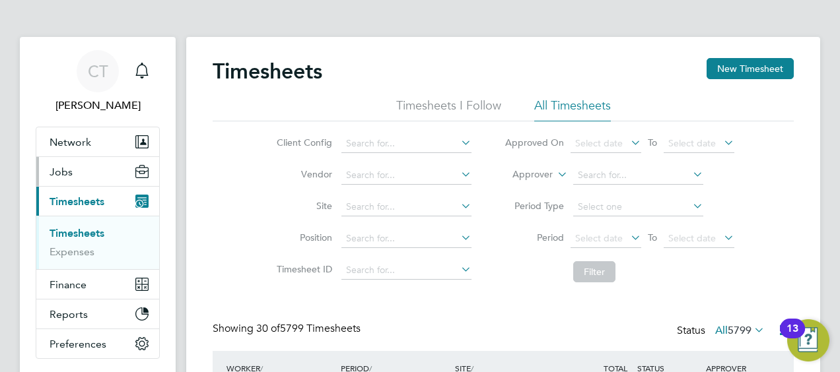
click at [66, 171] on span "Jobs" at bounding box center [61, 172] width 23 height 13
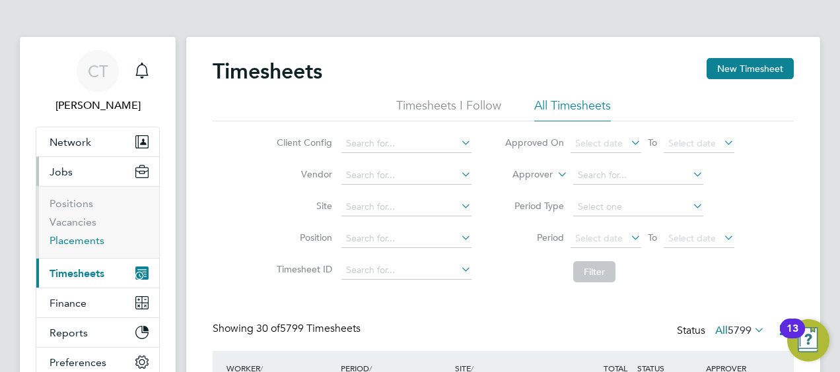
click at [61, 240] on link "Placements" at bounding box center [77, 240] width 55 height 13
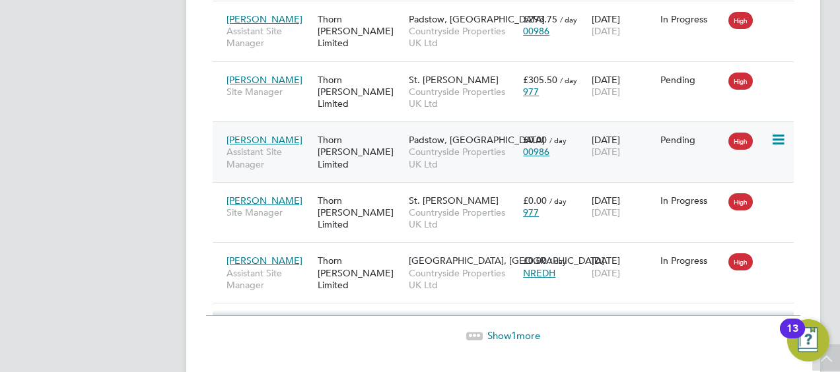
click at [252, 134] on span "[PERSON_NAME]" at bounding box center [264, 140] width 76 height 12
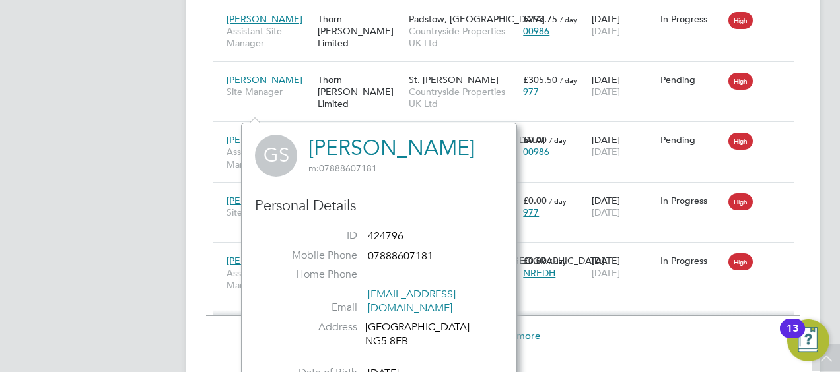
click at [361, 139] on link "[PERSON_NAME]" at bounding box center [391, 148] width 166 height 26
click at [573, 141] on div "Gurshakti Singh Assistant Site Manager Thorn Baker Limited Padstow, Bestwood Co…" at bounding box center [503, 152] width 581 height 61
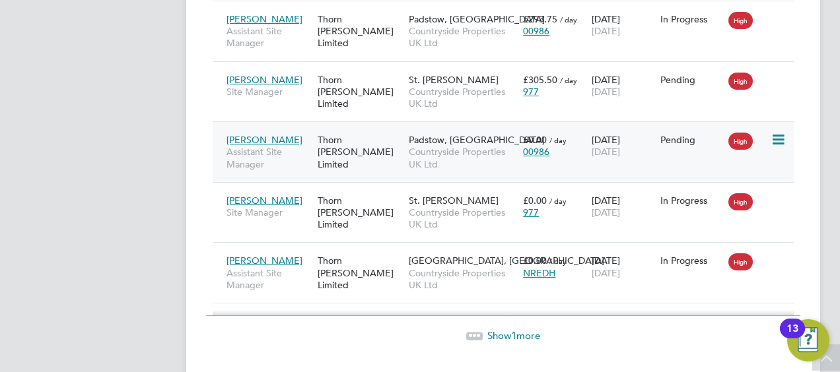
click at [341, 137] on div "Gurshakti Singh Assistant Site Manager Thorn Baker Limited Padstow, Bestwood Co…" at bounding box center [503, 152] width 581 height 61
click at [316, 127] on div "Thorn [PERSON_NAME] Limited" at bounding box center [359, 152] width 91 height 50
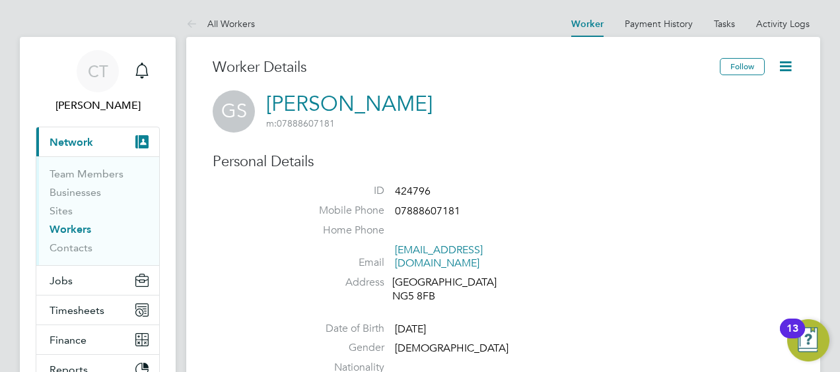
click at [788, 58] on icon at bounding box center [785, 66] width 17 height 17
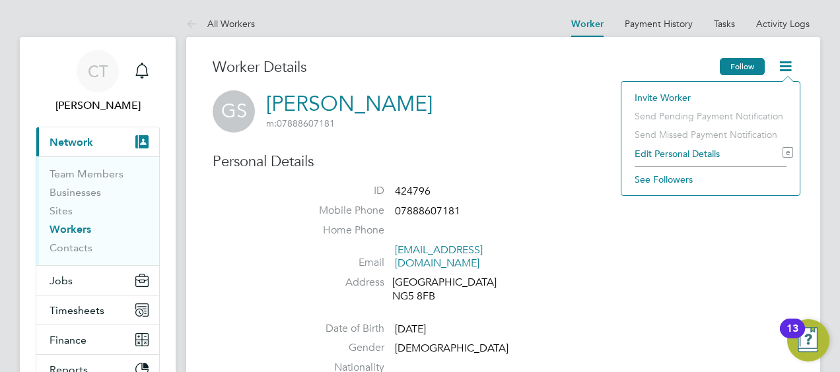
click at [732, 67] on button "Follow" at bounding box center [742, 66] width 45 height 17
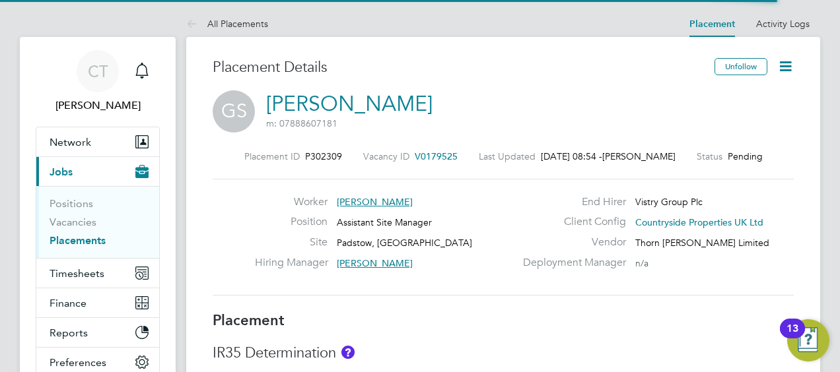
click at [787, 63] on icon at bounding box center [785, 66] width 17 height 17
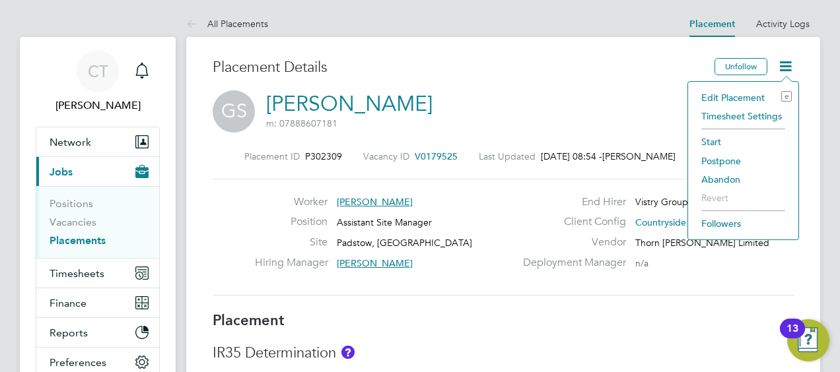
click at [731, 98] on li "Edit Placement e" at bounding box center [743, 97] width 97 height 18
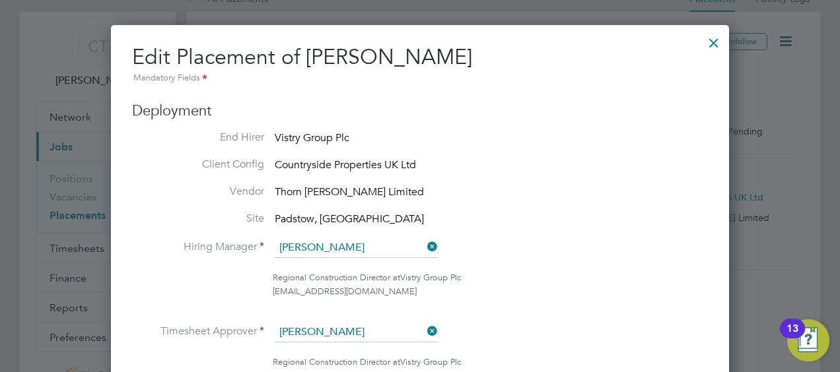
click at [706, 50] on div at bounding box center [714, 40] width 24 height 24
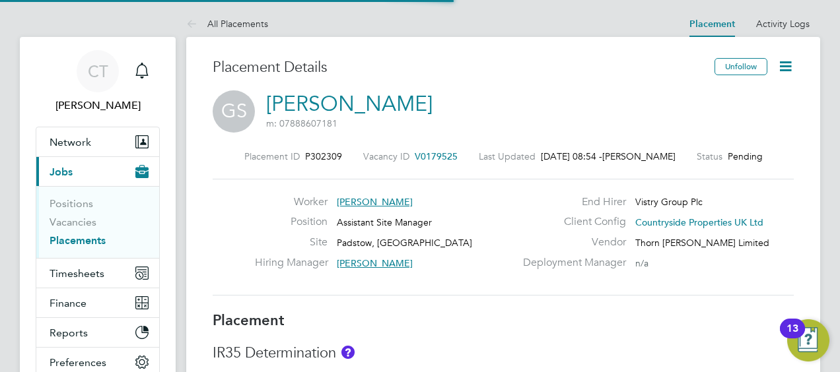
click at [790, 67] on icon at bounding box center [785, 66] width 17 height 17
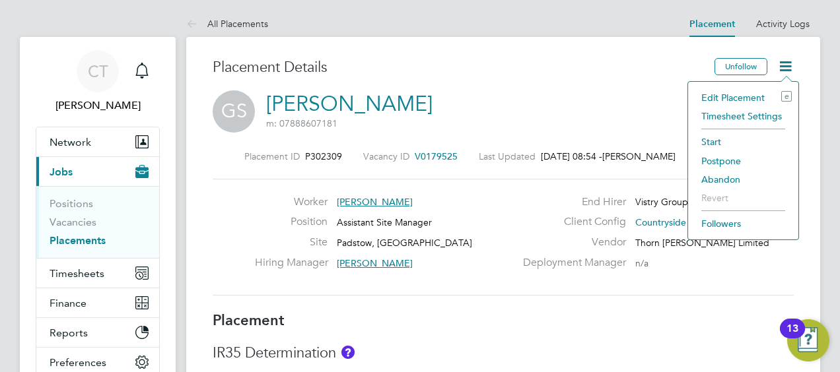
click at [720, 137] on li "Start" at bounding box center [743, 142] width 97 height 18
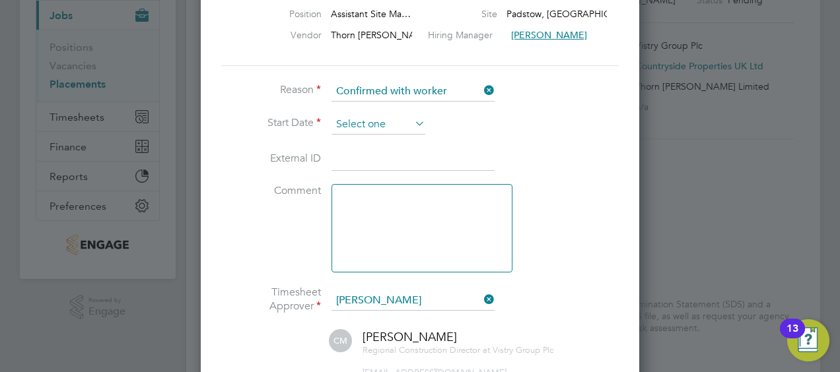
click at [394, 122] on input at bounding box center [378, 125] width 94 height 20
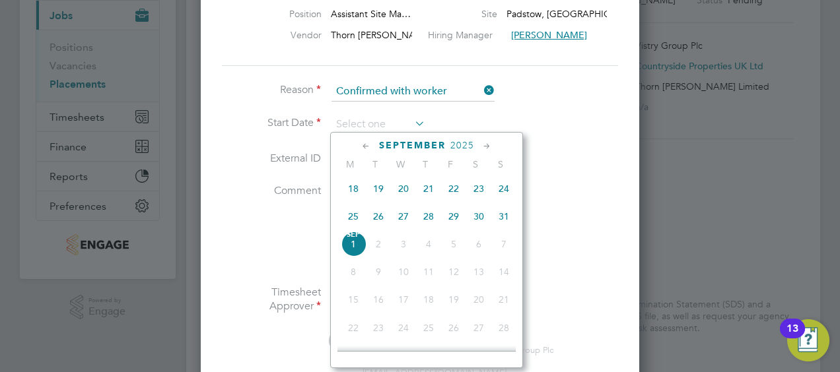
click at [376, 225] on span "26" at bounding box center [378, 216] width 25 height 25
type input "[DATE]"
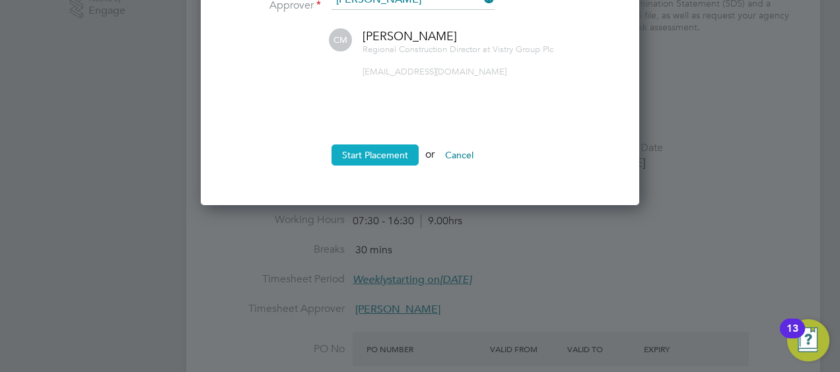
click at [367, 145] on button "Start Placement" at bounding box center [374, 155] width 87 height 21
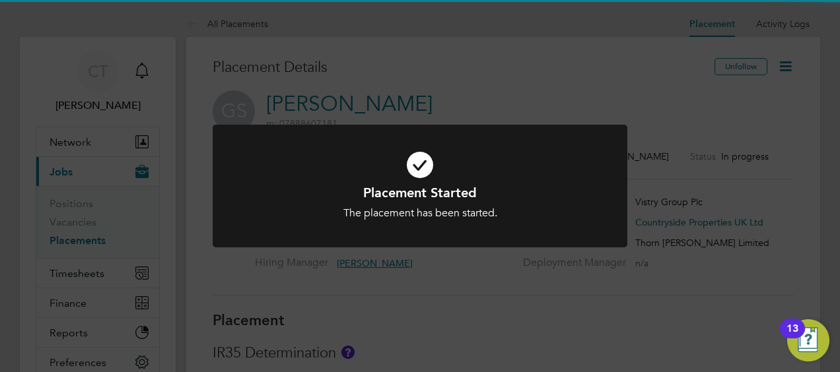
click at [493, 168] on icon at bounding box center [419, 165] width 343 height 52
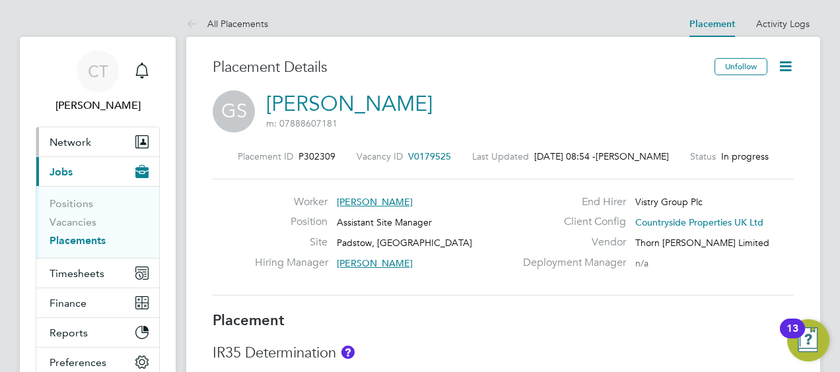
click at [53, 143] on span "Network" at bounding box center [71, 142] width 42 height 13
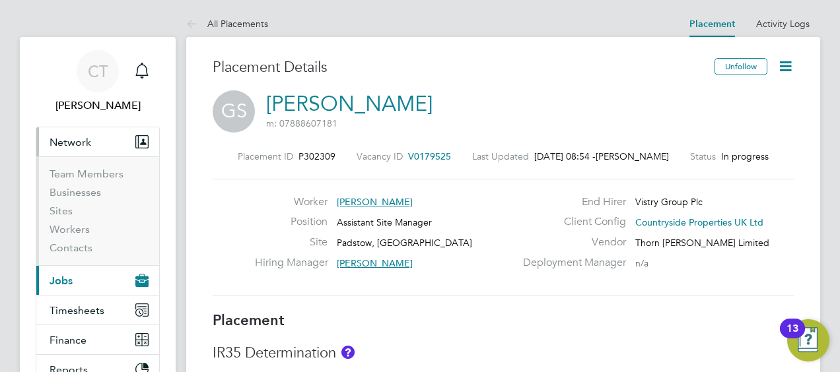
click at [53, 143] on span "Network" at bounding box center [71, 142] width 42 height 13
